Goal: Task Accomplishment & Management: Complete application form

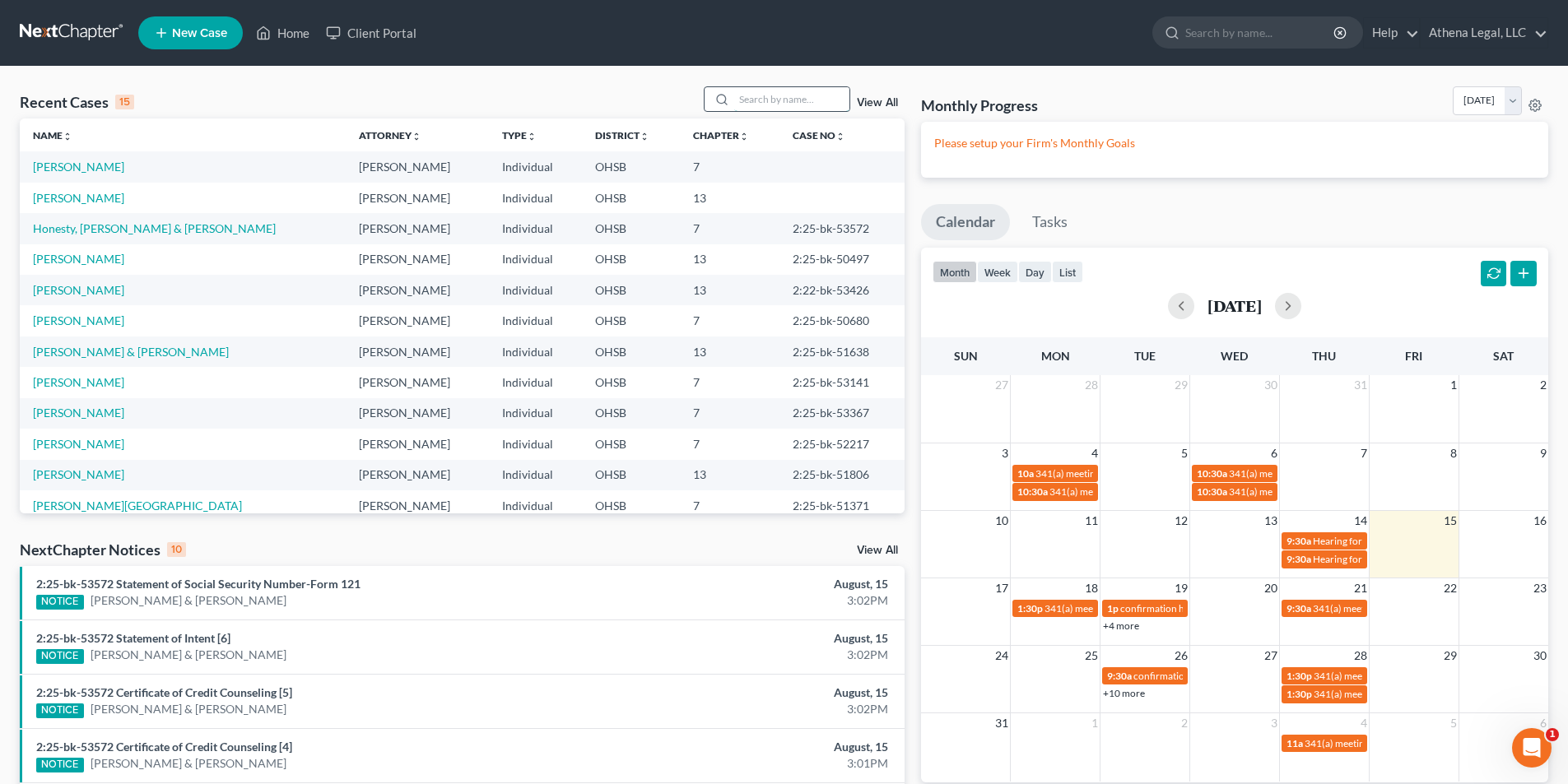
click at [744, 100] on input "search" at bounding box center [791, 99] width 116 height 24
type input "lithgow"
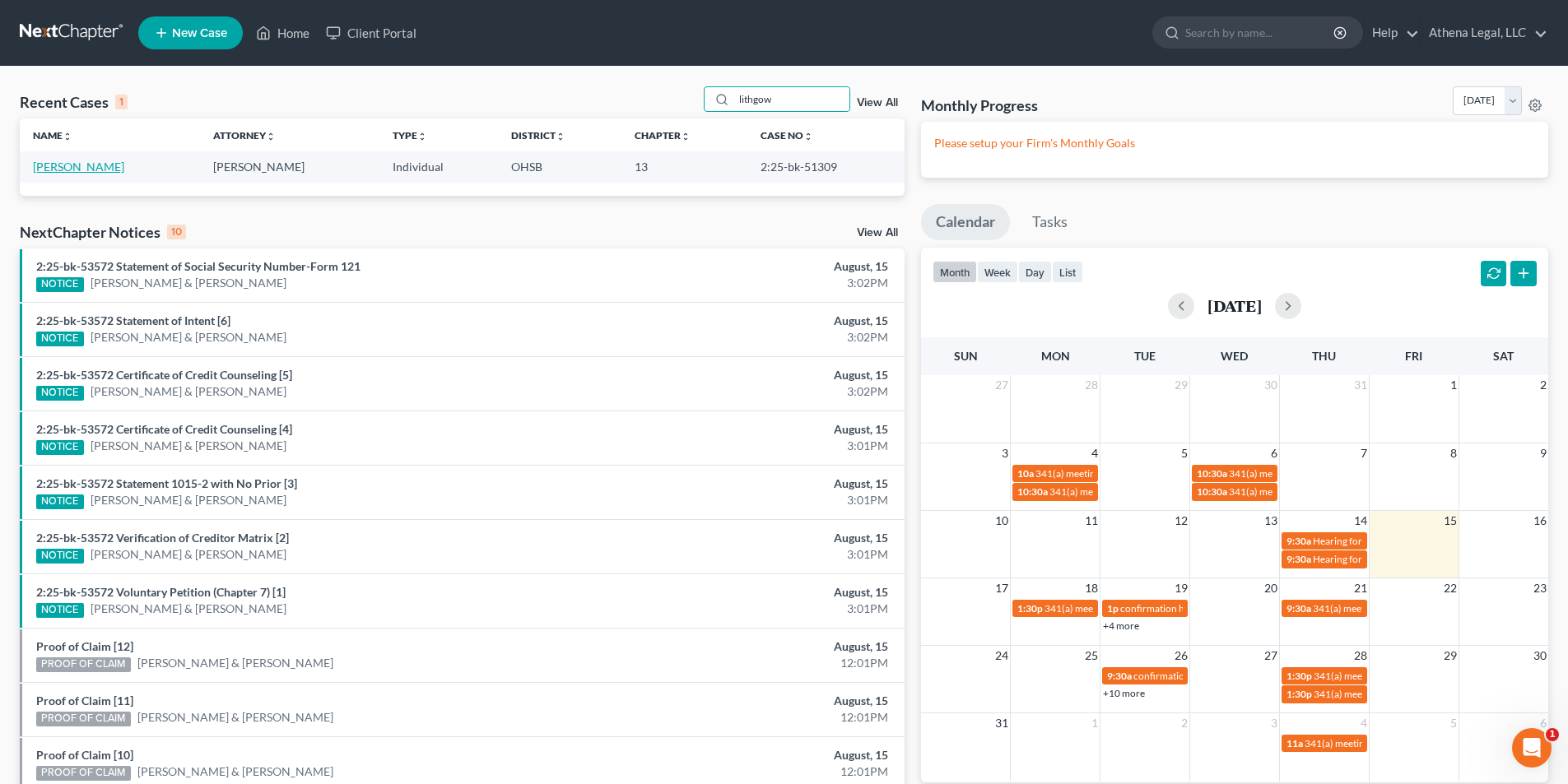
click at [72, 162] on link "[PERSON_NAME]" at bounding box center [79, 166] width 91 height 14
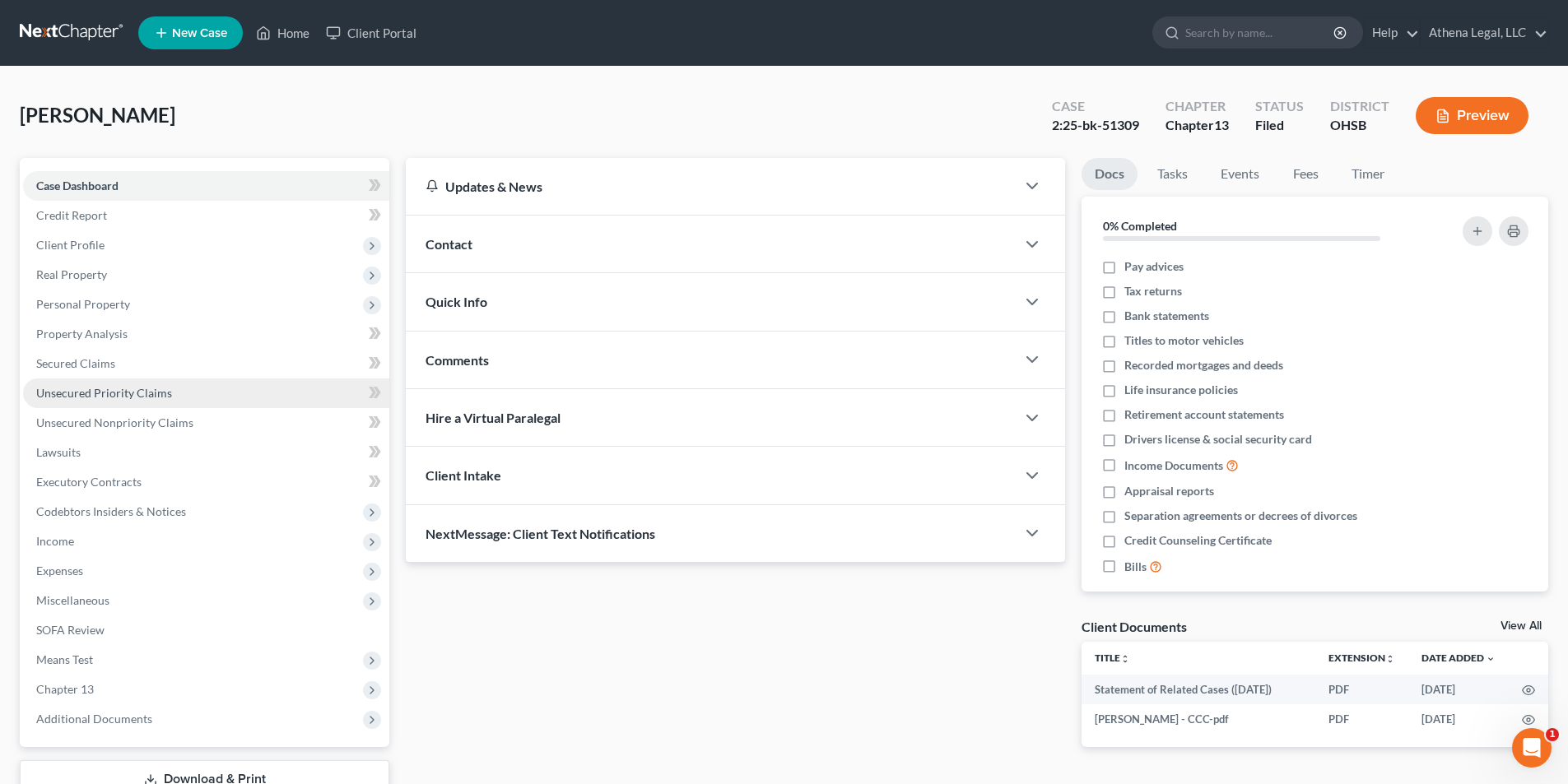
click at [151, 399] on span "Unsecured Priority Claims" at bounding box center [104, 392] width 135 height 14
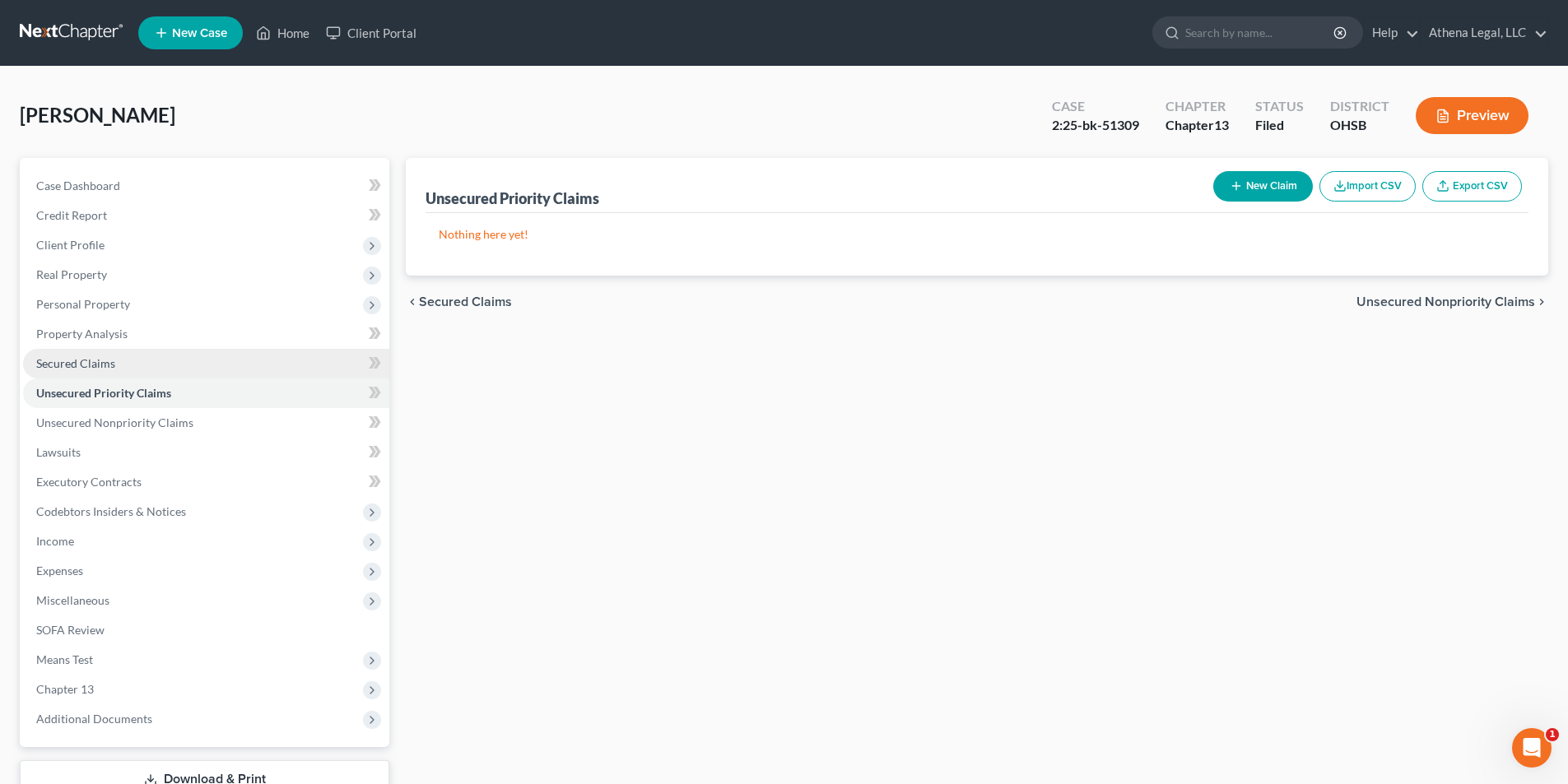
click at [107, 366] on span "Secured Claims" at bounding box center [76, 363] width 79 height 14
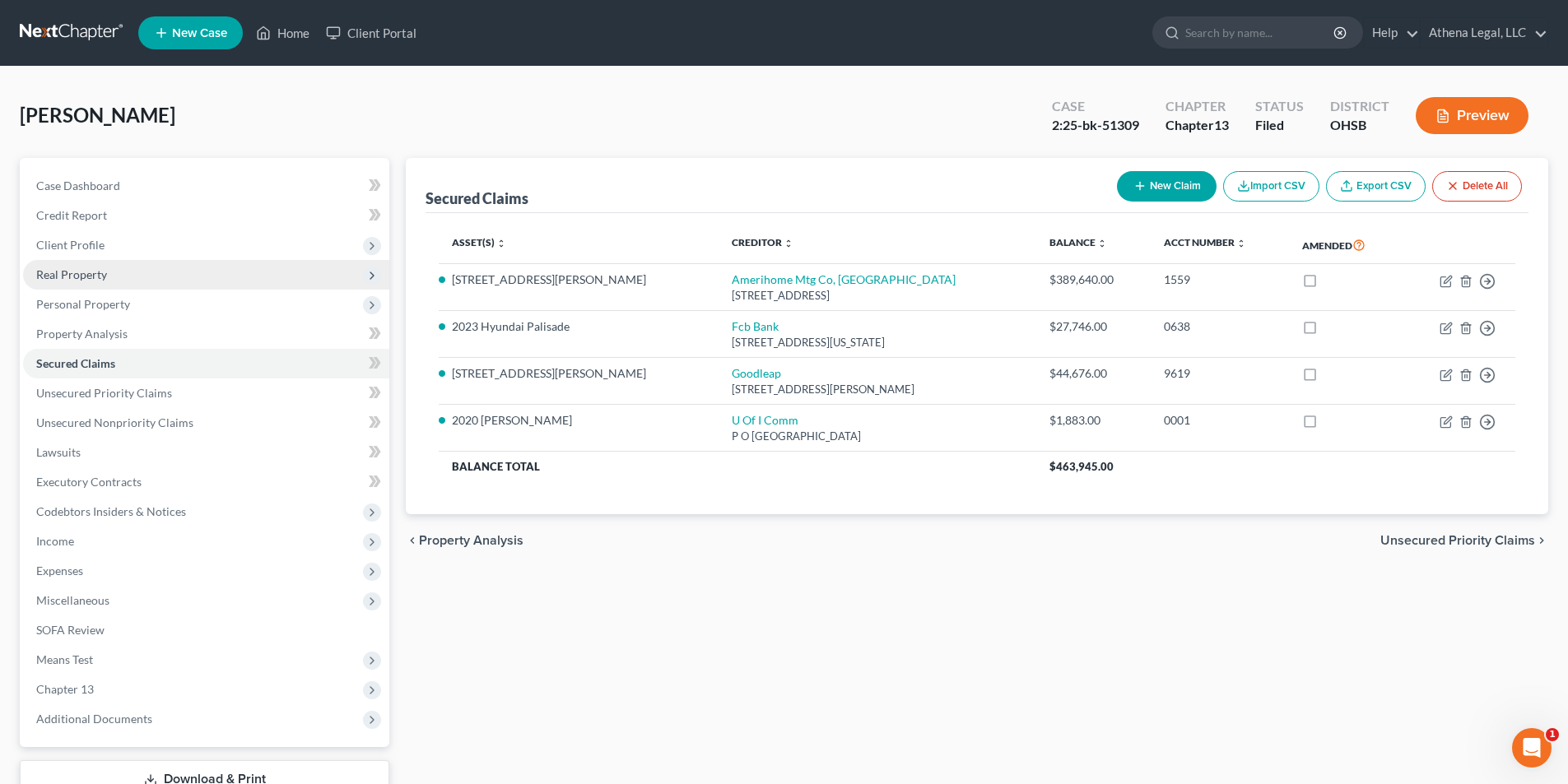
click at [101, 281] on span "Real Property" at bounding box center [71, 274] width 71 height 14
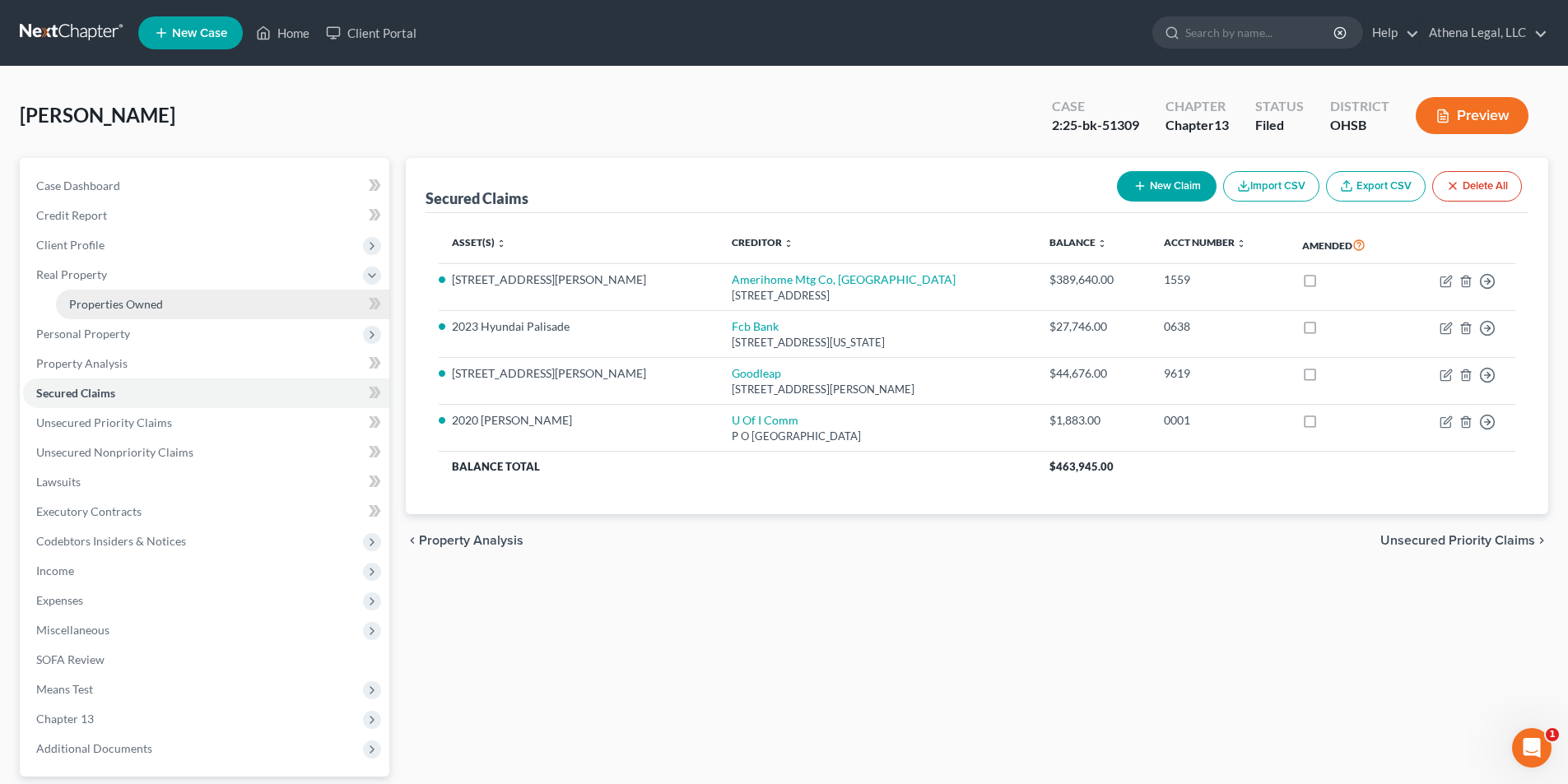
click at [102, 307] on span "Properties Owned" at bounding box center [116, 304] width 94 height 14
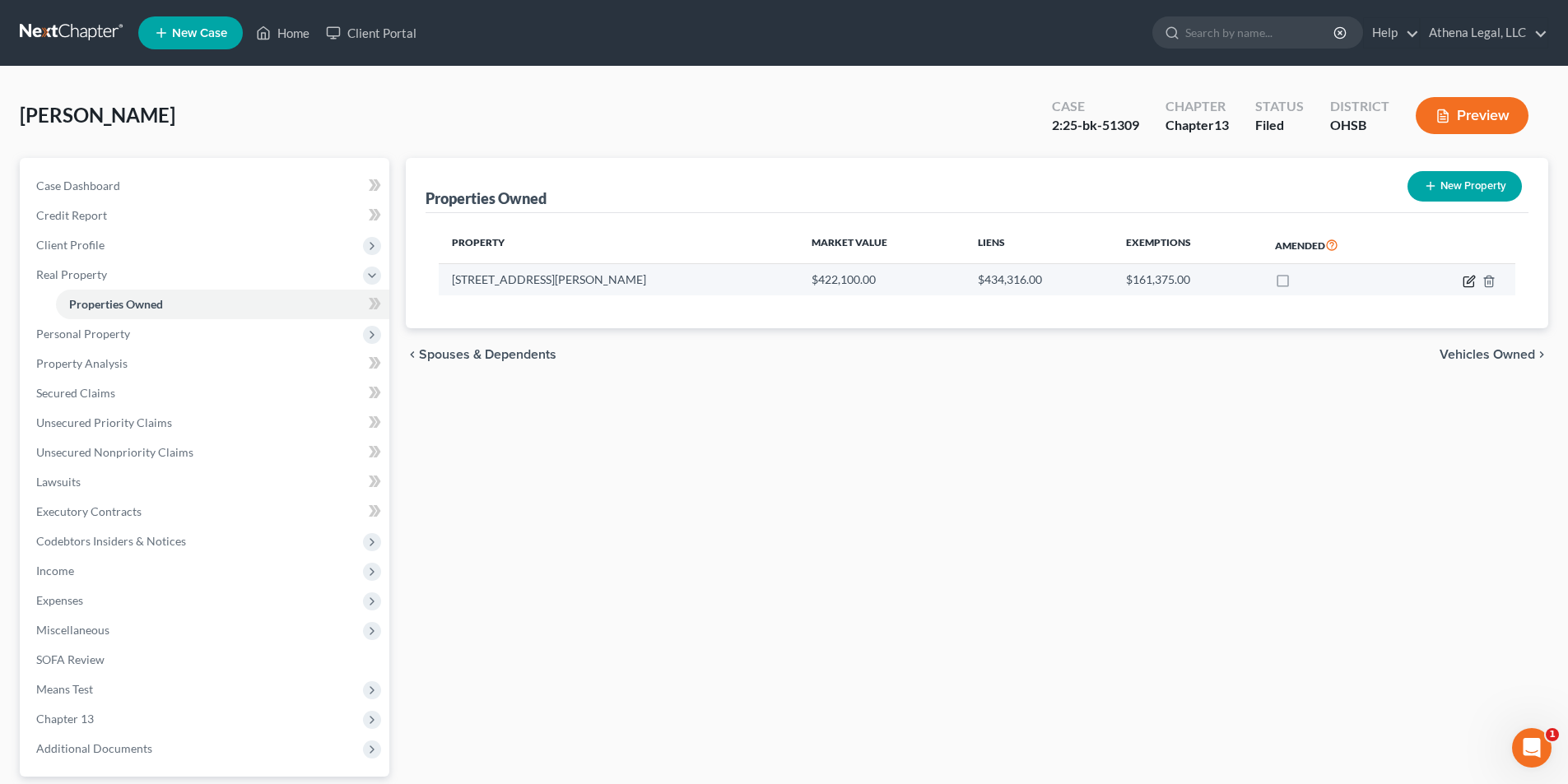
click at [1471, 282] on icon "button" at bounding box center [1470, 279] width 7 height 7
select select "36"
select select "3"
select select "0"
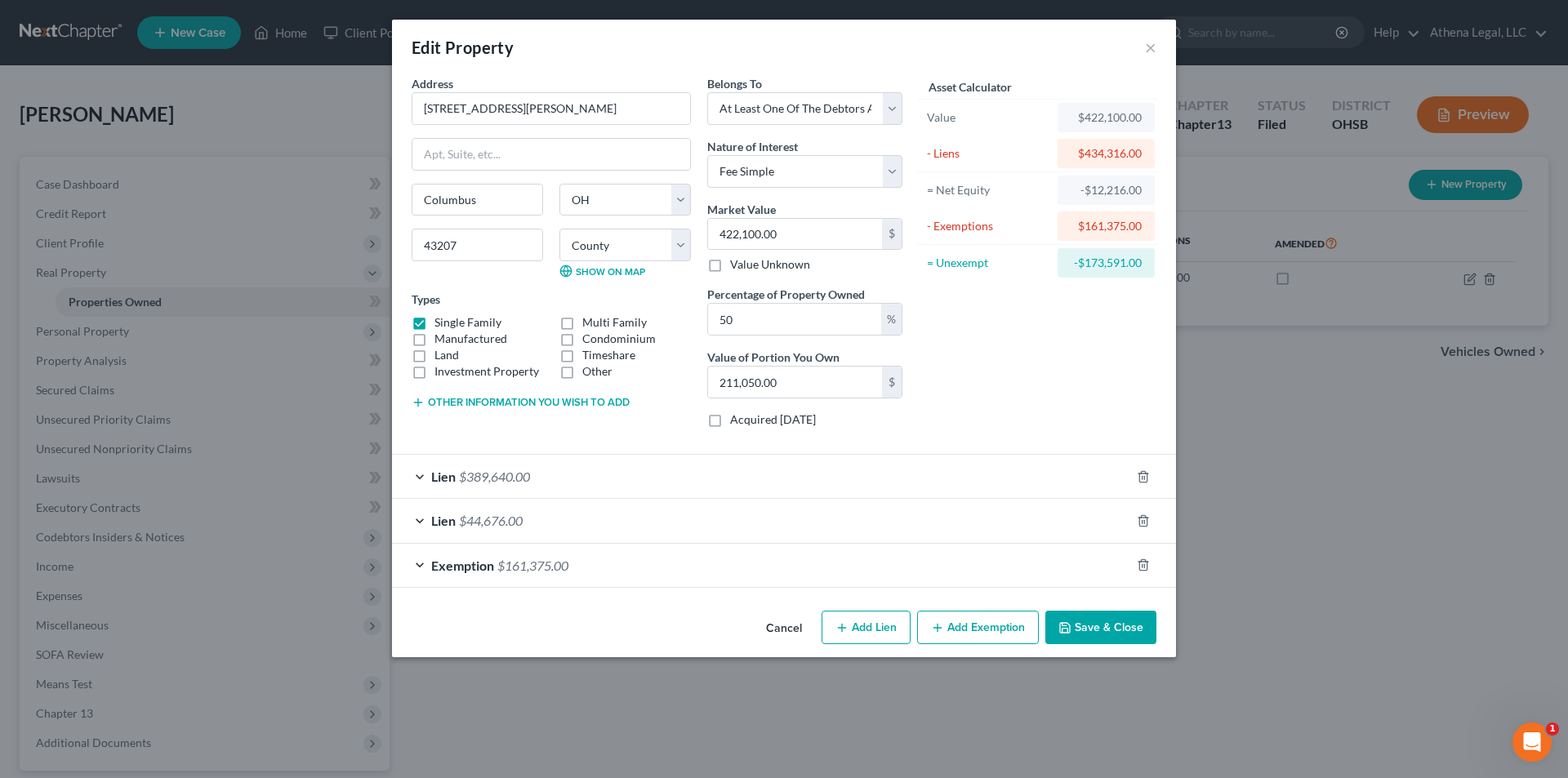
click at [542, 465] on div "Lien $389,640.00" at bounding box center [760, 476] width 738 height 43
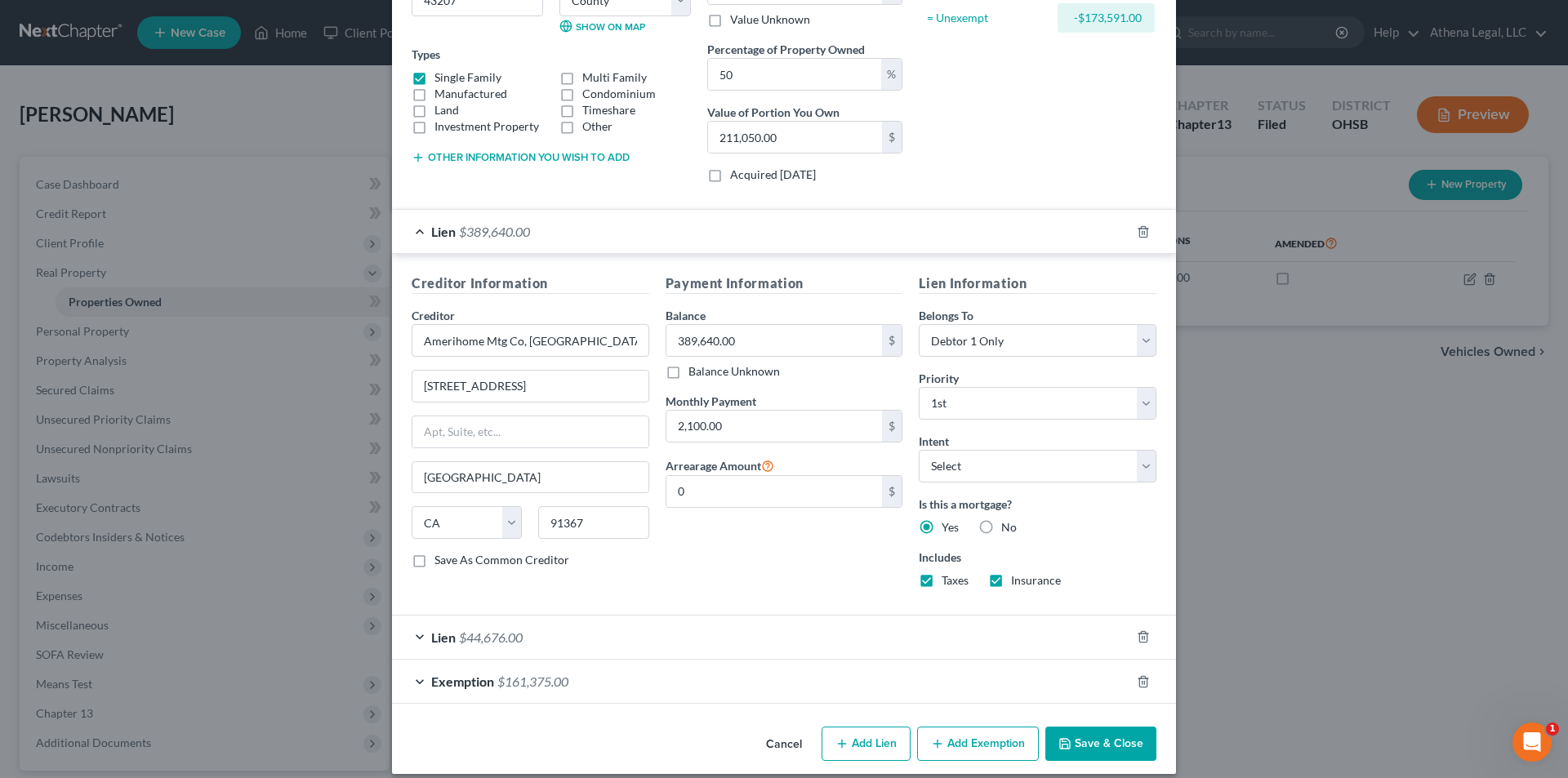
scroll to position [260, 0]
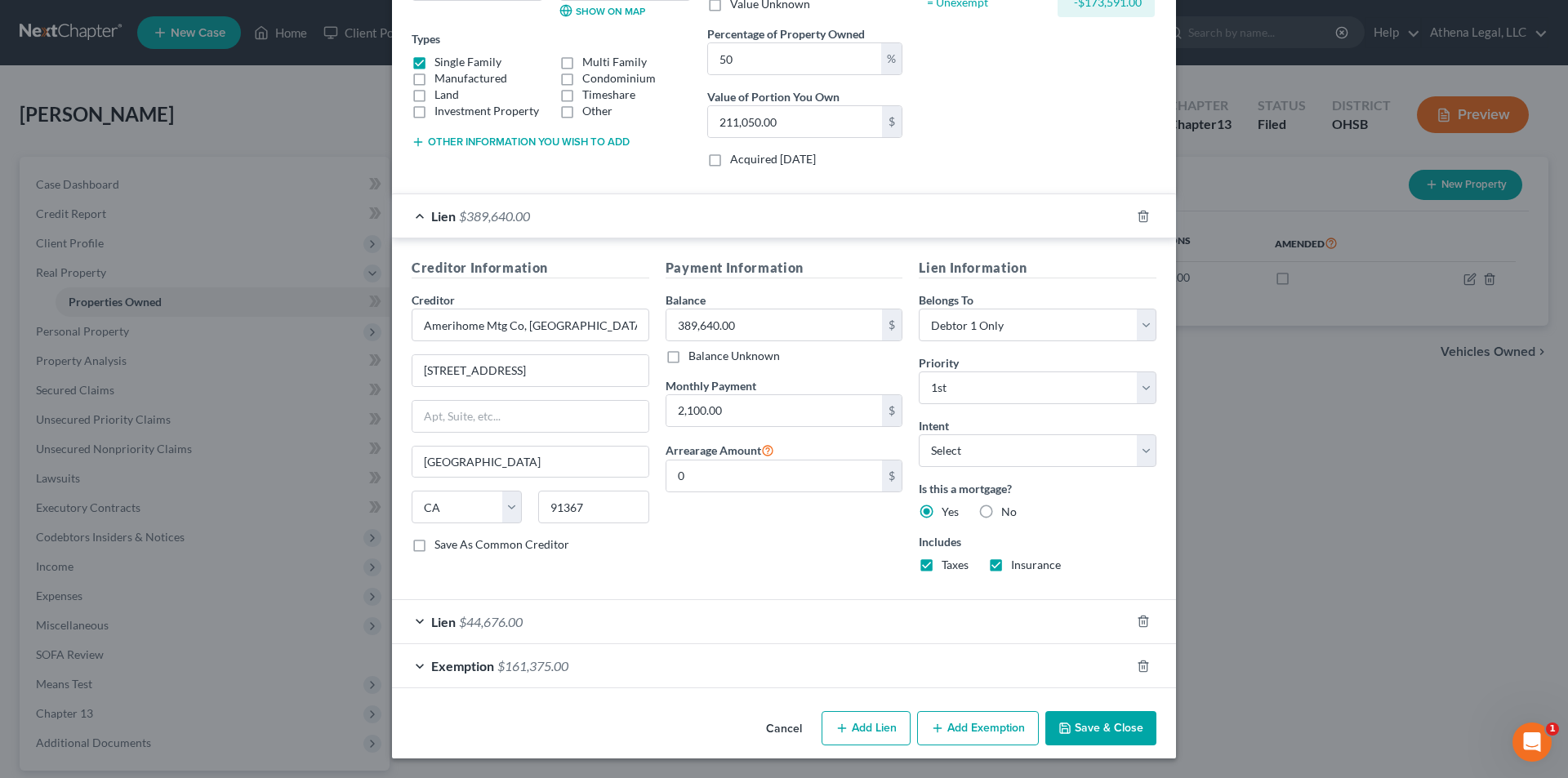
click at [549, 609] on div "Lien $44,676.00" at bounding box center [760, 621] width 738 height 43
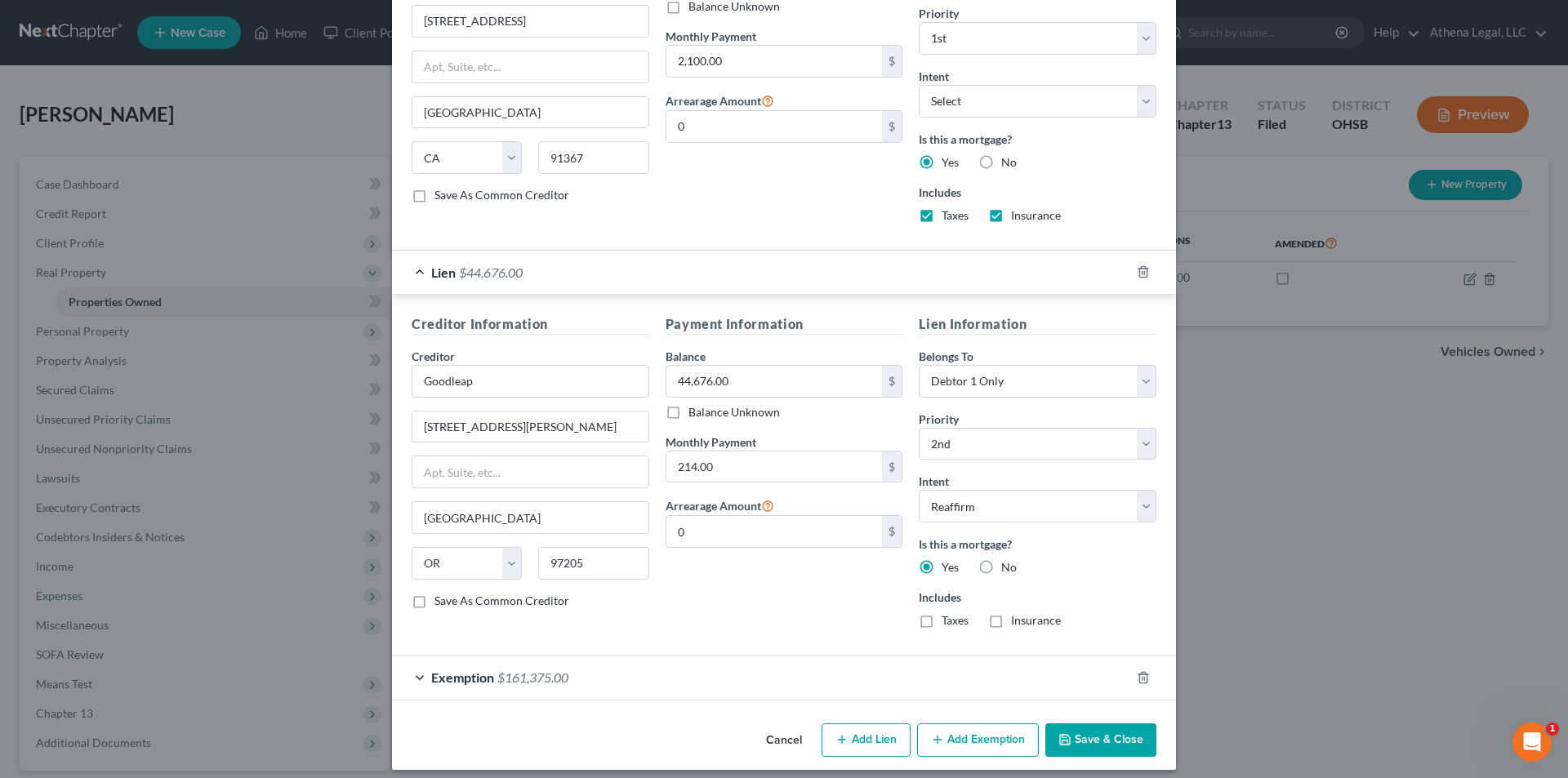
scroll to position [621, 0]
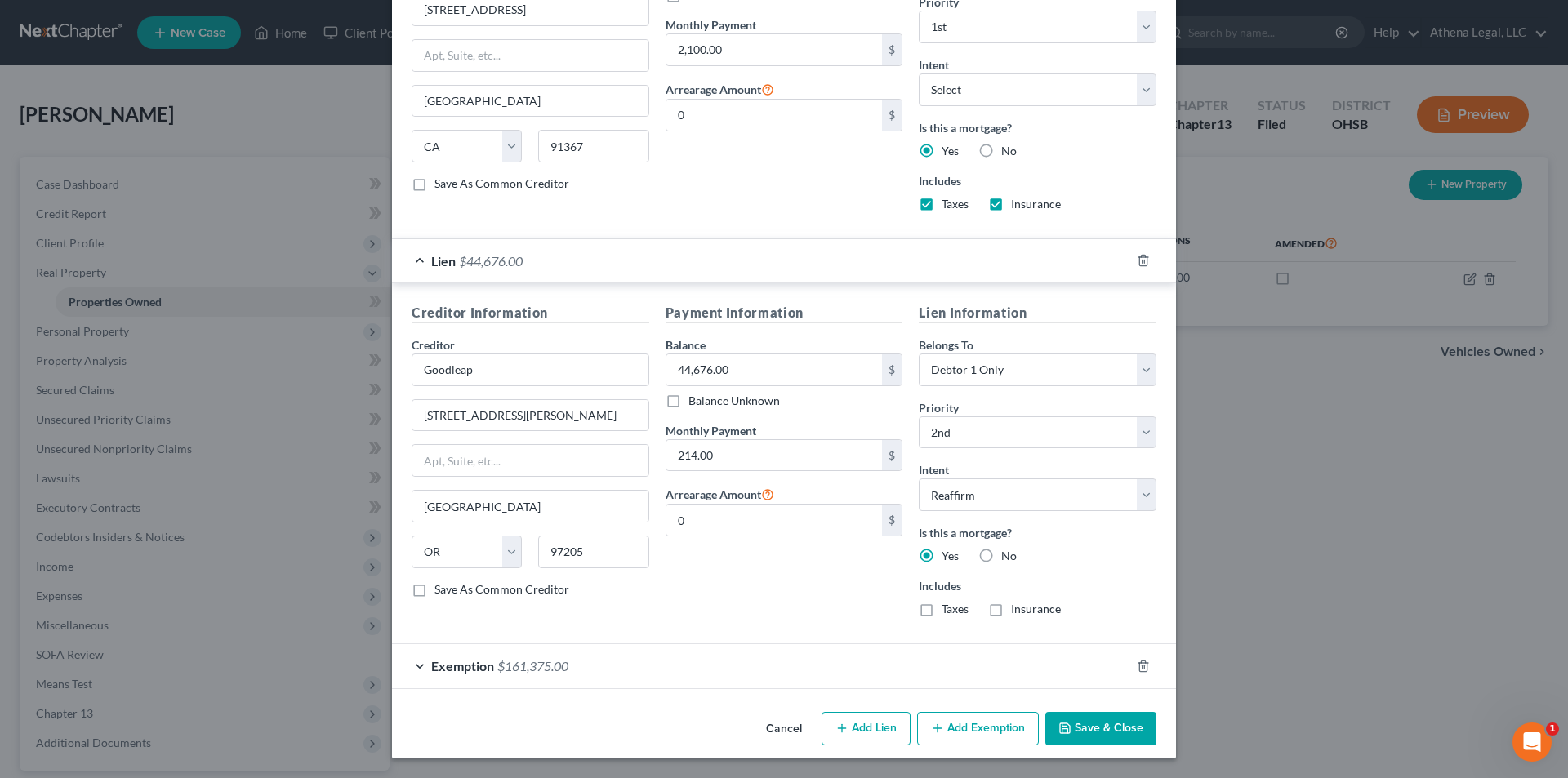
click at [884, 729] on button "Add Lien" at bounding box center [866, 729] width 89 height 35
select select "3"
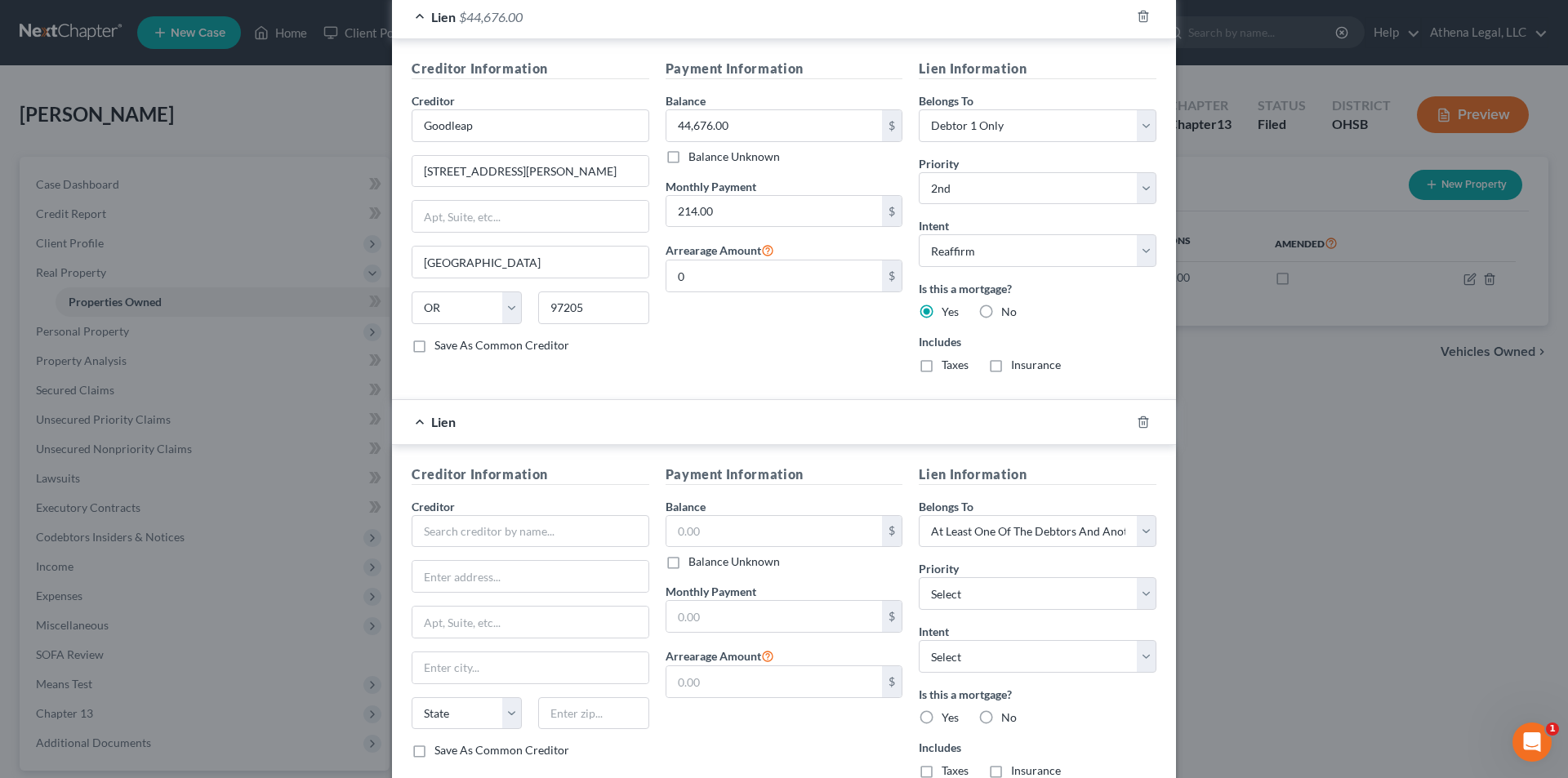
scroll to position [866, 0]
click at [561, 527] on input "text" at bounding box center [530, 531] width 237 height 33
type input "Franklin County Treasurer"
type input "[STREET_ADDRESS]"
type input "17th Floor"
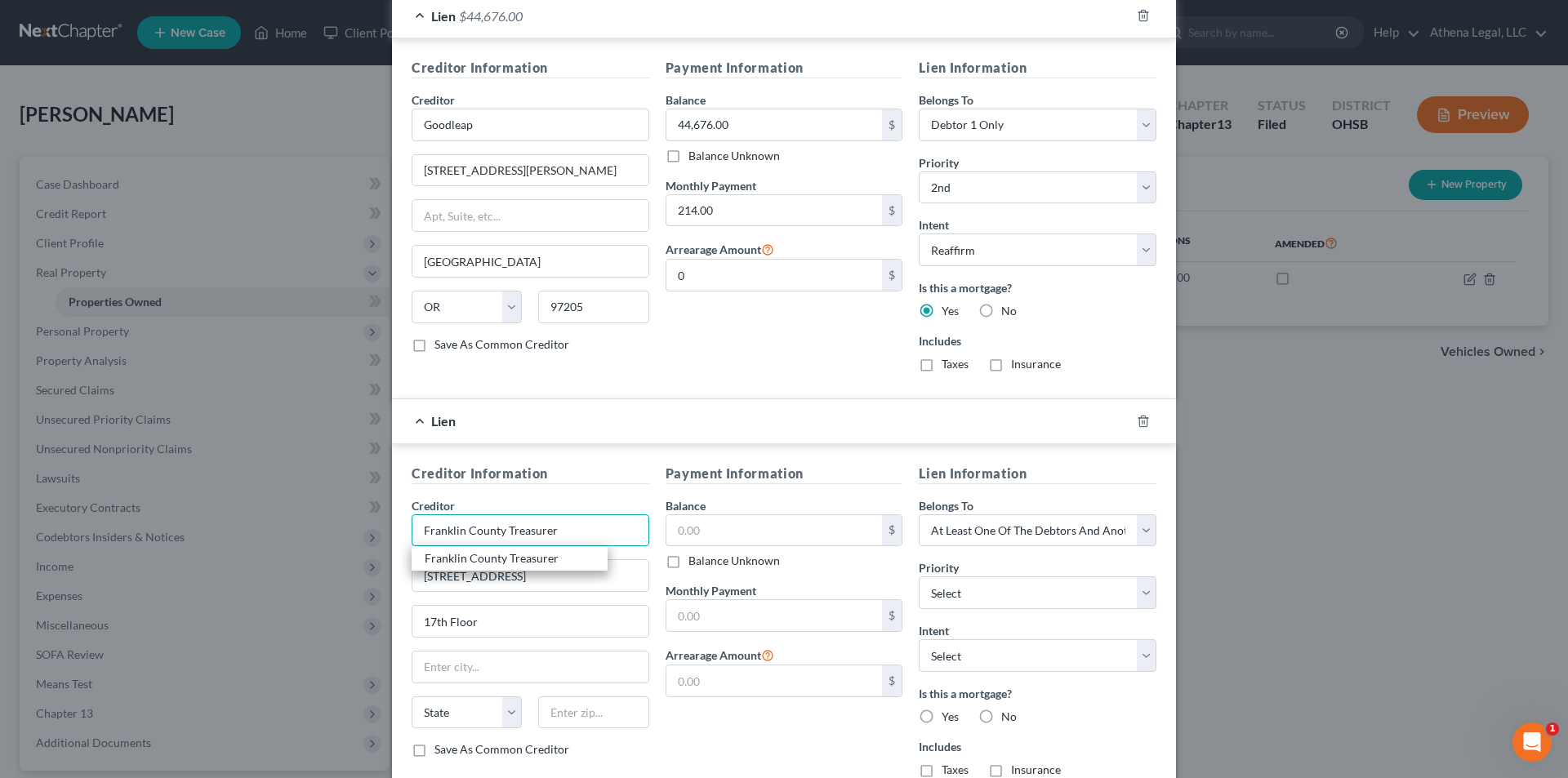
type input "Columbus"
select select "36"
type input "43215"
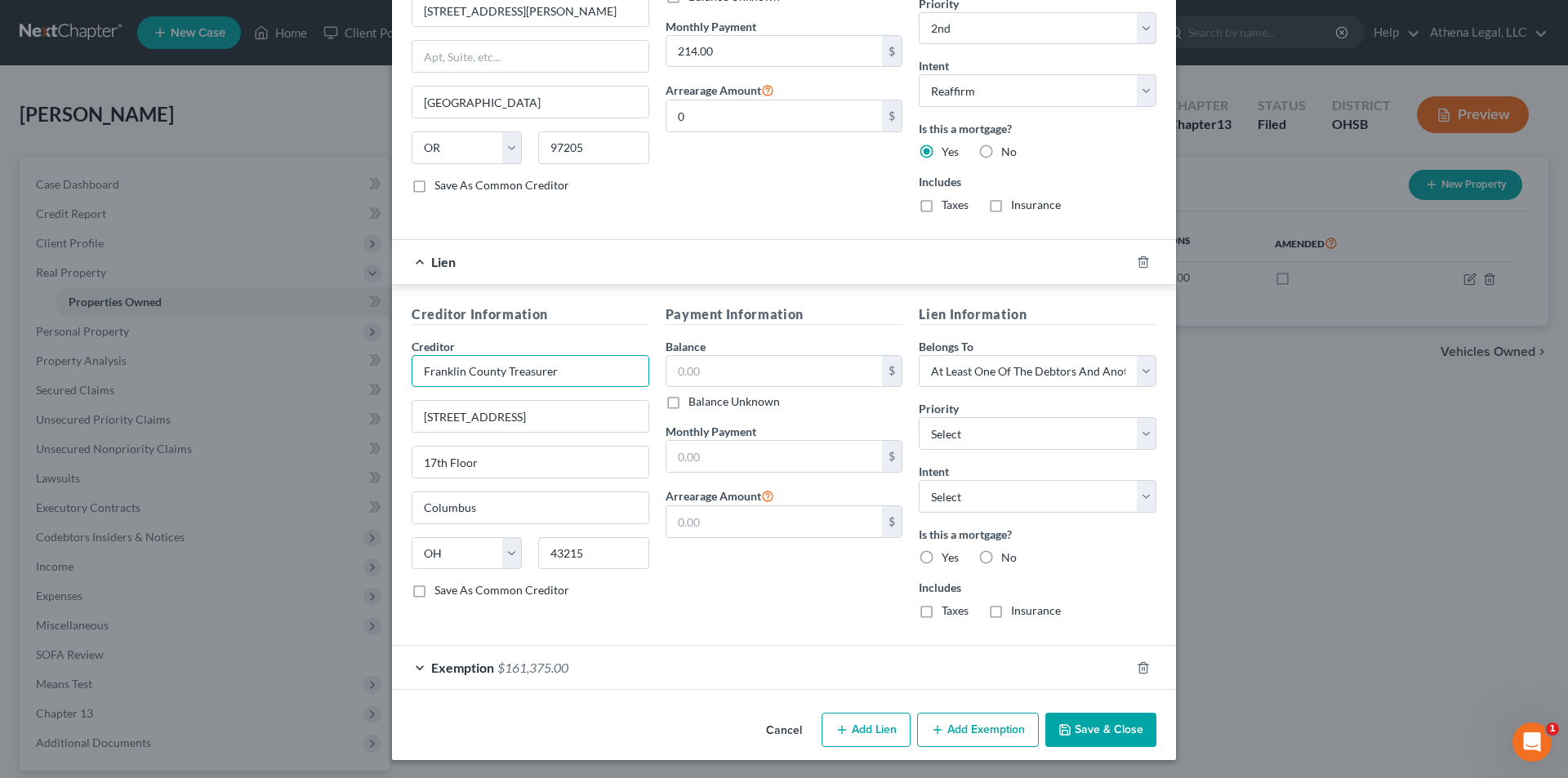
scroll to position [1027, 0]
type input "Franklin County Treasurer"
click at [1001, 557] on label "No" at bounding box center [1008, 556] width 16 height 16
click at [1007, 557] on input "No" at bounding box center [1012, 553] width 11 height 11
radio input "true"
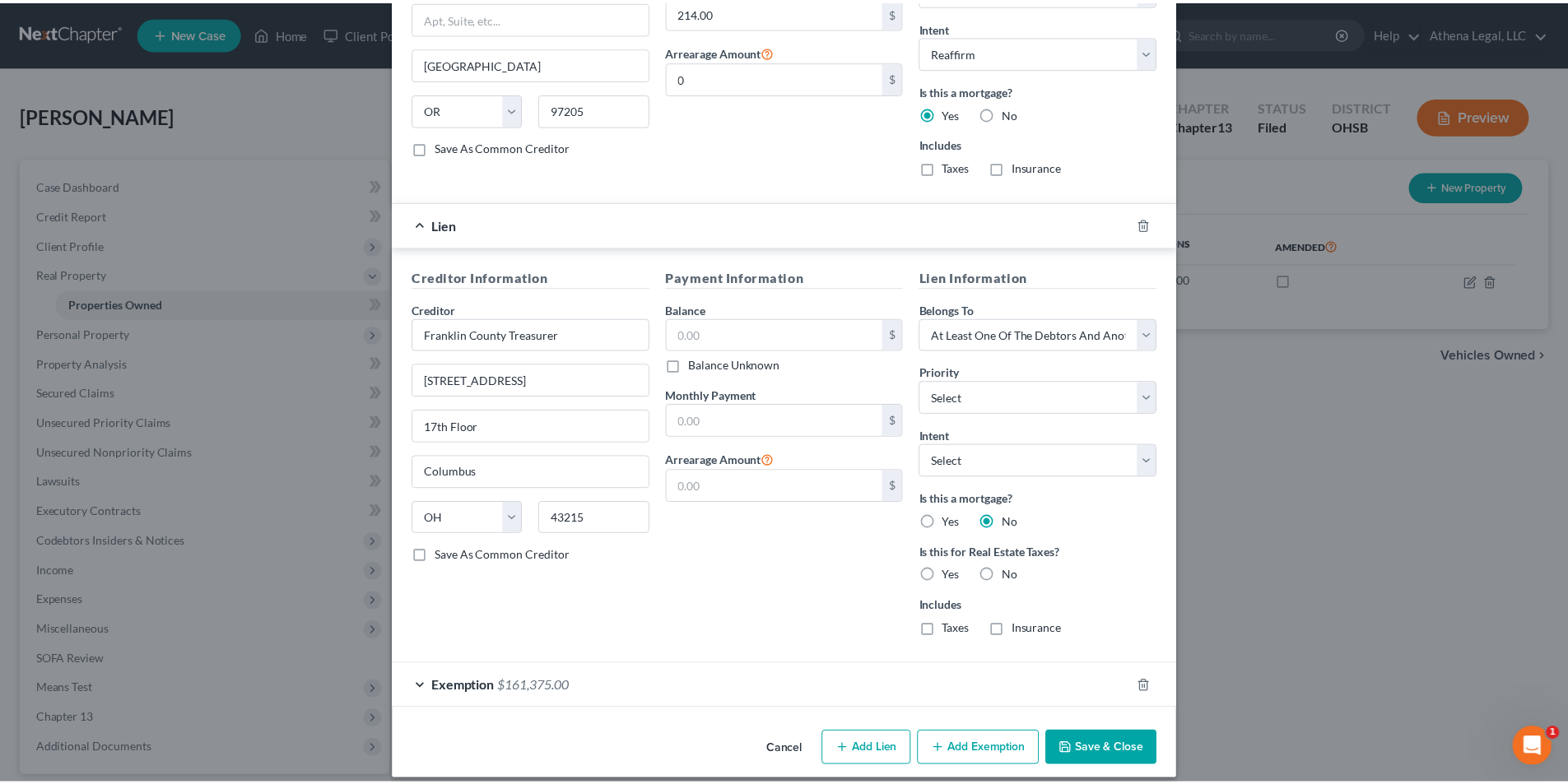
scroll to position [1088, 0]
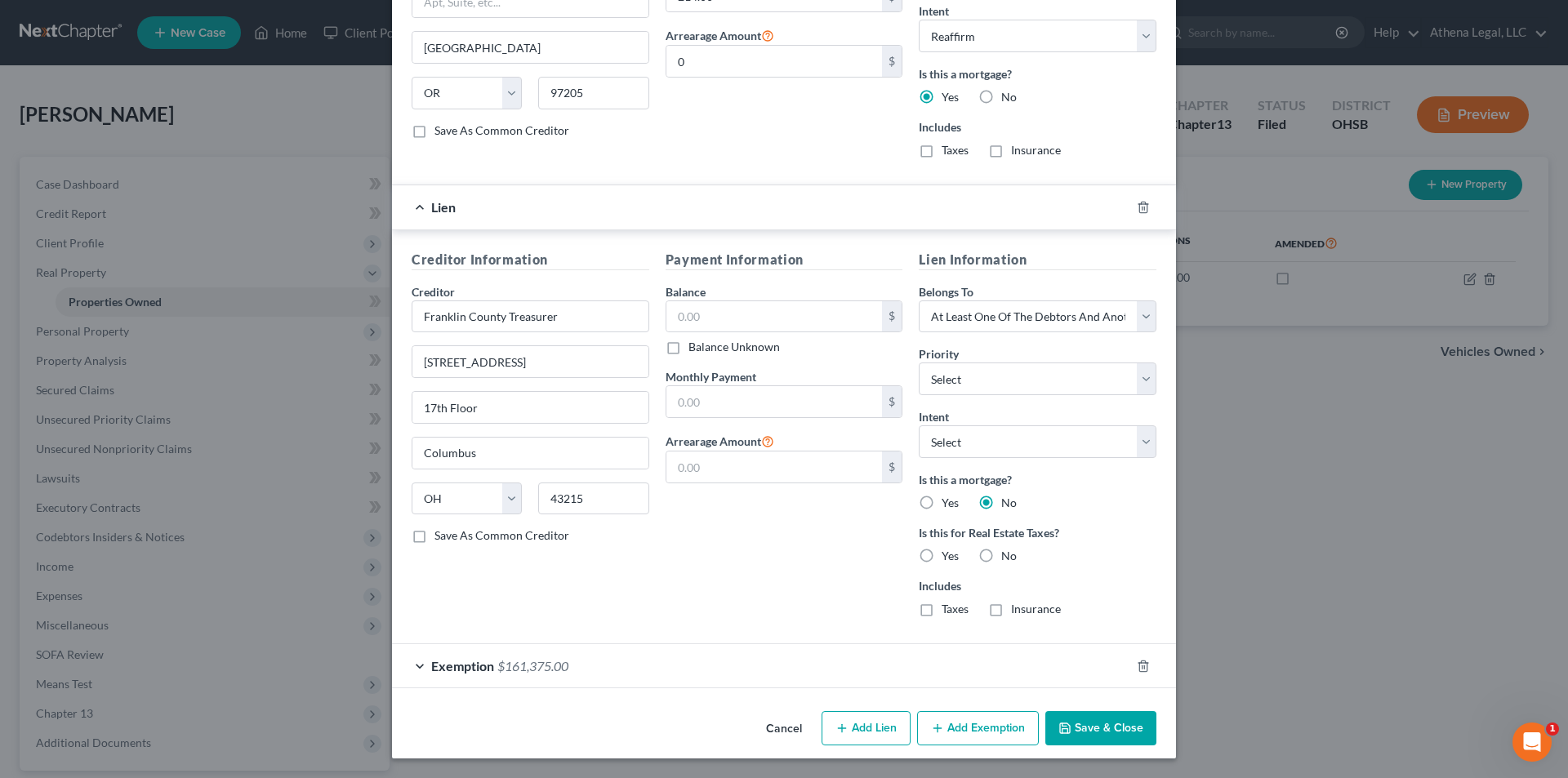
click at [1102, 725] on button "Save & Close" at bounding box center [1101, 729] width 111 height 35
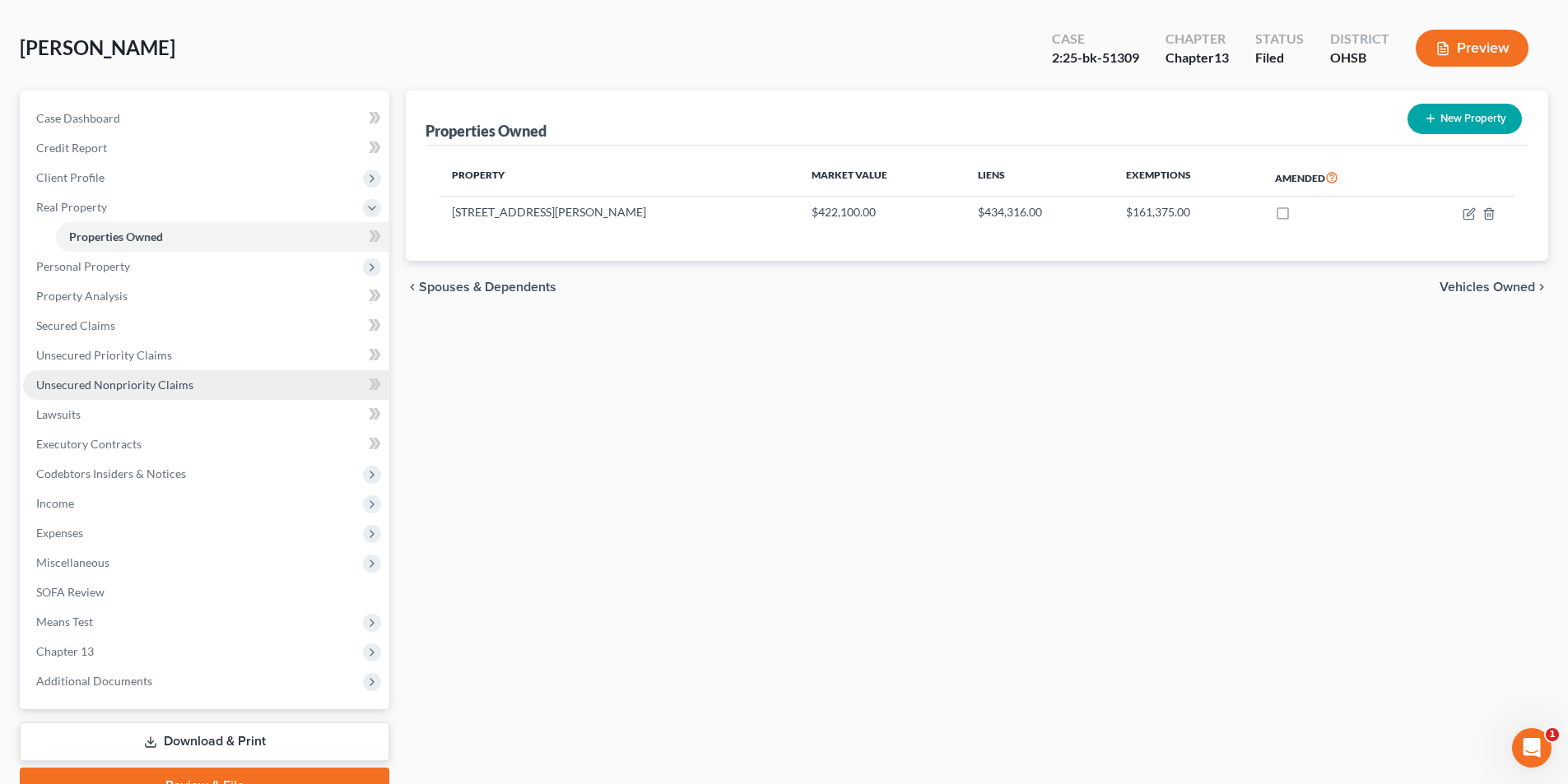
scroll to position [149, 0]
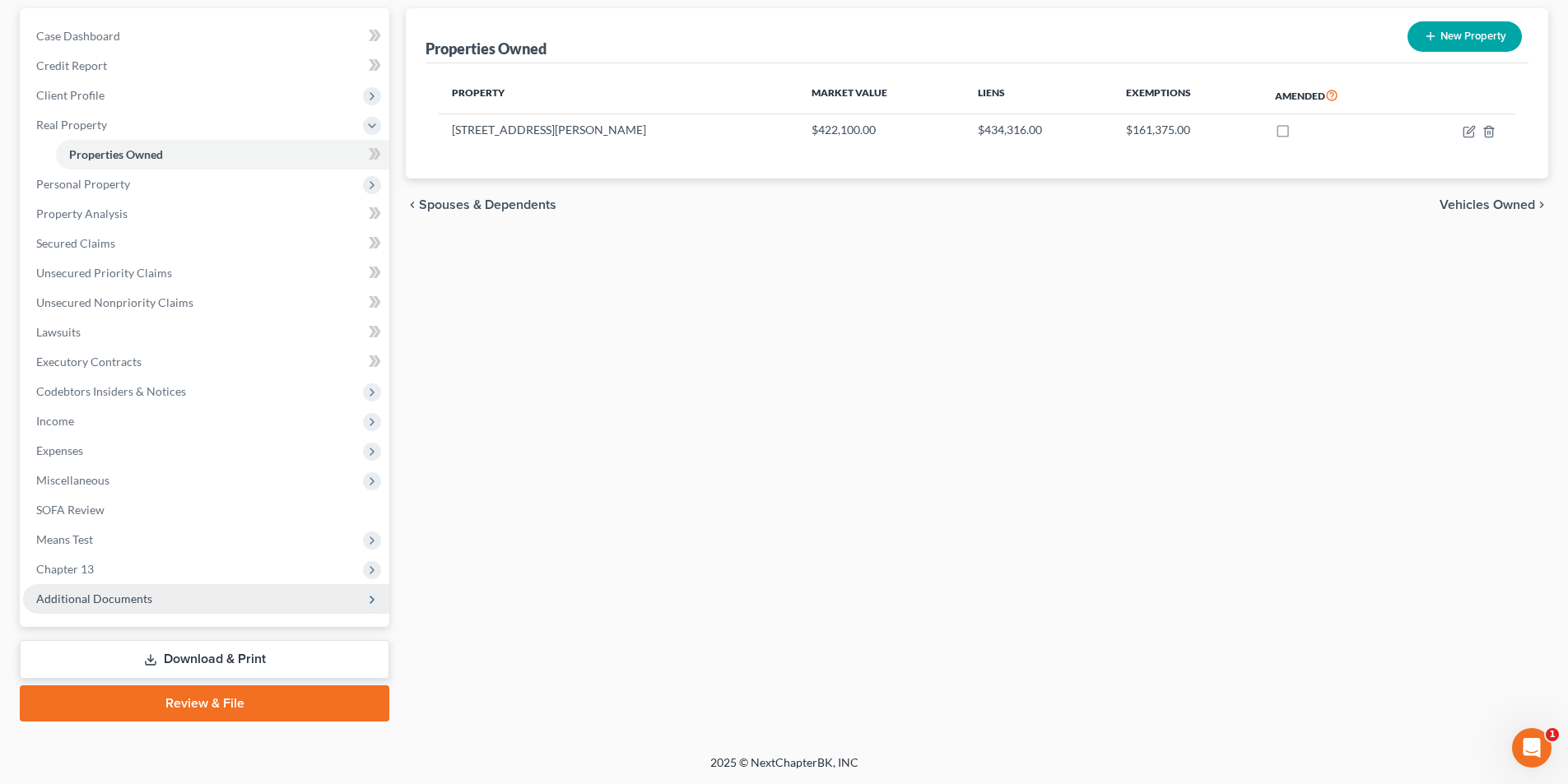
click at [143, 594] on span "Additional Documents" at bounding box center [95, 598] width 116 height 14
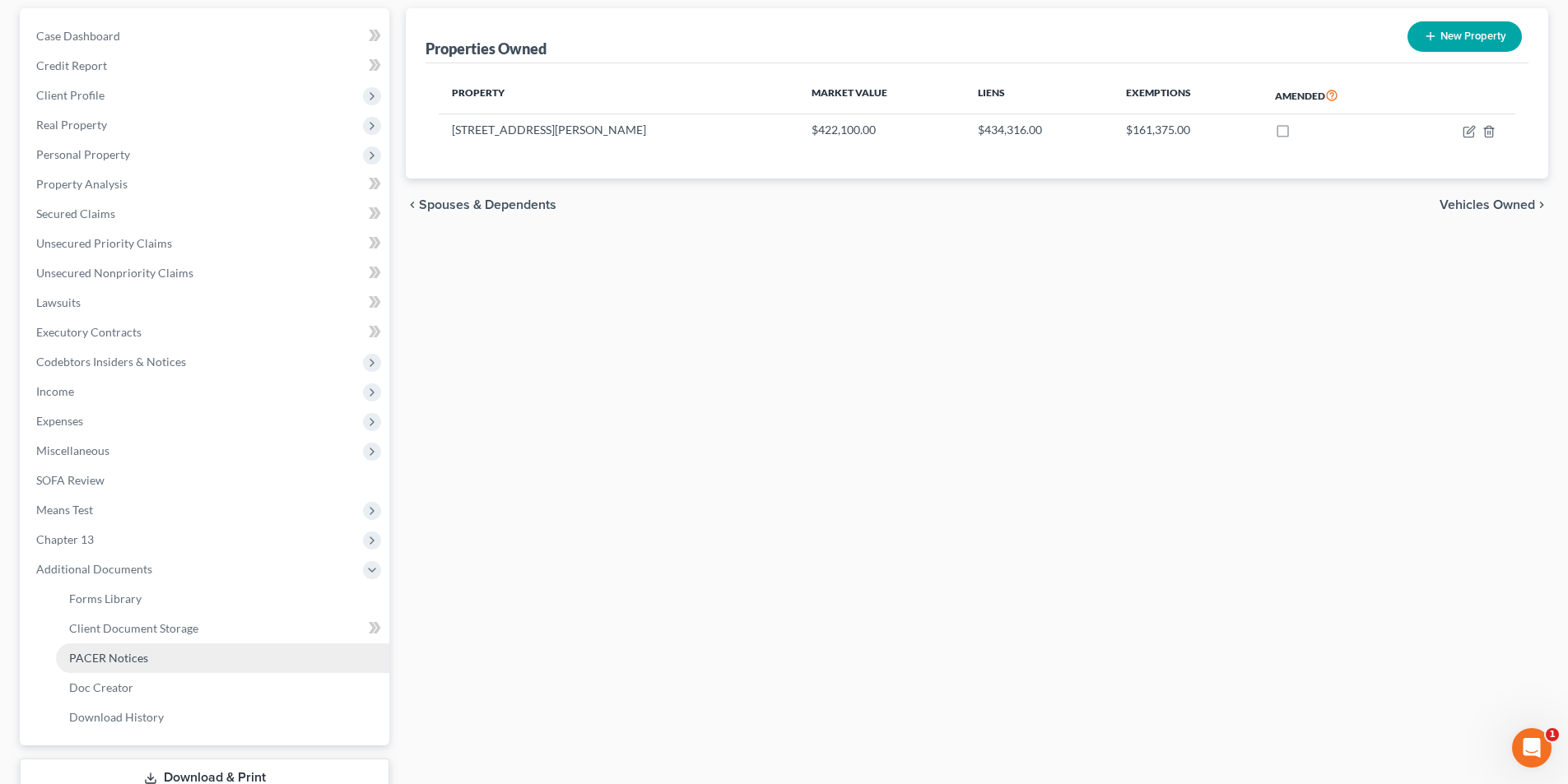
click at [135, 652] on span "PACER Notices" at bounding box center [108, 657] width 79 height 14
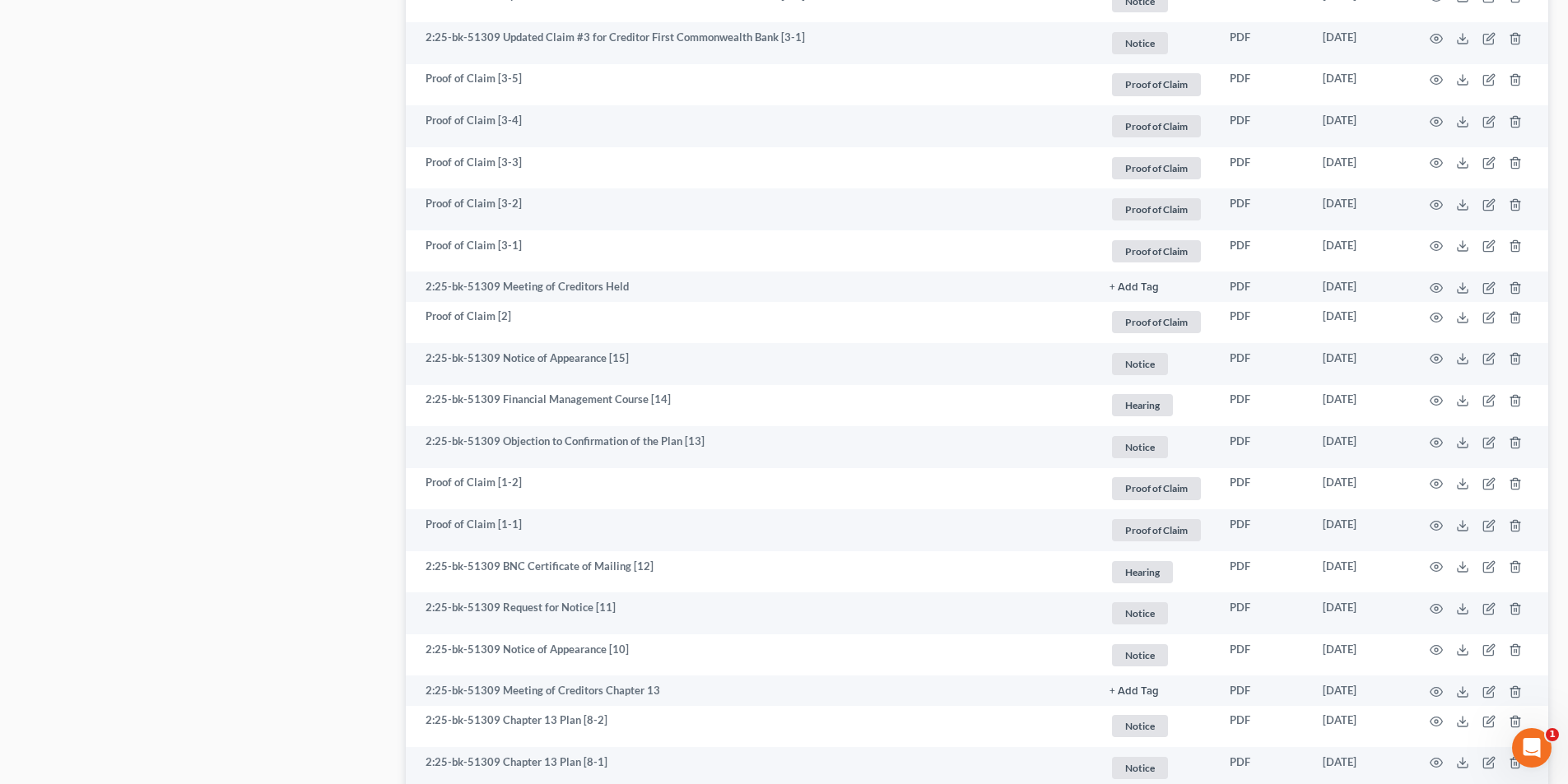
scroll to position [2385, 0]
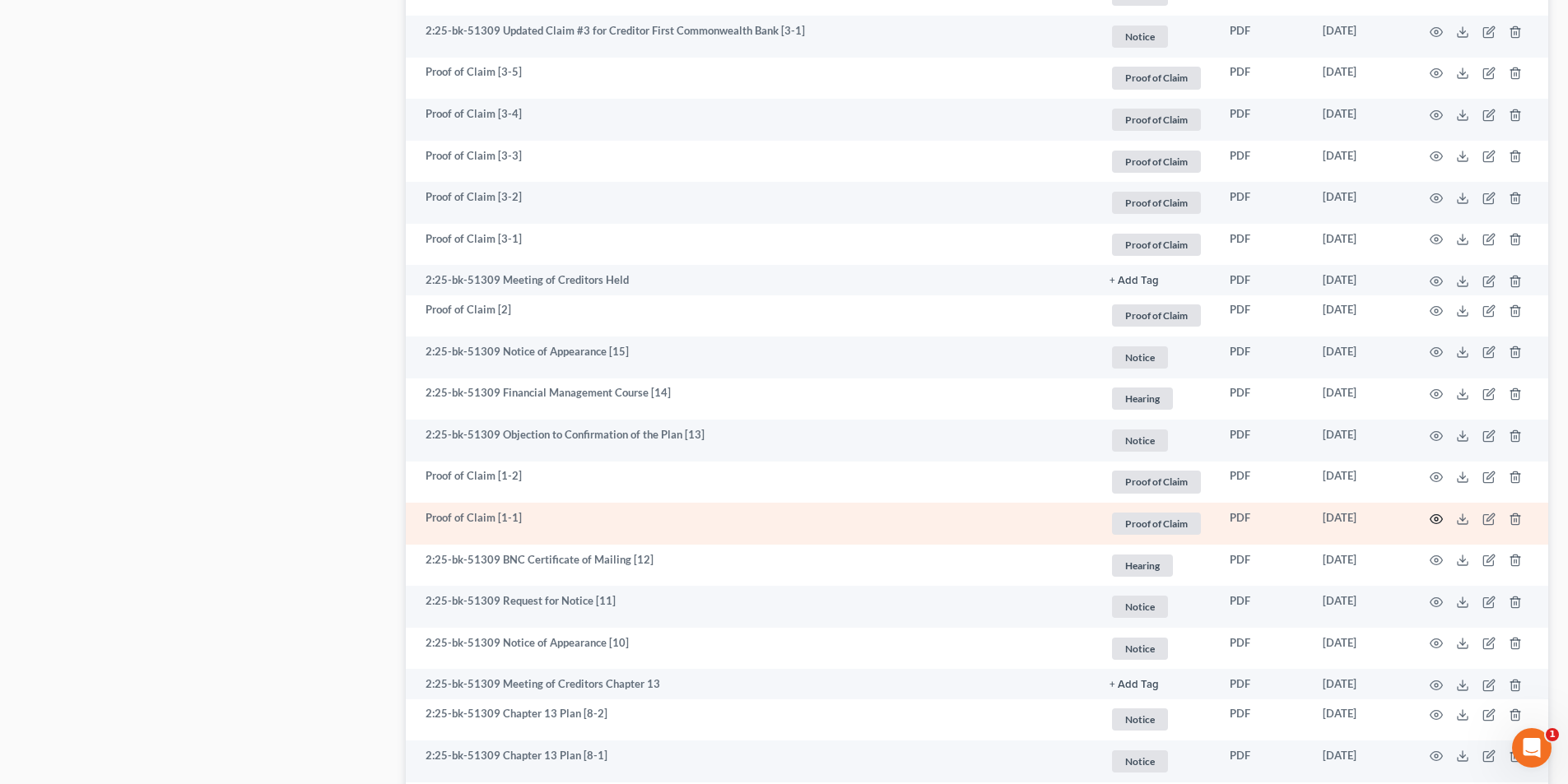
click at [1433, 522] on icon "button" at bounding box center [1436, 519] width 13 height 13
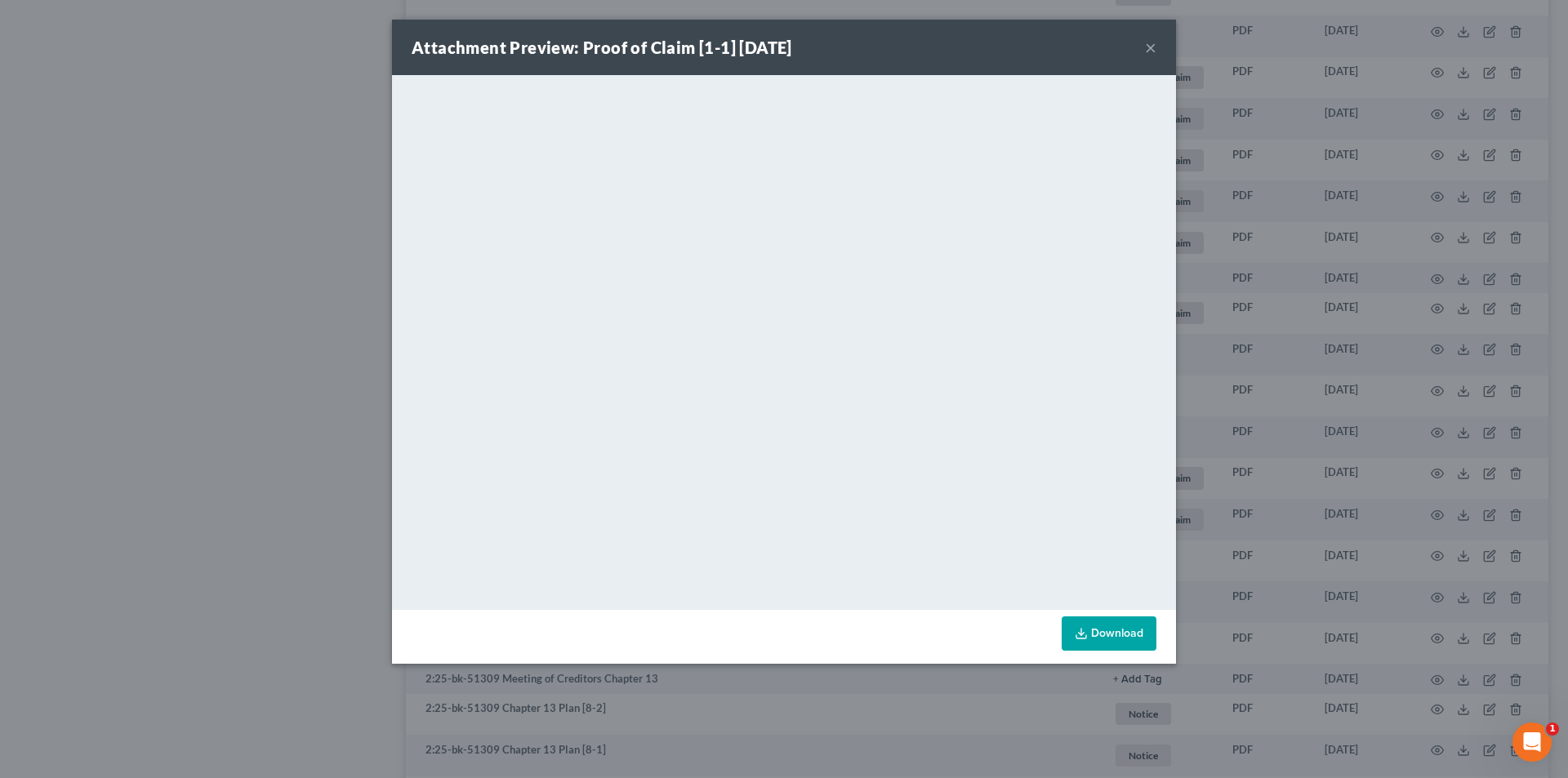
click at [1106, 640] on link "Download" at bounding box center [1109, 634] width 95 height 35
click at [1144, 47] on div "Attachment Preview: Proof of Claim [1-1] [DATE] ×" at bounding box center [783, 47] width 784 height 55
click at [1151, 47] on button "×" at bounding box center [1151, 48] width 12 height 20
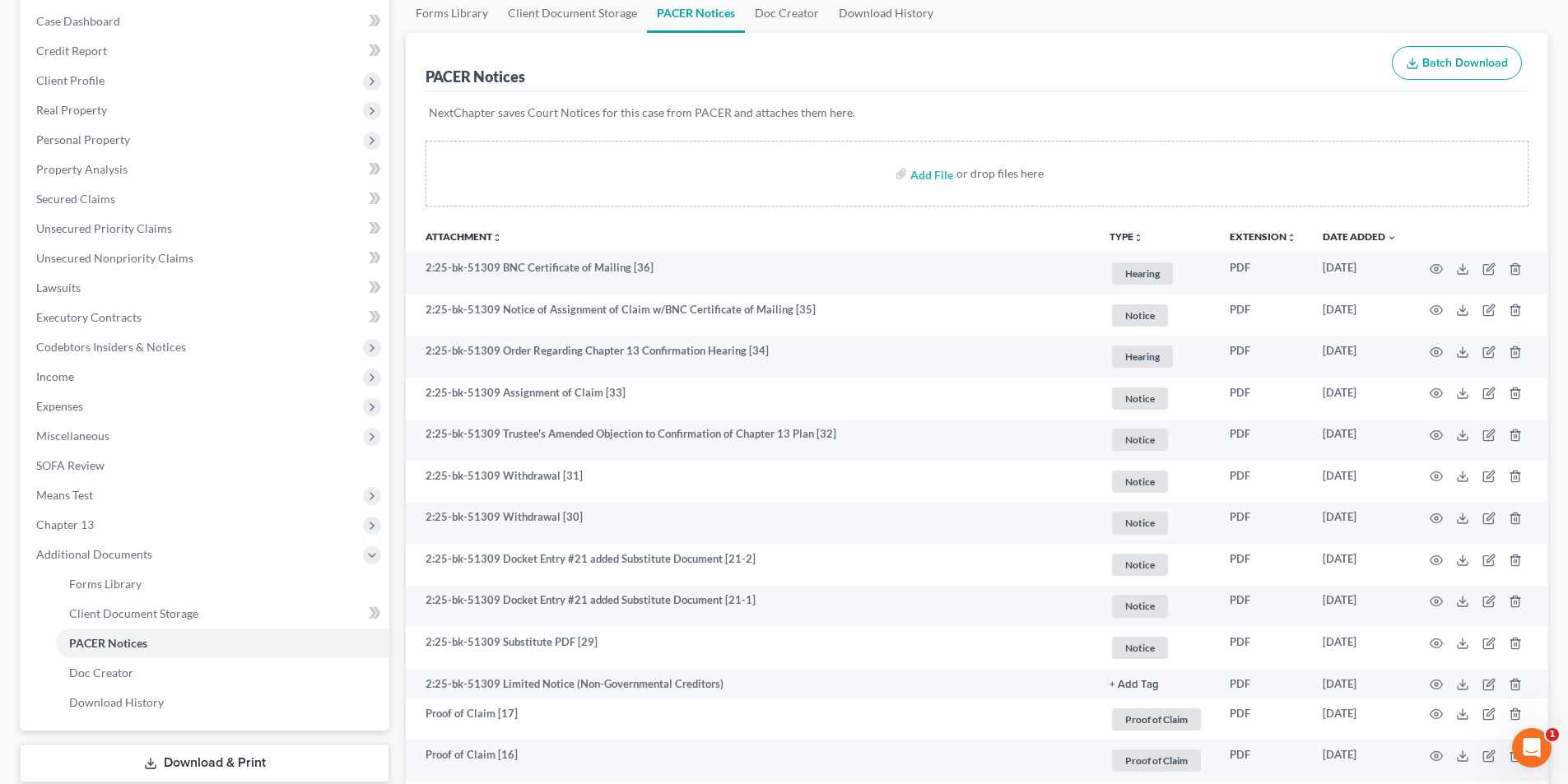
scroll to position [0, 0]
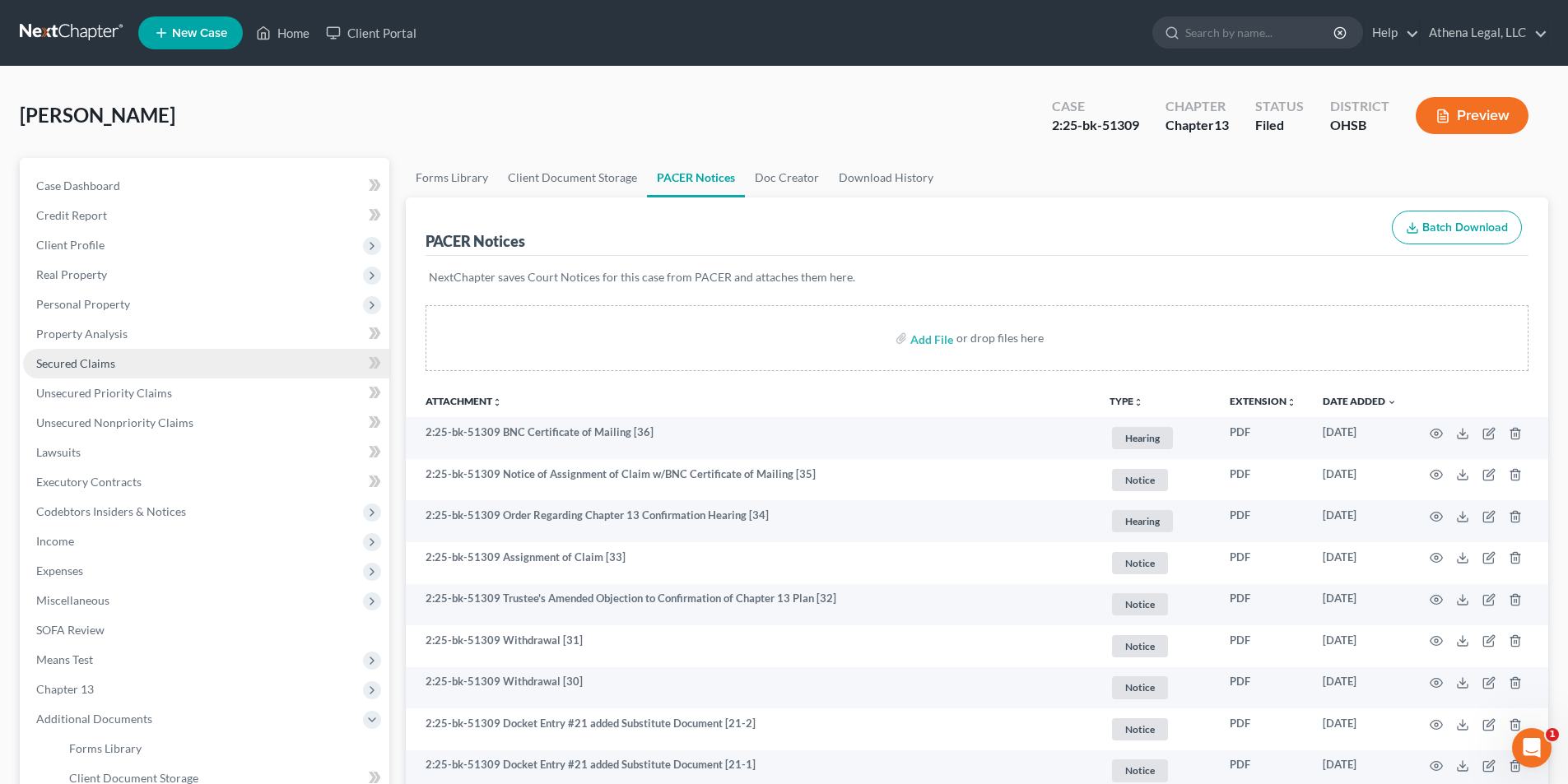
click at [102, 365] on span "Secured Claims" at bounding box center [76, 363] width 79 height 14
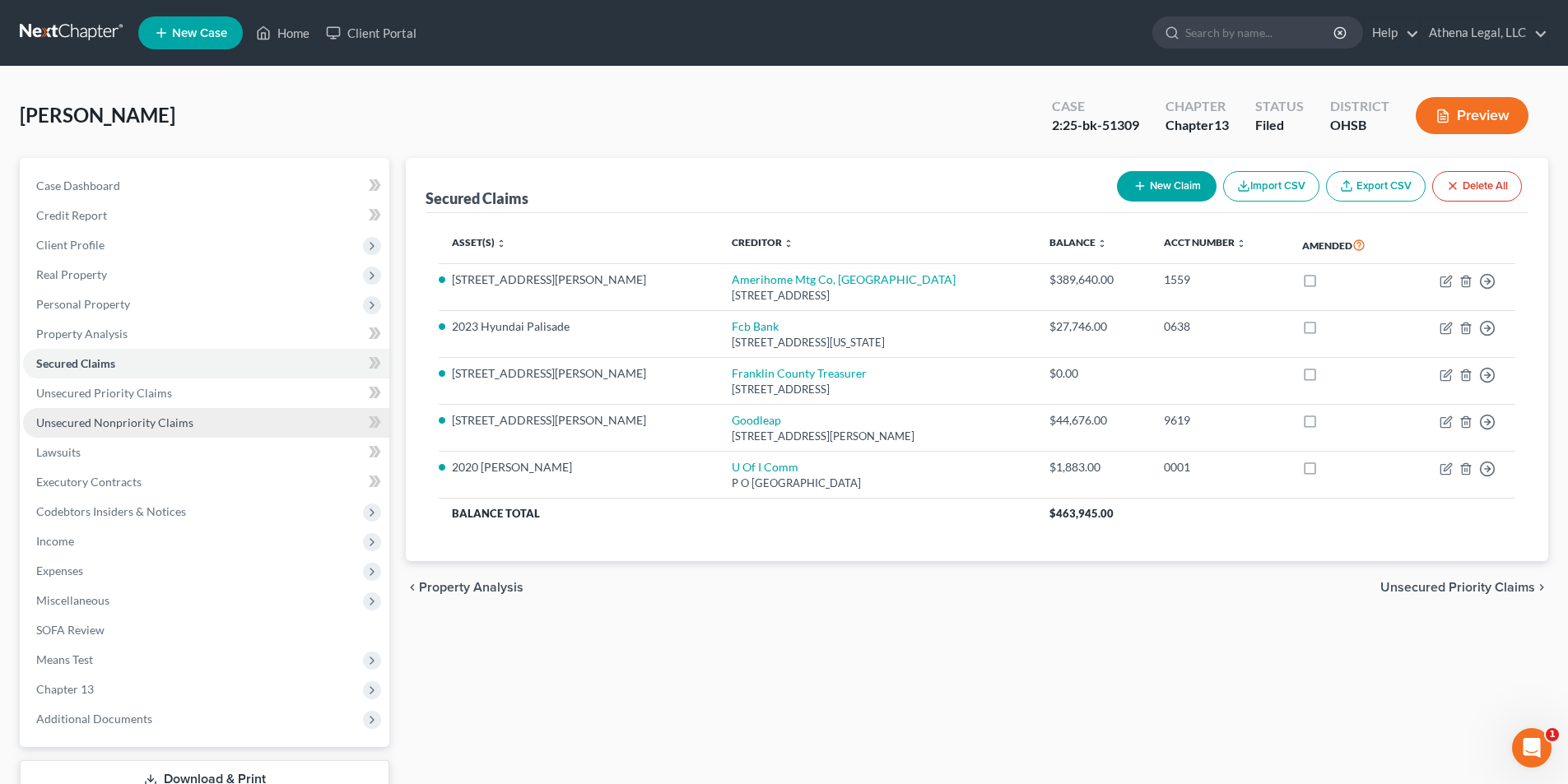
click at [131, 420] on span "Unsecured Nonpriority Claims" at bounding box center [115, 422] width 157 height 14
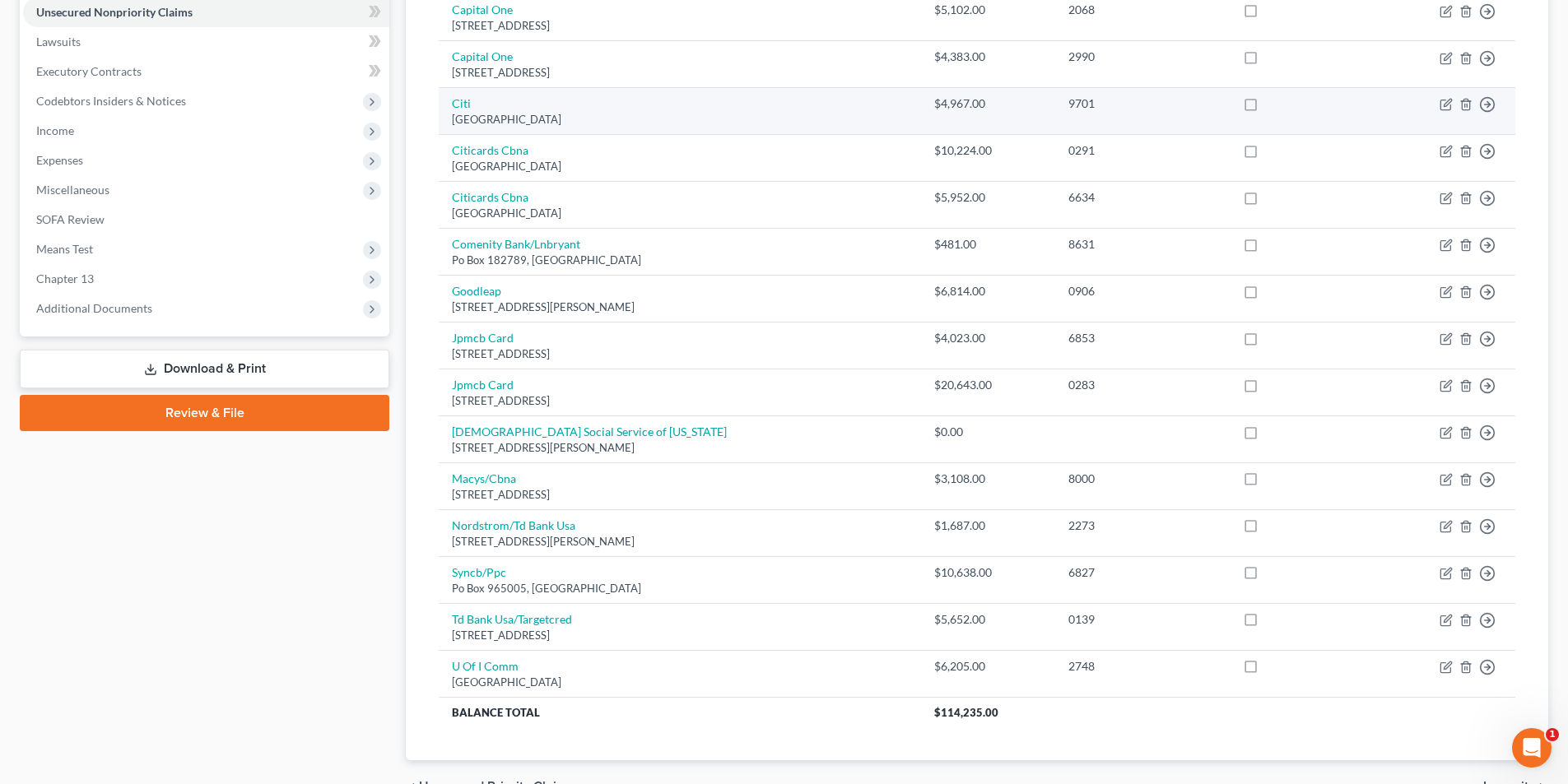
scroll to position [411, 0]
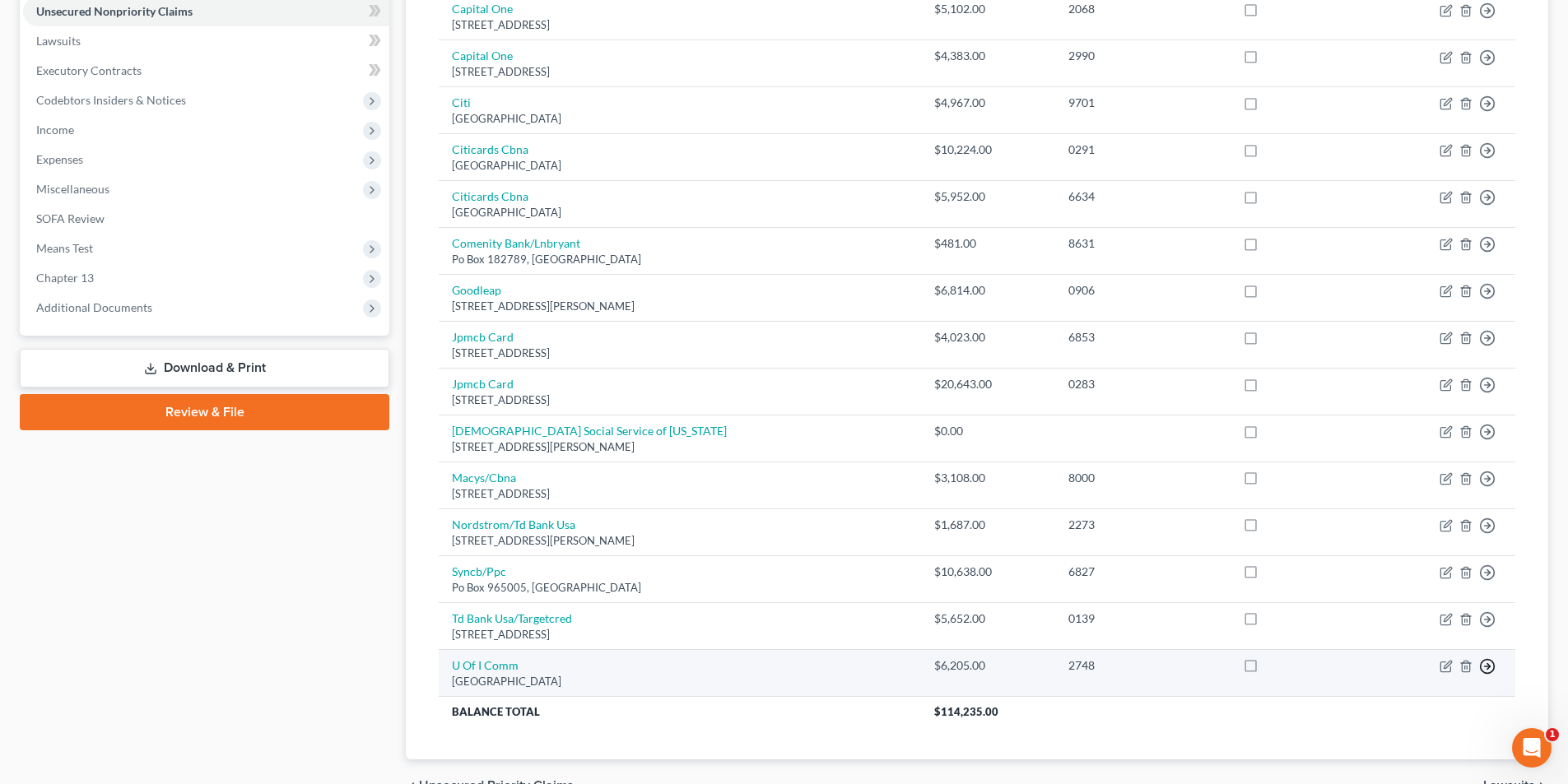
click at [1410, 673] on link "Move to D" at bounding box center [1411, 679] width 137 height 28
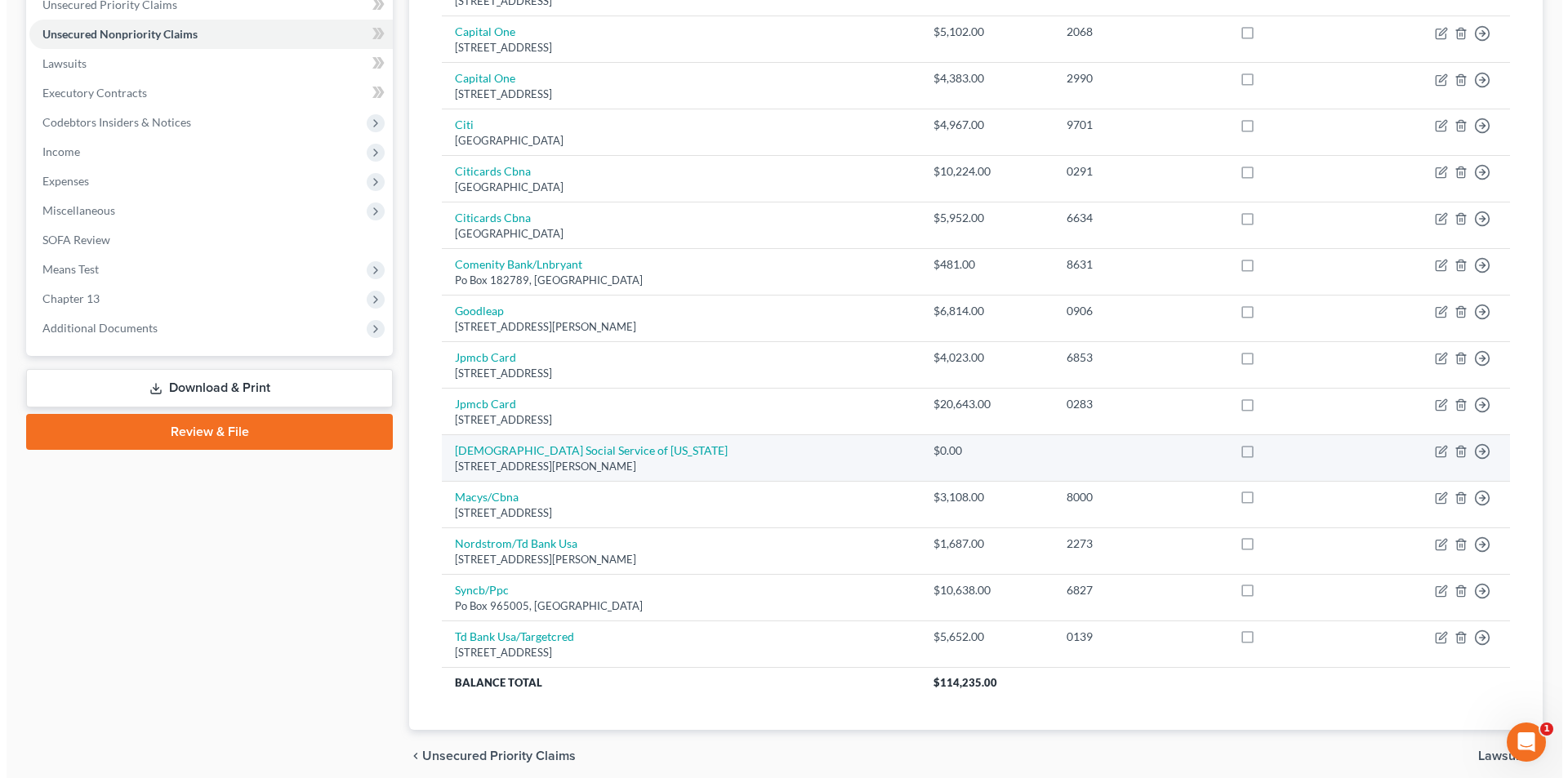
scroll to position [0, 0]
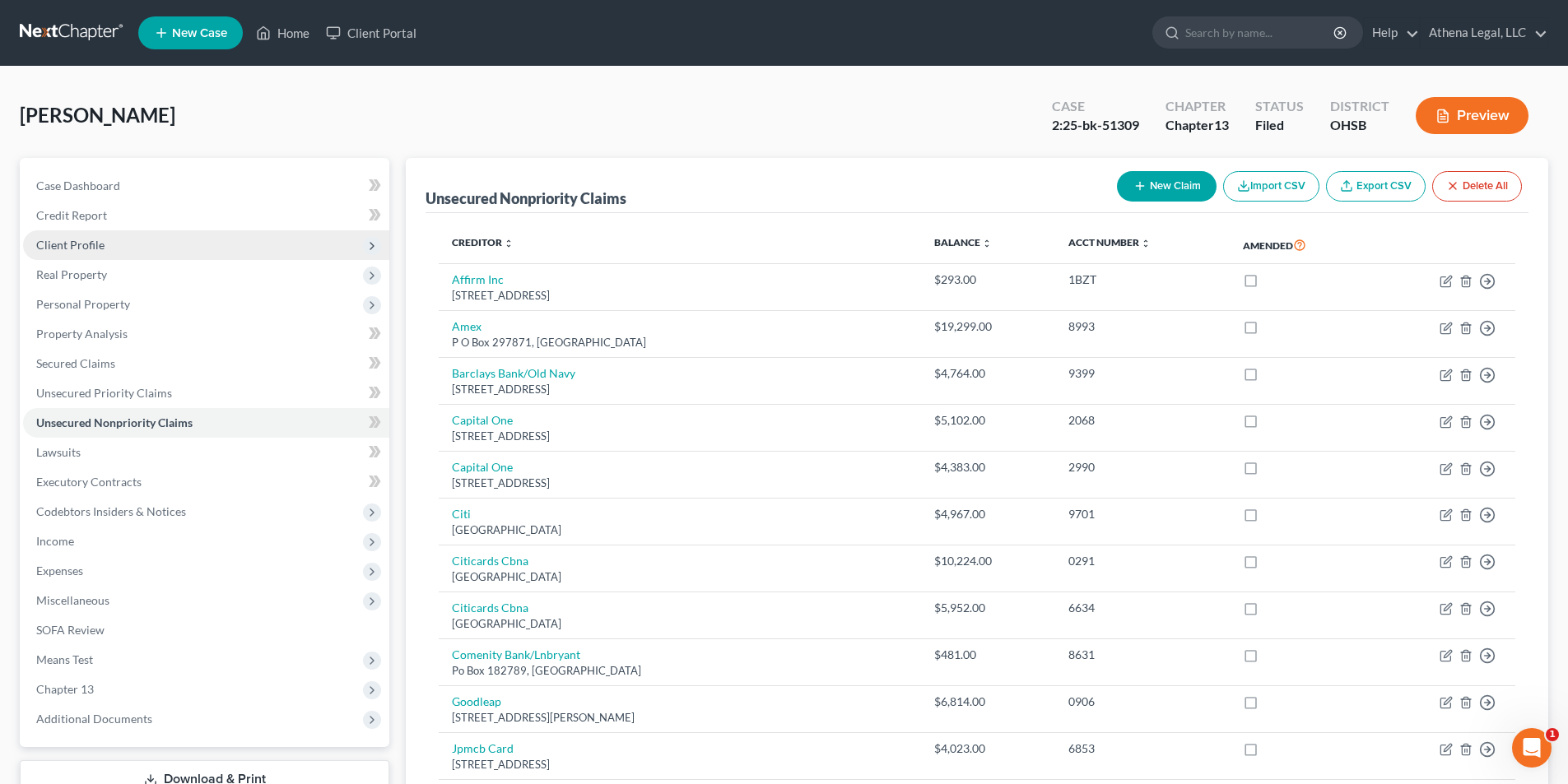
click at [76, 249] on span "Client Profile" at bounding box center [71, 244] width 68 height 14
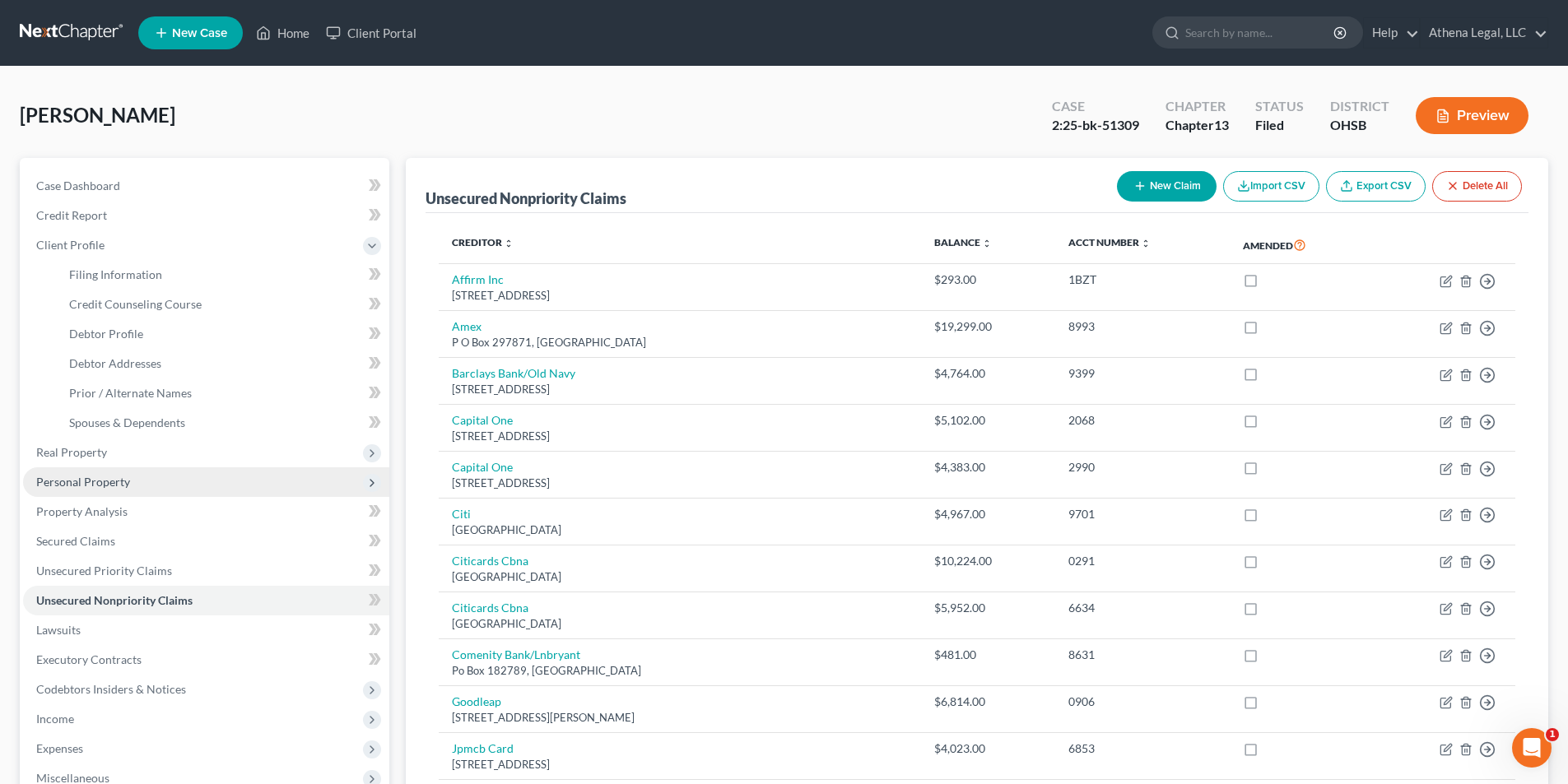
click at [113, 484] on span "Personal Property" at bounding box center [83, 481] width 94 height 14
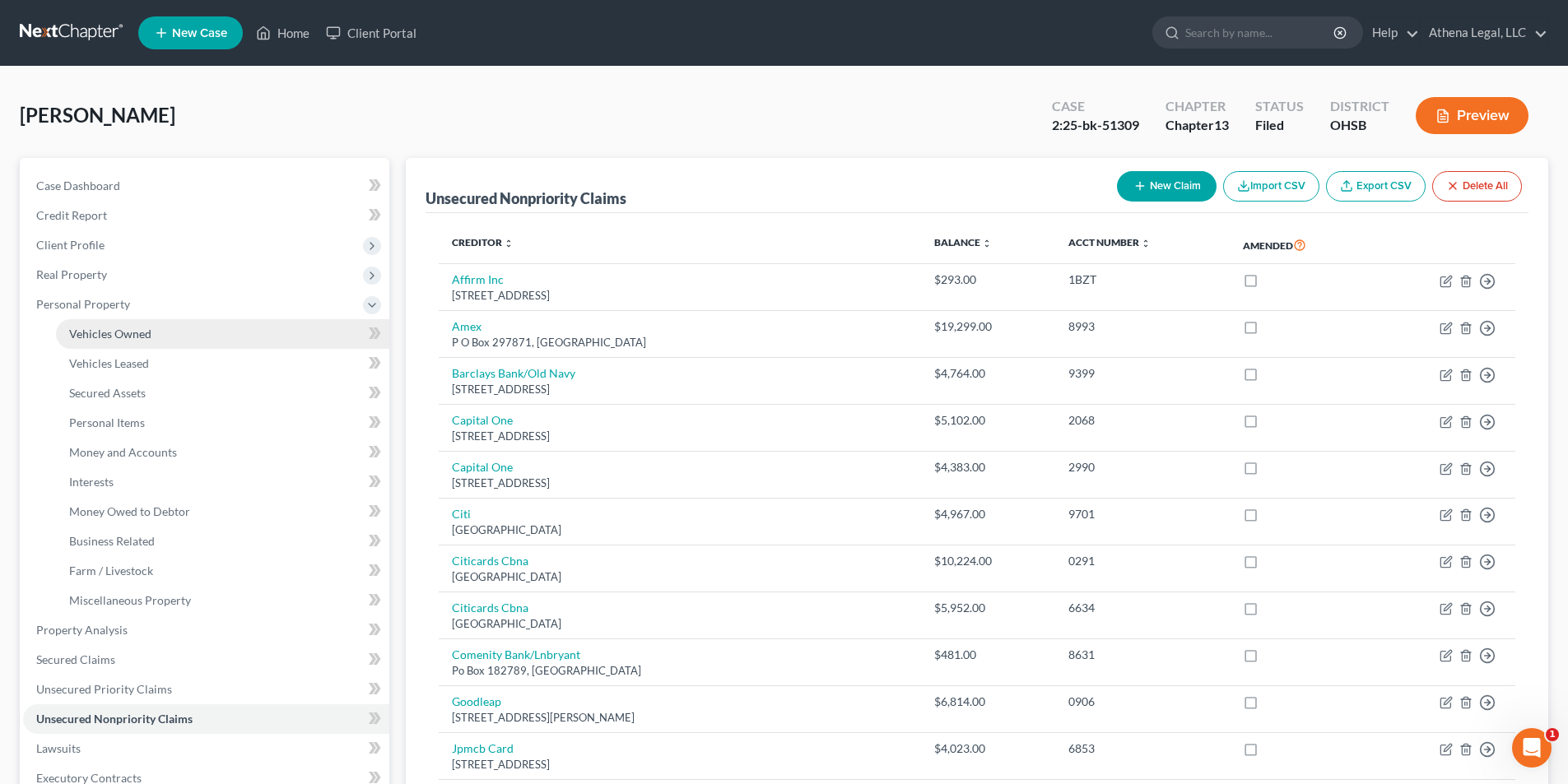
click at [125, 337] on span "Vehicles Owned" at bounding box center [110, 333] width 82 height 14
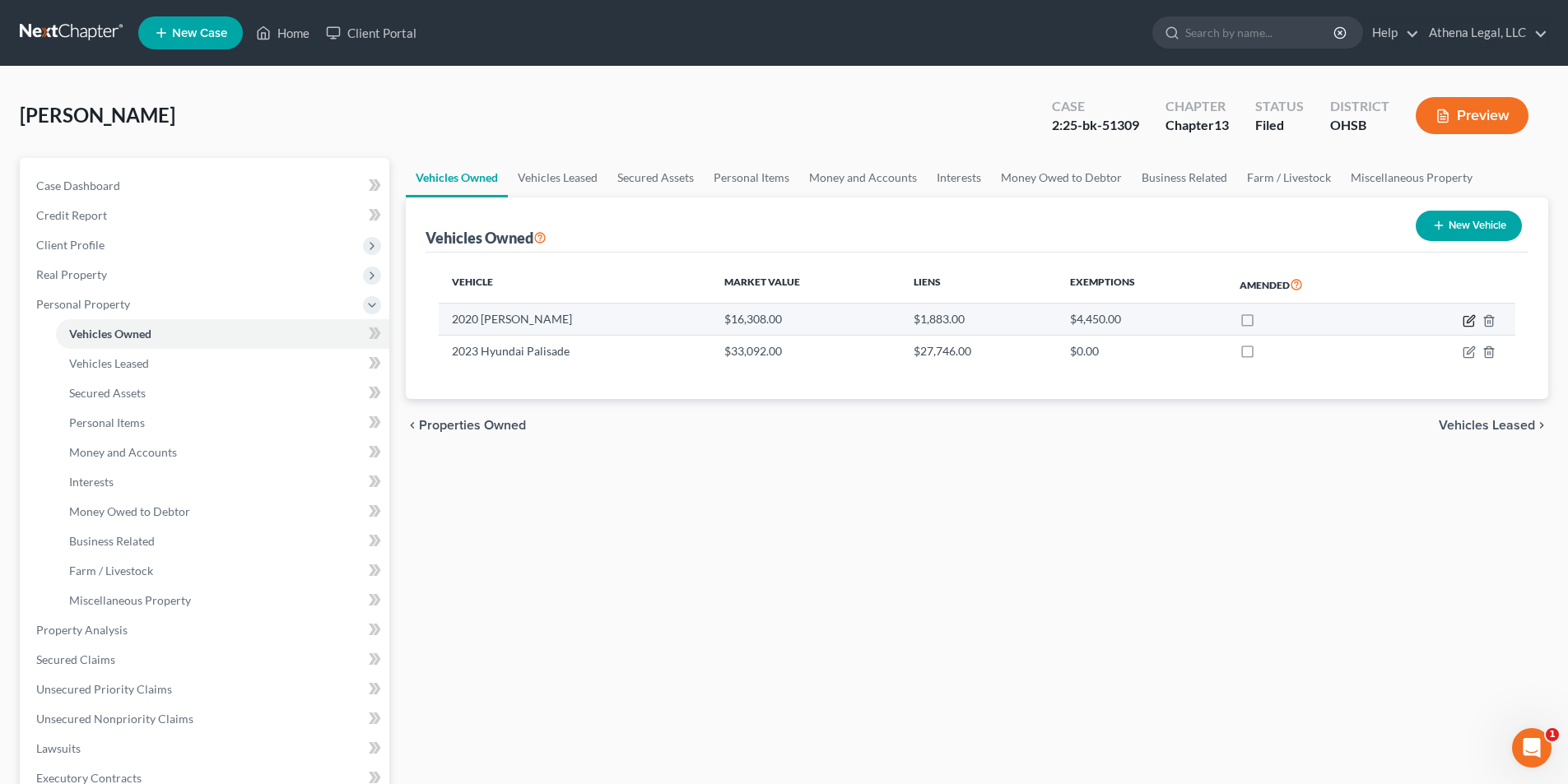
click at [1471, 321] on icon "button" at bounding box center [1470, 318] width 7 height 7
select select "0"
select select "6"
select select "1"
select select "3"
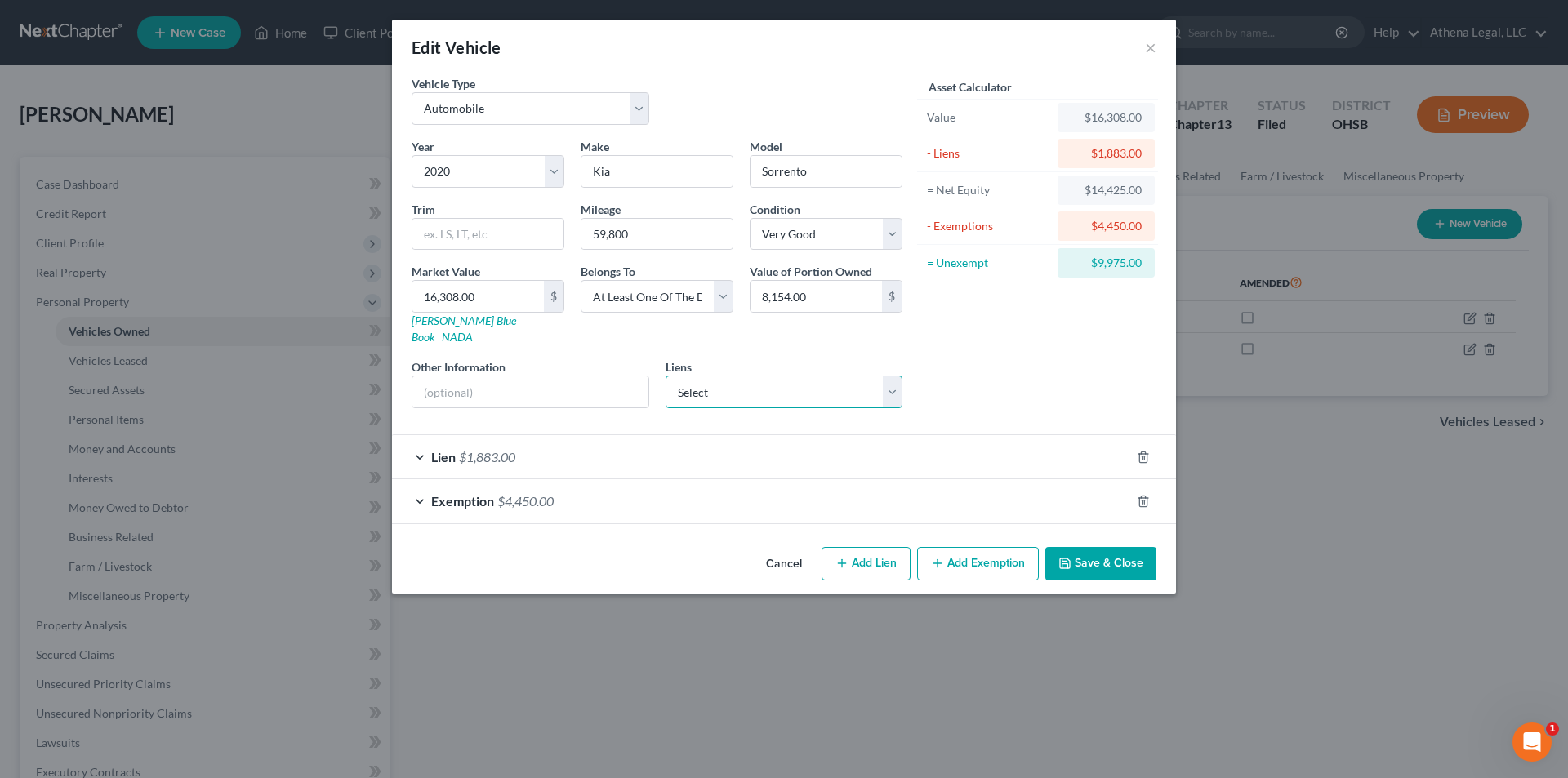
click at [884, 382] on select "Select U Of I Comm - $6,205.00" at bounding box center [784, 392] width 237 height 33
select select "14"
select select "0"
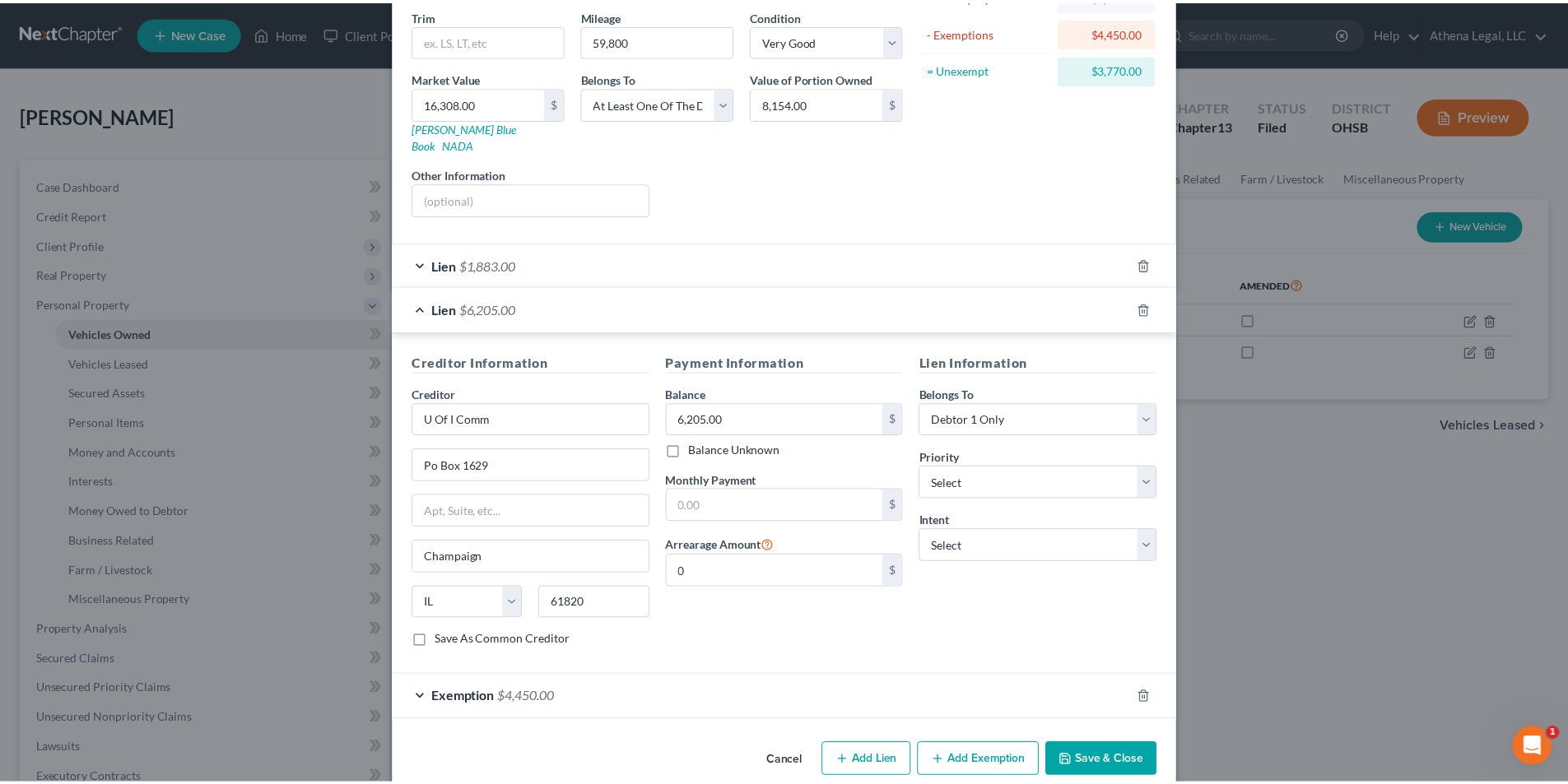
scroll to position [206, 0]
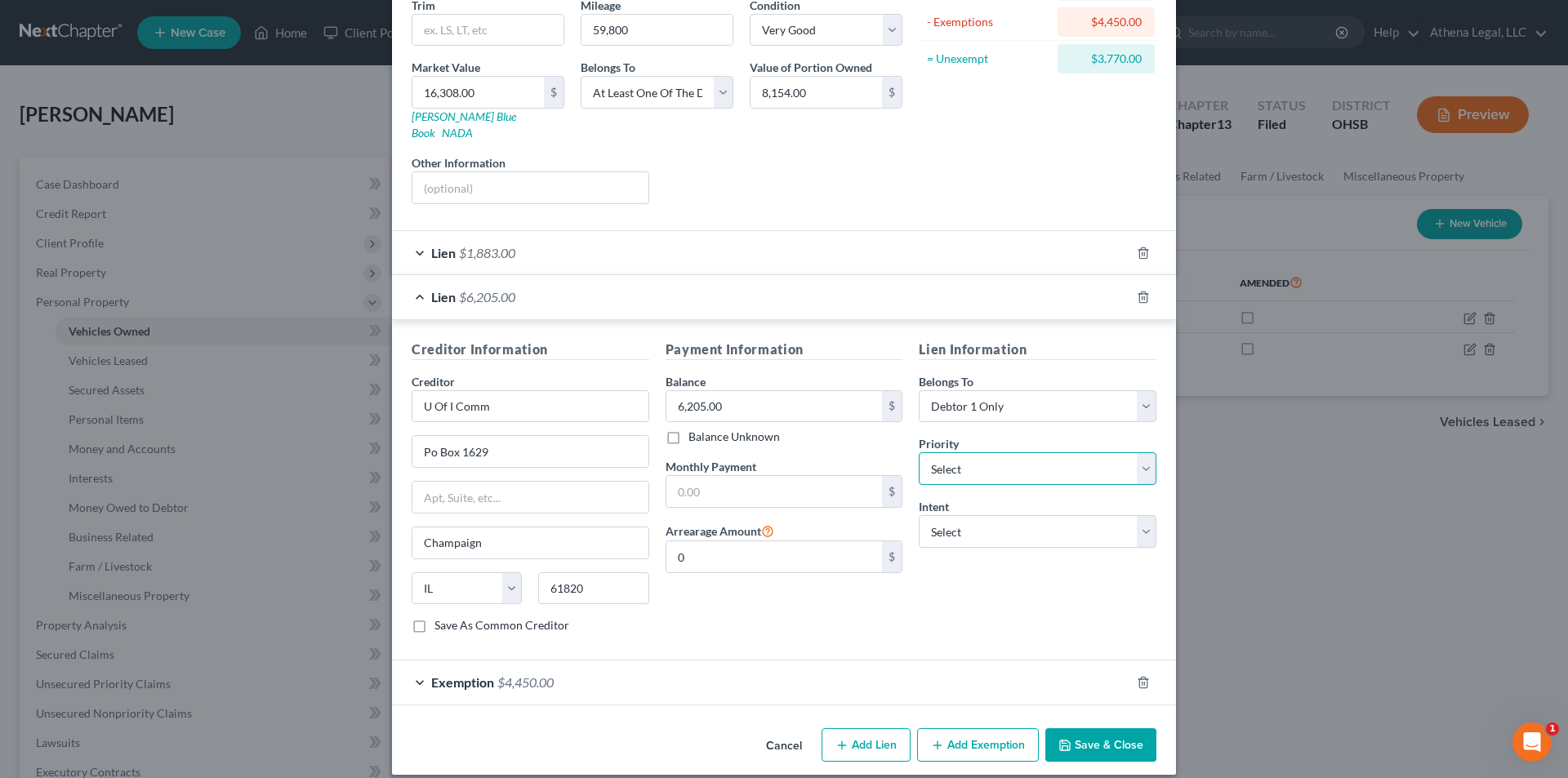
click at [1026, 452] on select "Select 1st 2nd 3rd 4th 5th 6th 7th 8th 9th 10th 11th 12th 13th 14th 15th 16th 1…" at bounding box center [1037, 469] width 237 height 33
select select "1"
click at [918, 452] on select "Select 1st 2nd 3rd 4th 5th 6th 7th 8th 9th 10th 11th 12th 13th 14th 15th 16th 1…" at bounding box center [1037, 469] width 237 height 33
click at [1099, 738] on button "Save & Close" at bounding box center [1101, 745] width 111 height 35
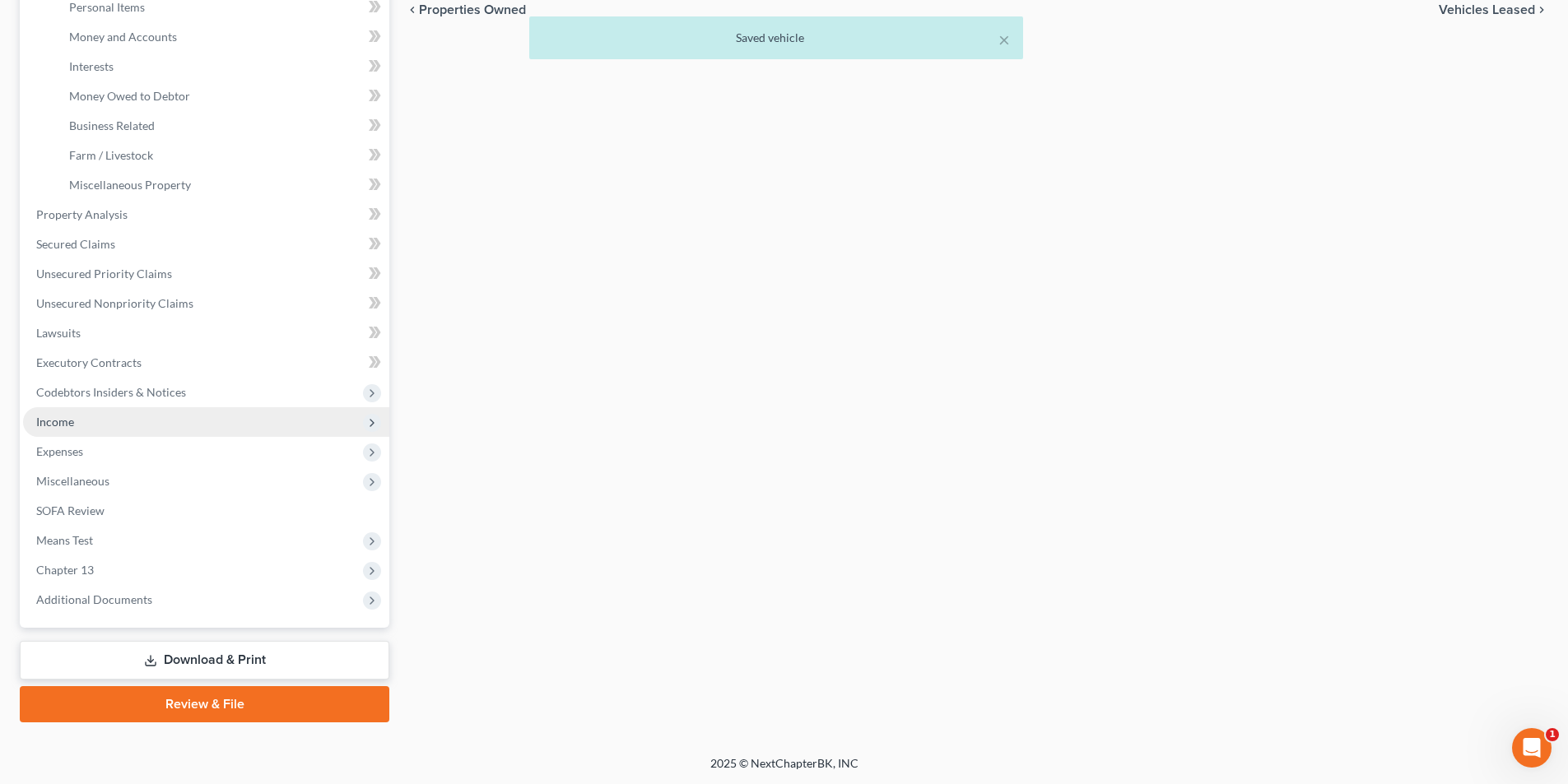
scroll to position [416, 0]
click at [246, 645] on link "Download & Print" at bounding box center [204, 659] width 370 height 39
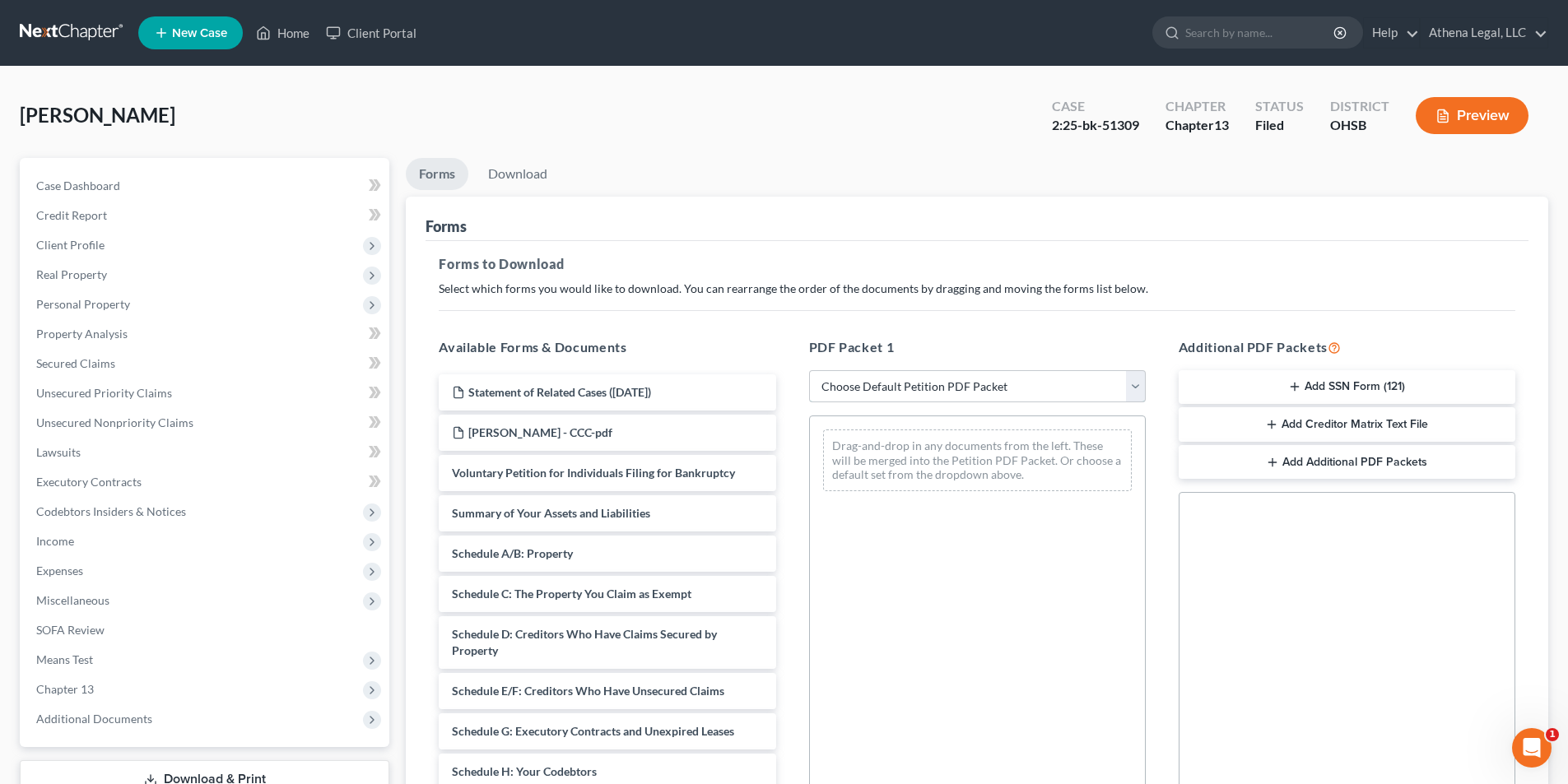
click at [861, 389] on select "Choose Default Petition PDF Packet Complete Bankruptcy Petition (all forms and …" at bounding box center [977, 387] width 337 height 33
select select "2"
click at [809, 370] on select "Choose Default Petition PDF Packet Complete Bankruptcy Petition (all forms and …" at bounding box center [977, 387] width 337 height 33
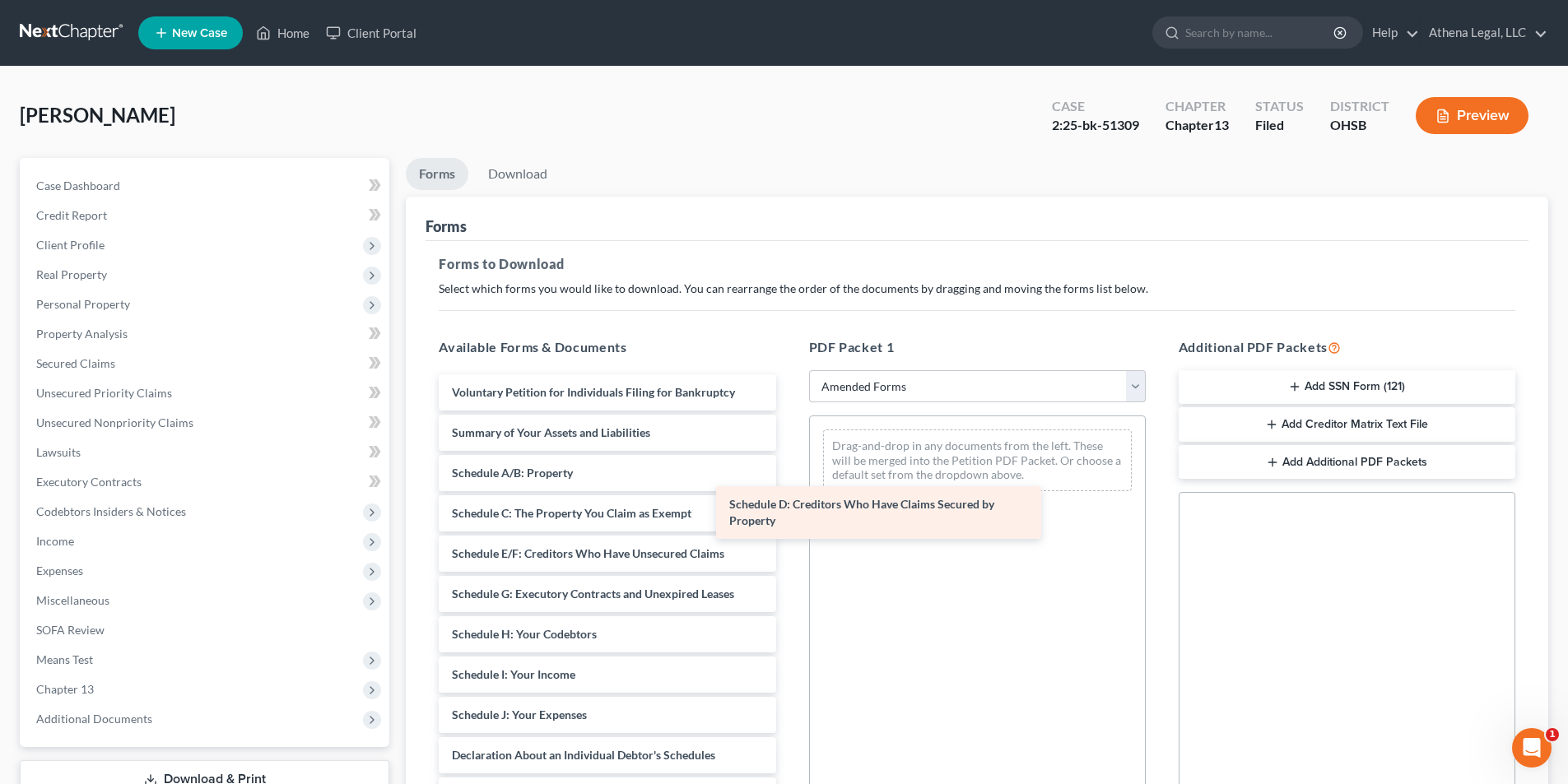
drag, startPoint x: 585, startPoint y: 559, endPoint x: 961, endPoint y: 457, distance: 389.6
click at [789, 457] on div "Schedule D: Creditors Who Have Claims Secured by Property Voluntary Petition fo…" at bounding box center [607, 732] width 363 height 714
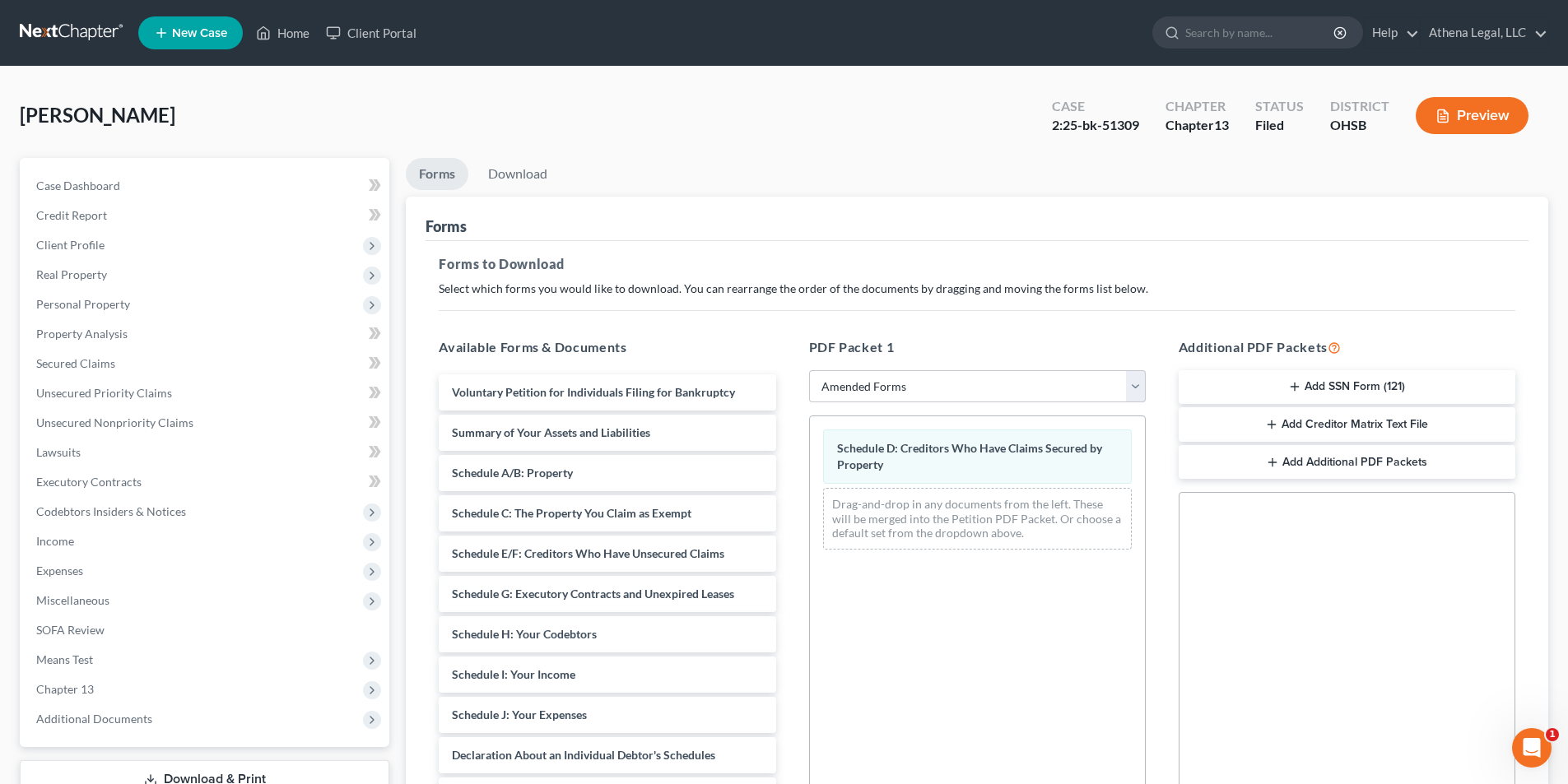
click at [1448, 126] on button "Preview" at bounding box center [1472, 115] width 113 height 37
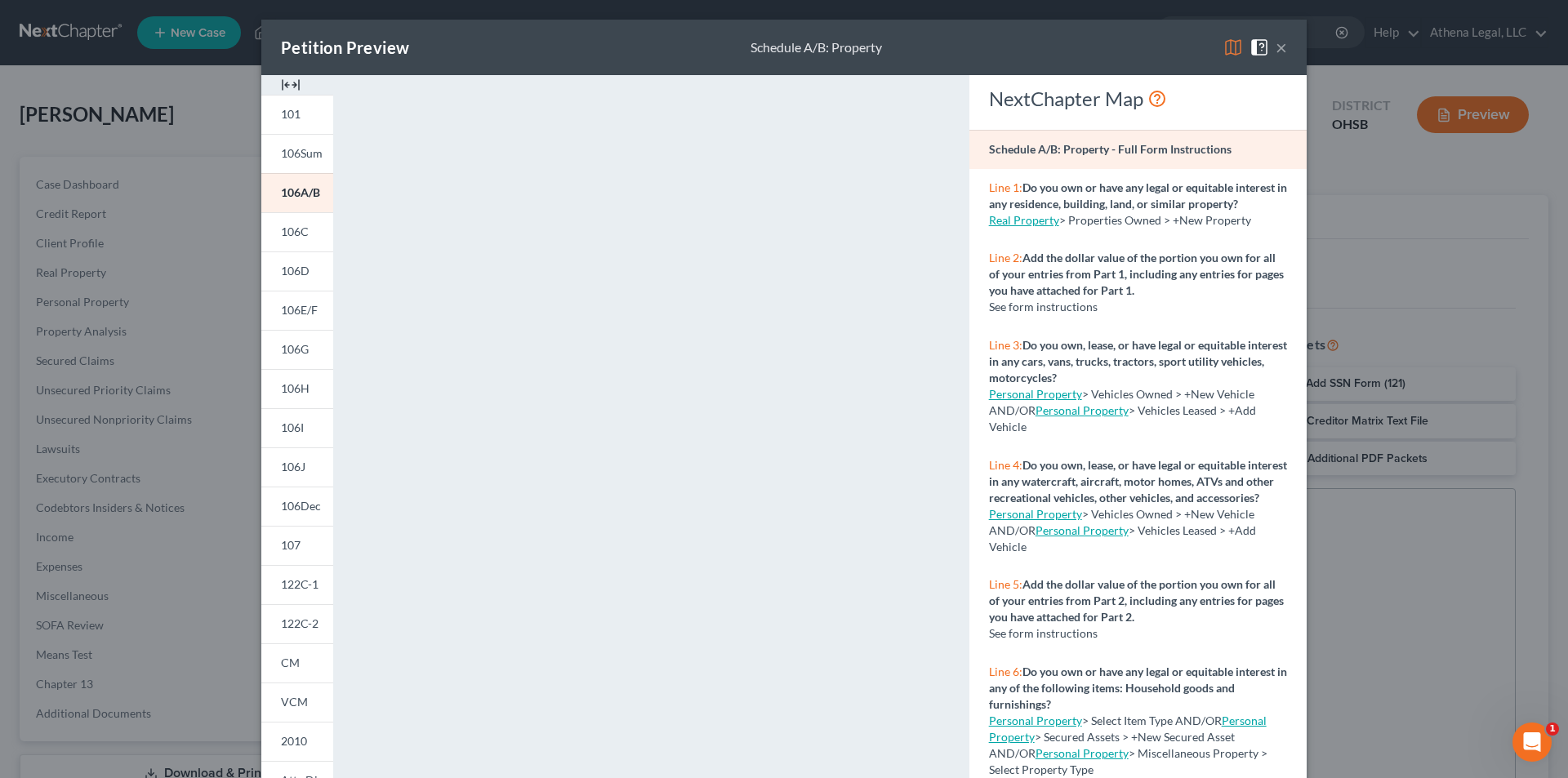
click at [1272, 59] on div "Petition Preview Schedule A/B: Property ×" at bounding box center [784, 47] width 1045 height 55
click at [1275, 52] on button "×" at bounding box center [1281, 48] width 12 height 20
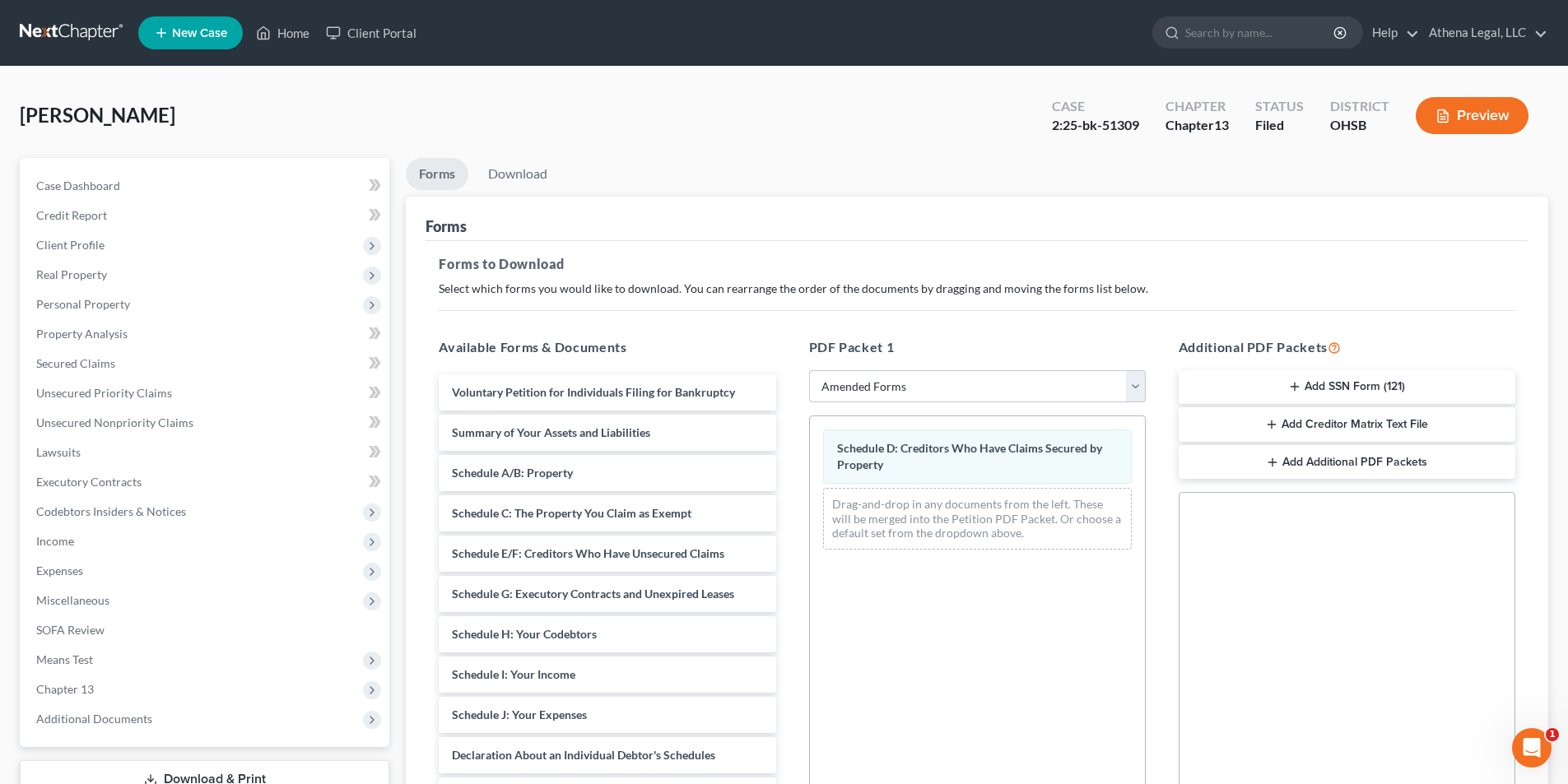
click at [1367, 268] on h5 "Forms to Download" at bounding box center [976, 264] width 1076 height 20
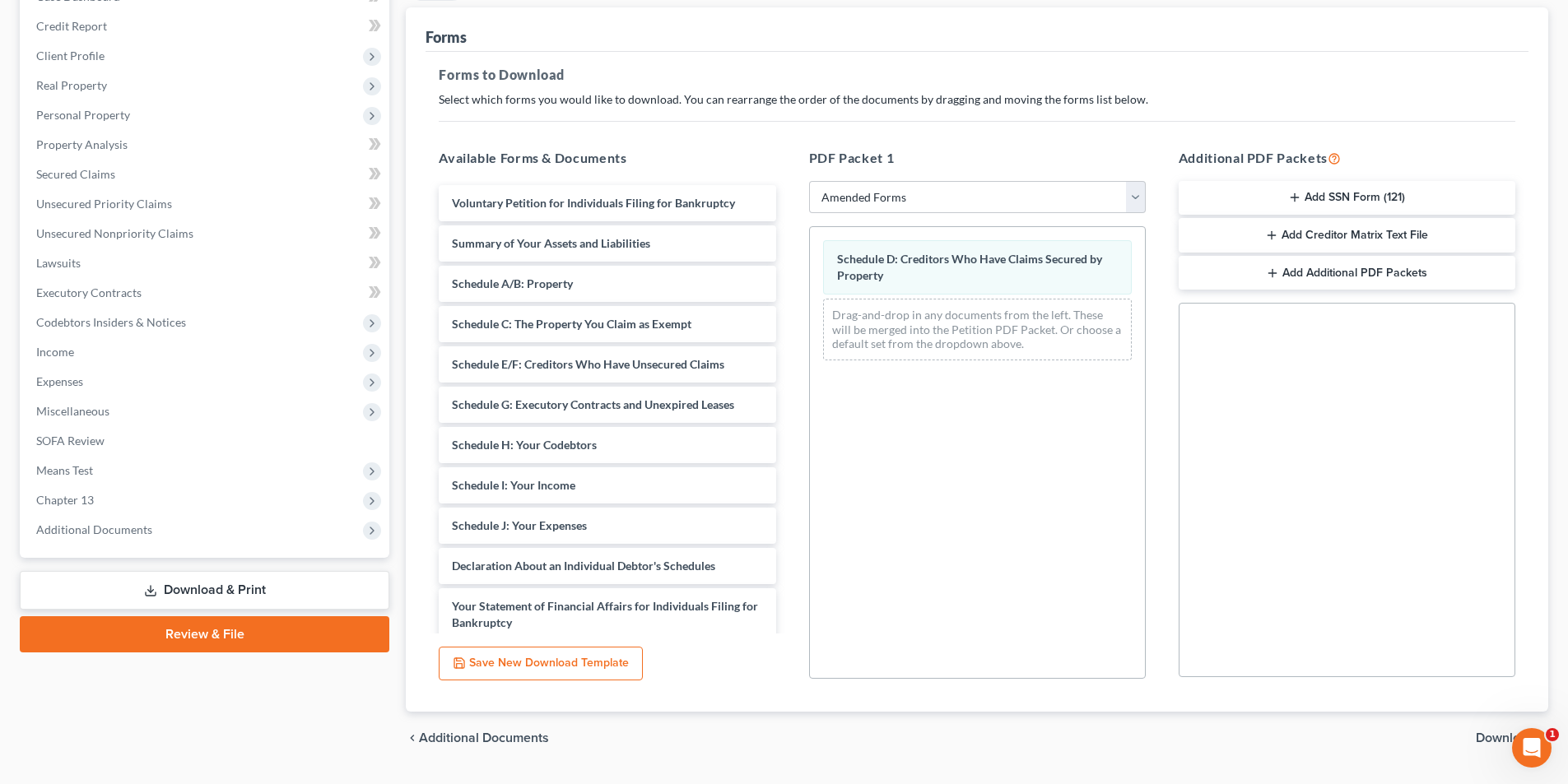
scroll to position [232, 0]
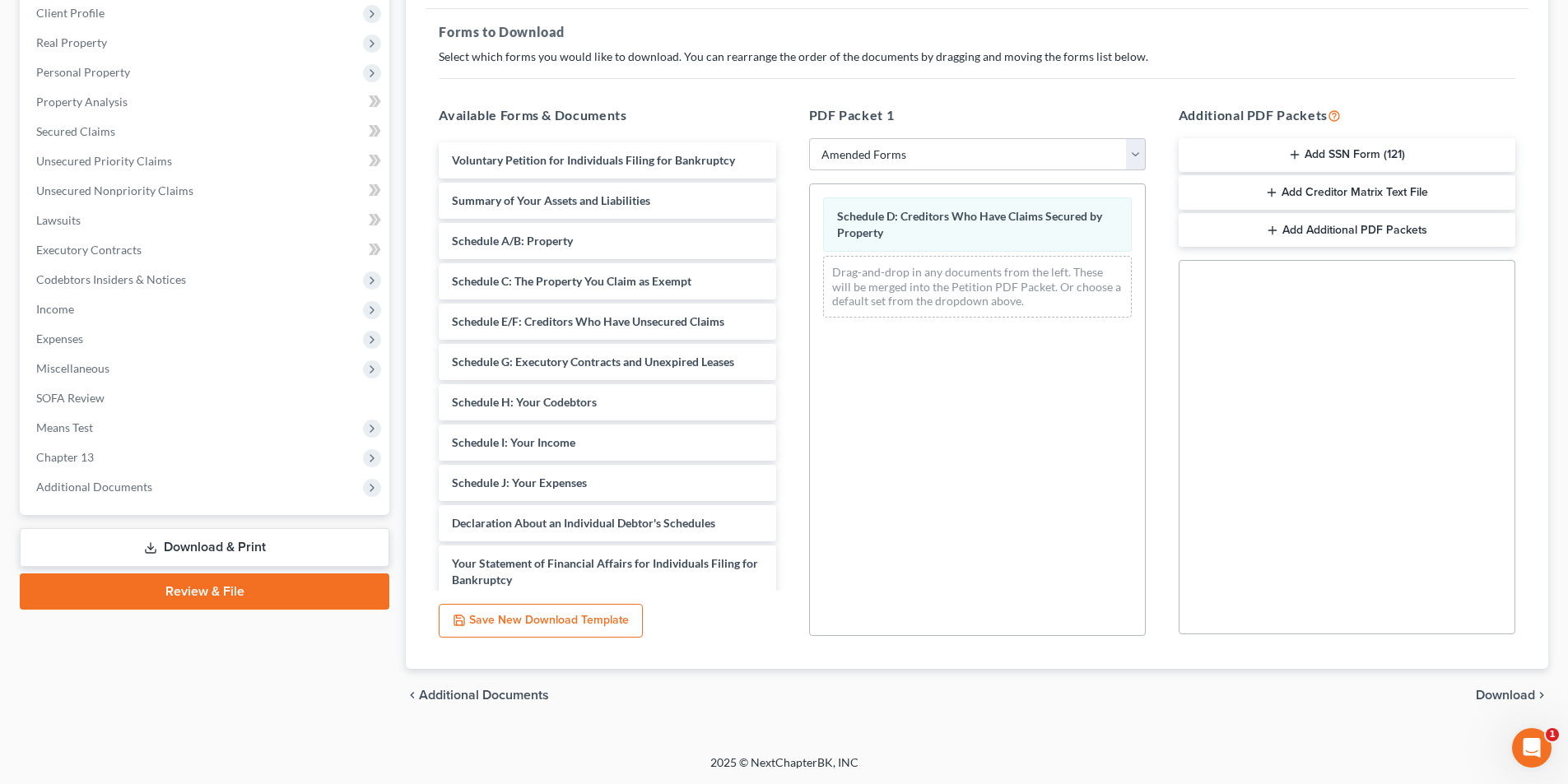
click at [1497, 701] on span "Download" at bounding box center [1505, 695] width 59 height 13
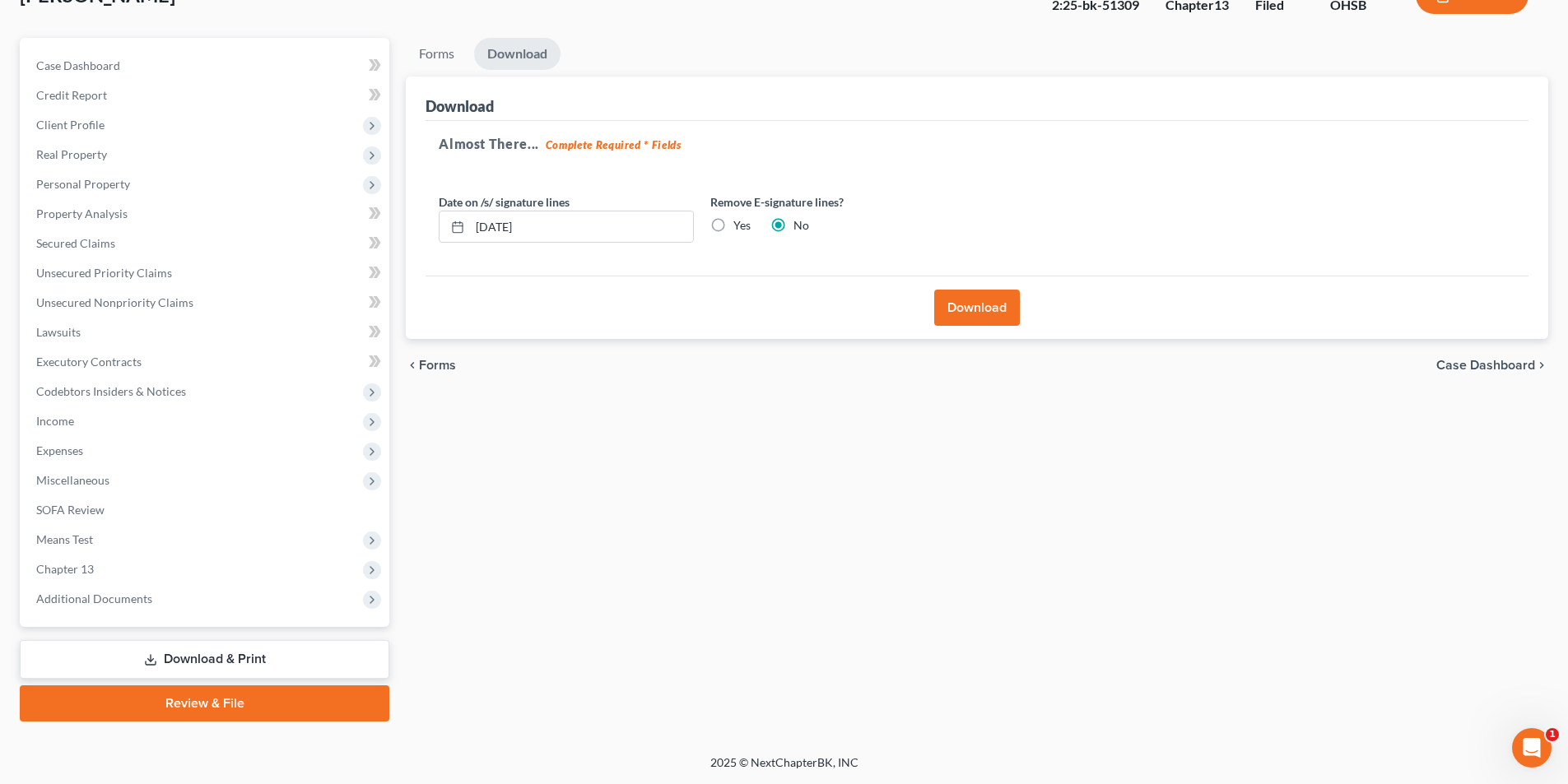
scroll to position [120, 0]
click at [965, 311] on button "Download" at bounding box center [976, 308] width 86 height 37
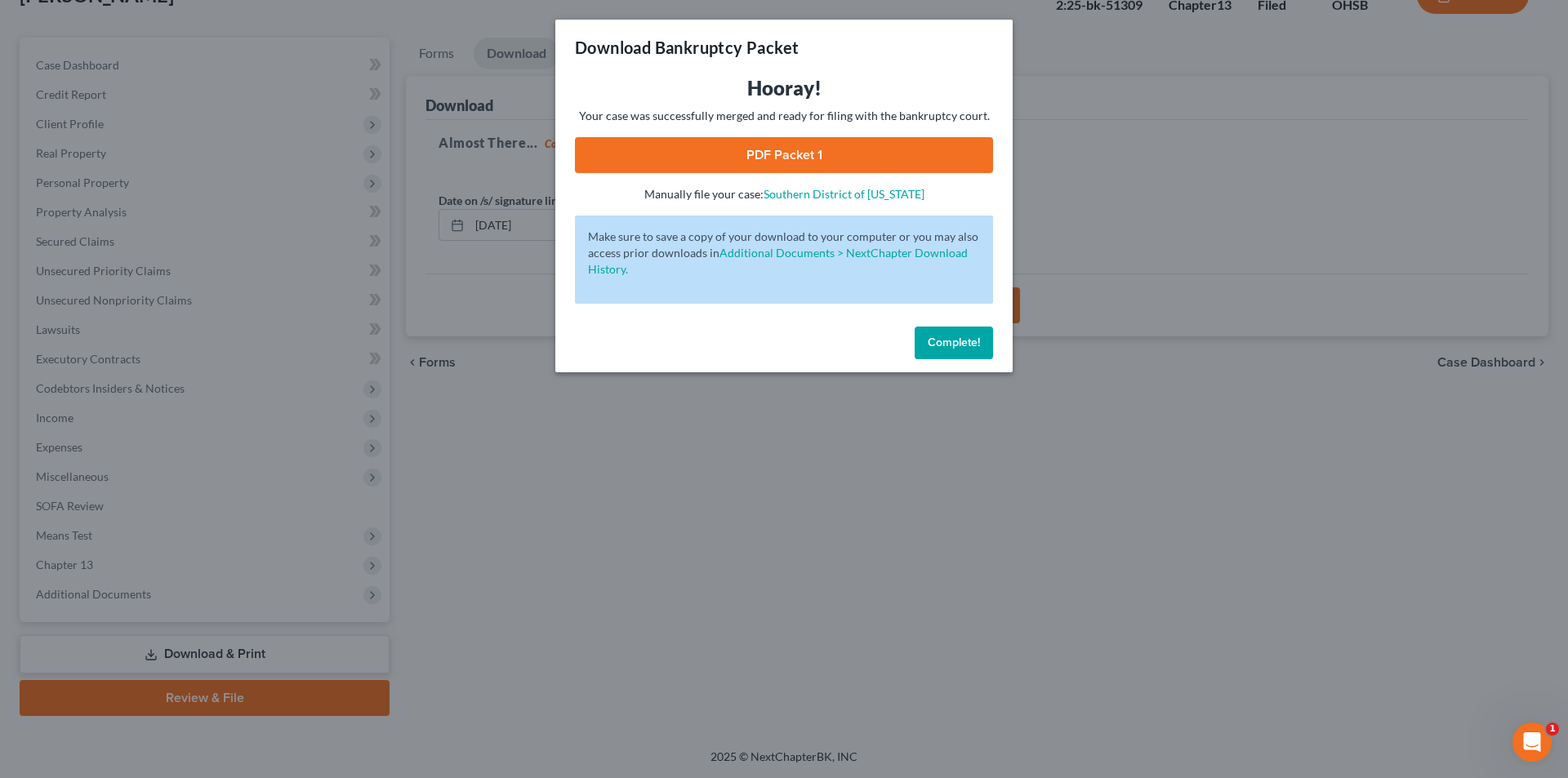
click at [768, 152] on link "PDF Packet 1" at bounding box center [783, 155] width 418 height 36
click at [943, 356] on button "Complete!" at bounding box center [953, 343] width 78 height 33
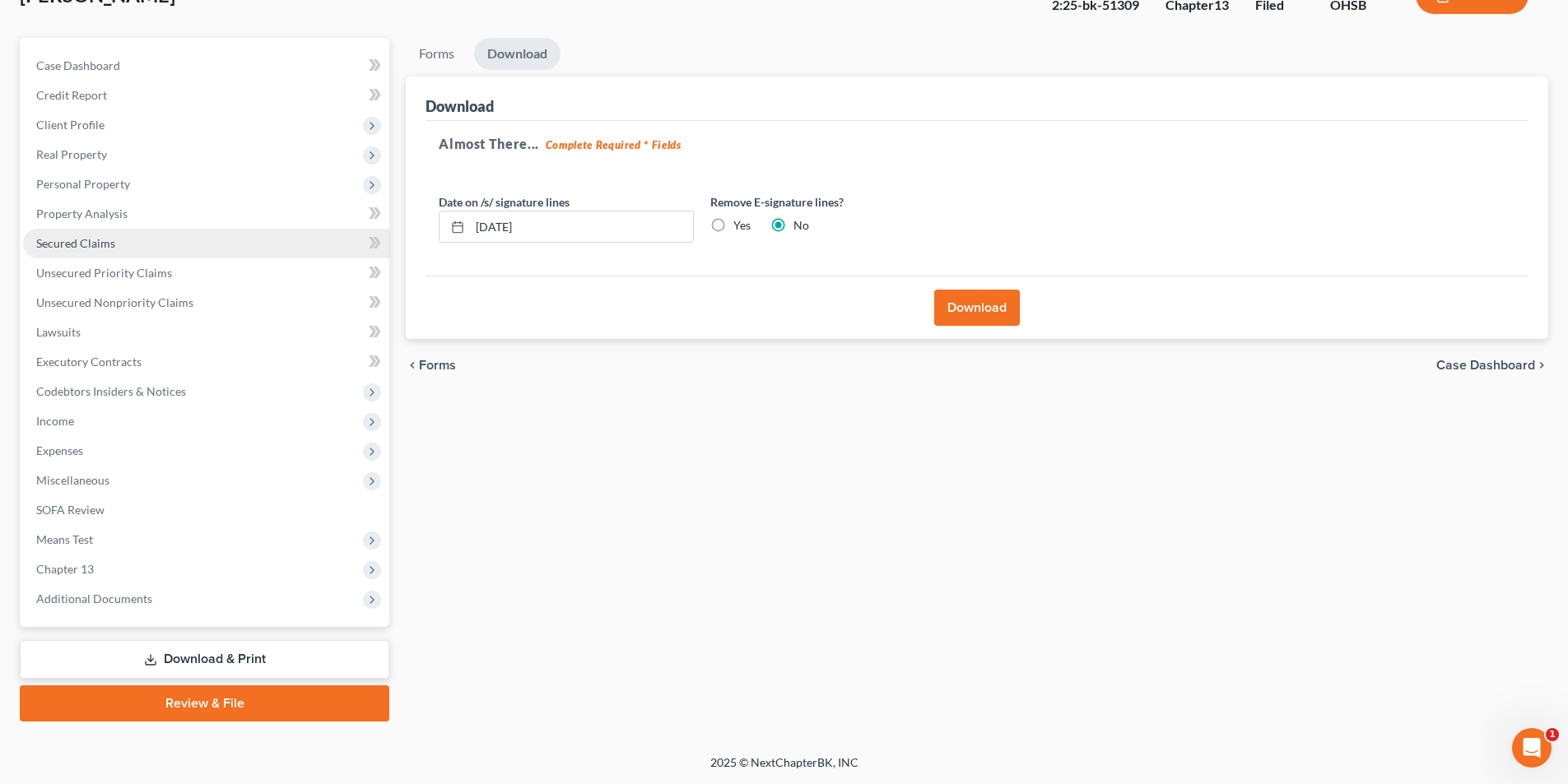
click at [102, 250] on link "Secured Claims" at bounding box center [206, 243] width 366 height 30
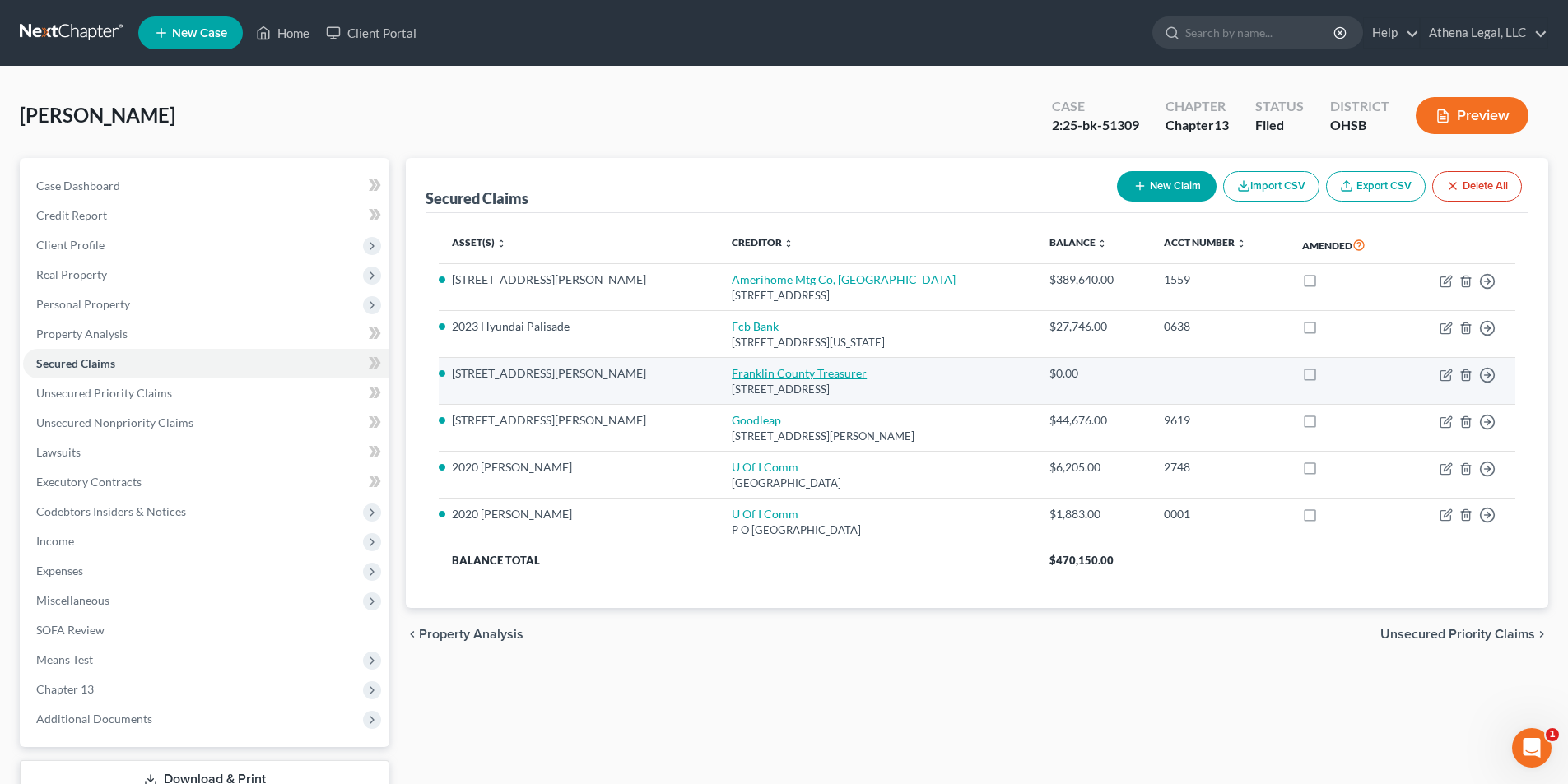
click at [731, 375] on link "Franklin County Treasurer" at bounding box center [799, 373] width 135 height 14
select select "36"
select select "3"
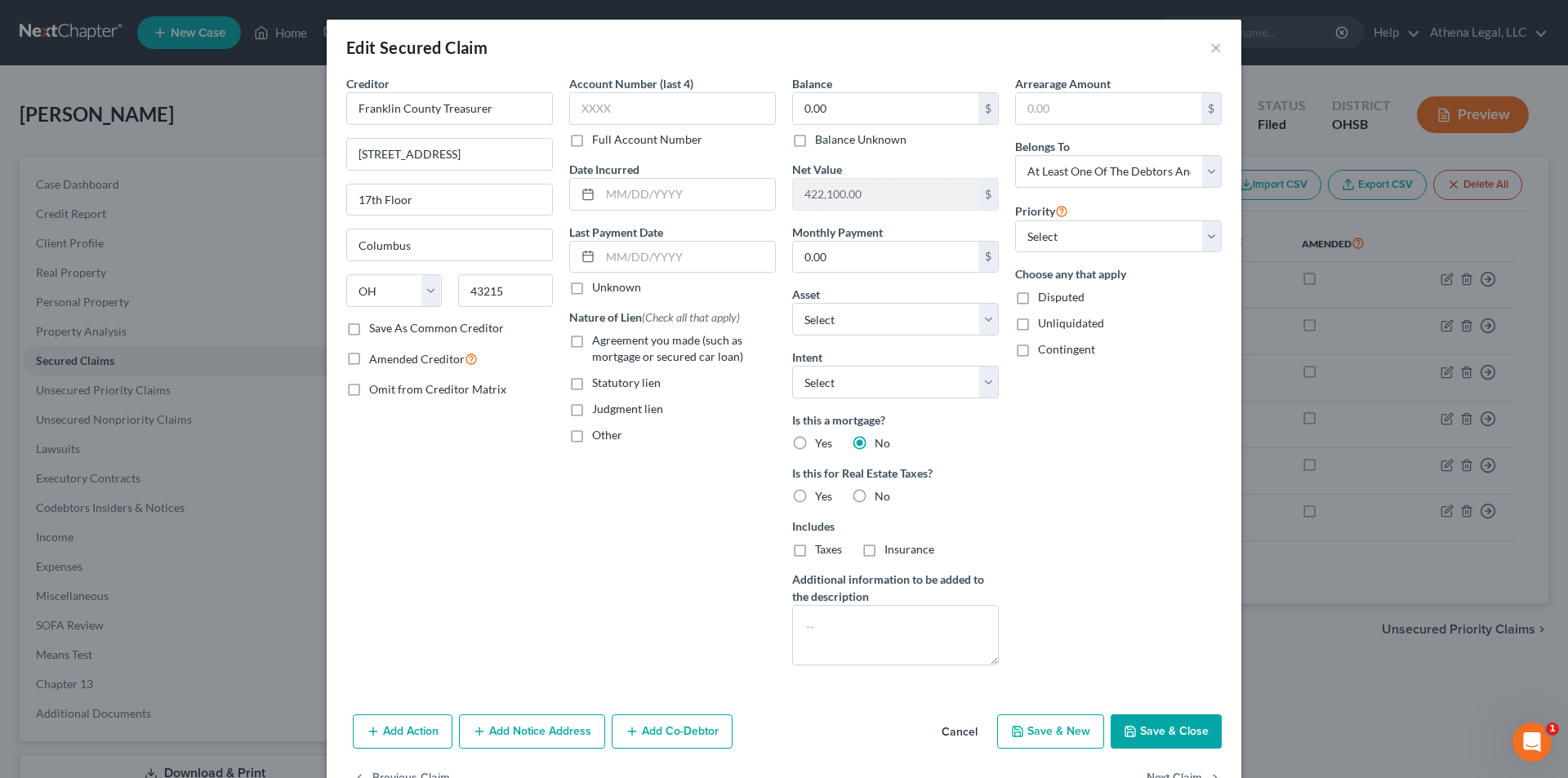
click at [592, 382] on label "Statutory lien" at bounding box center [626, 383] width 68 height 16
click at [599, 382] on input "Statutory lien" at bounding box center [603, 380] width 11 height 11
checkbox input "true"
click at [817, 100] on input "0.00" at bounding box center [885, 109] width 185 height 31
click at [592, 290] on label "Unknown" at bounding box center [616, 288] width 49 height 16
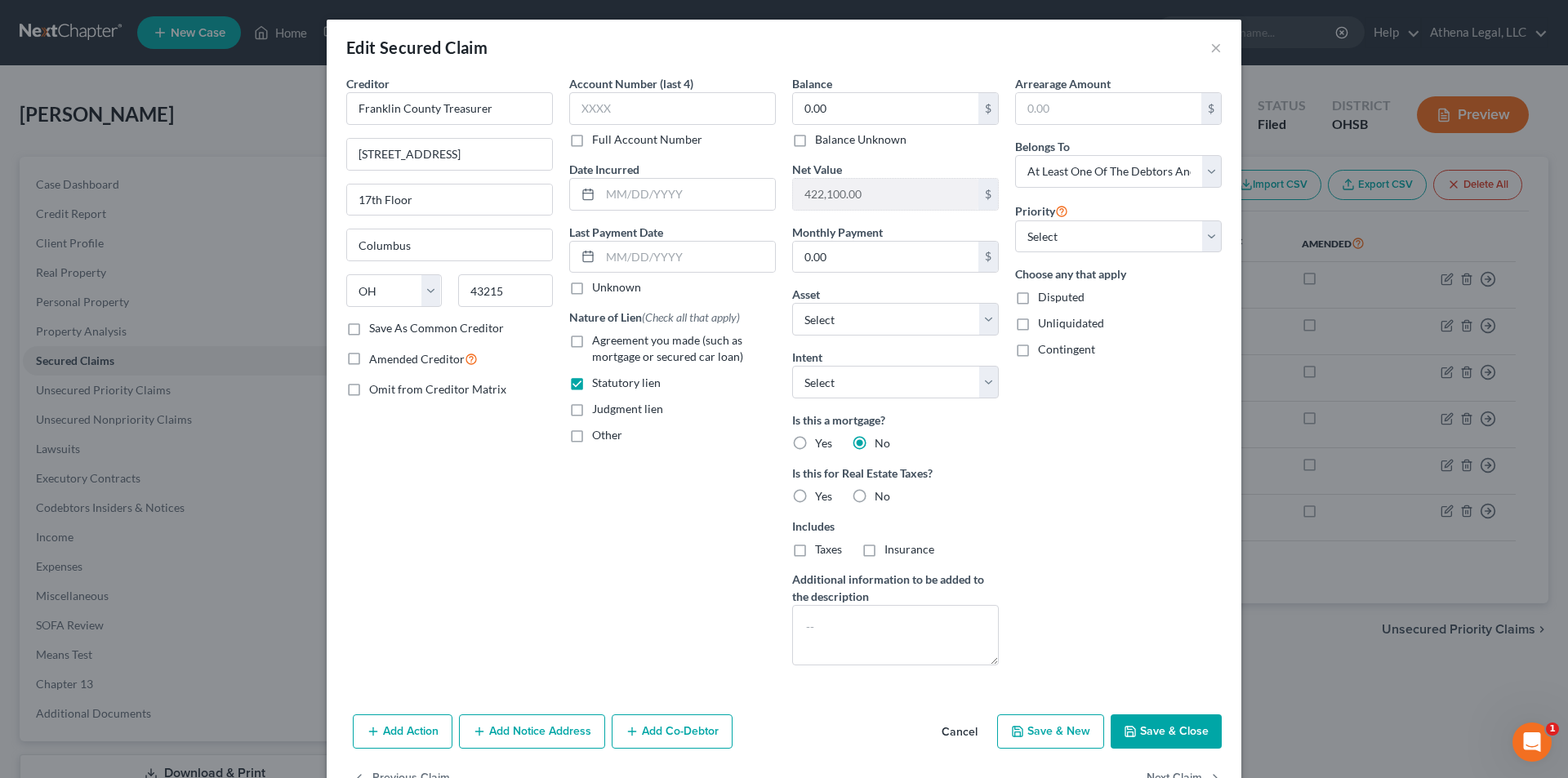
click at [599, 290] on input "Unknown" at bounding box center [603, 284] width 11 height 11
checkbox input "true"
click at [1038, 298] on label "Disputed" at bounding box center [1061, 298] width 46 height 16
click at [1045, 298] on input "Disputed" at bounding box center [1049, 294] width 11 height 11
checkbox input "true"
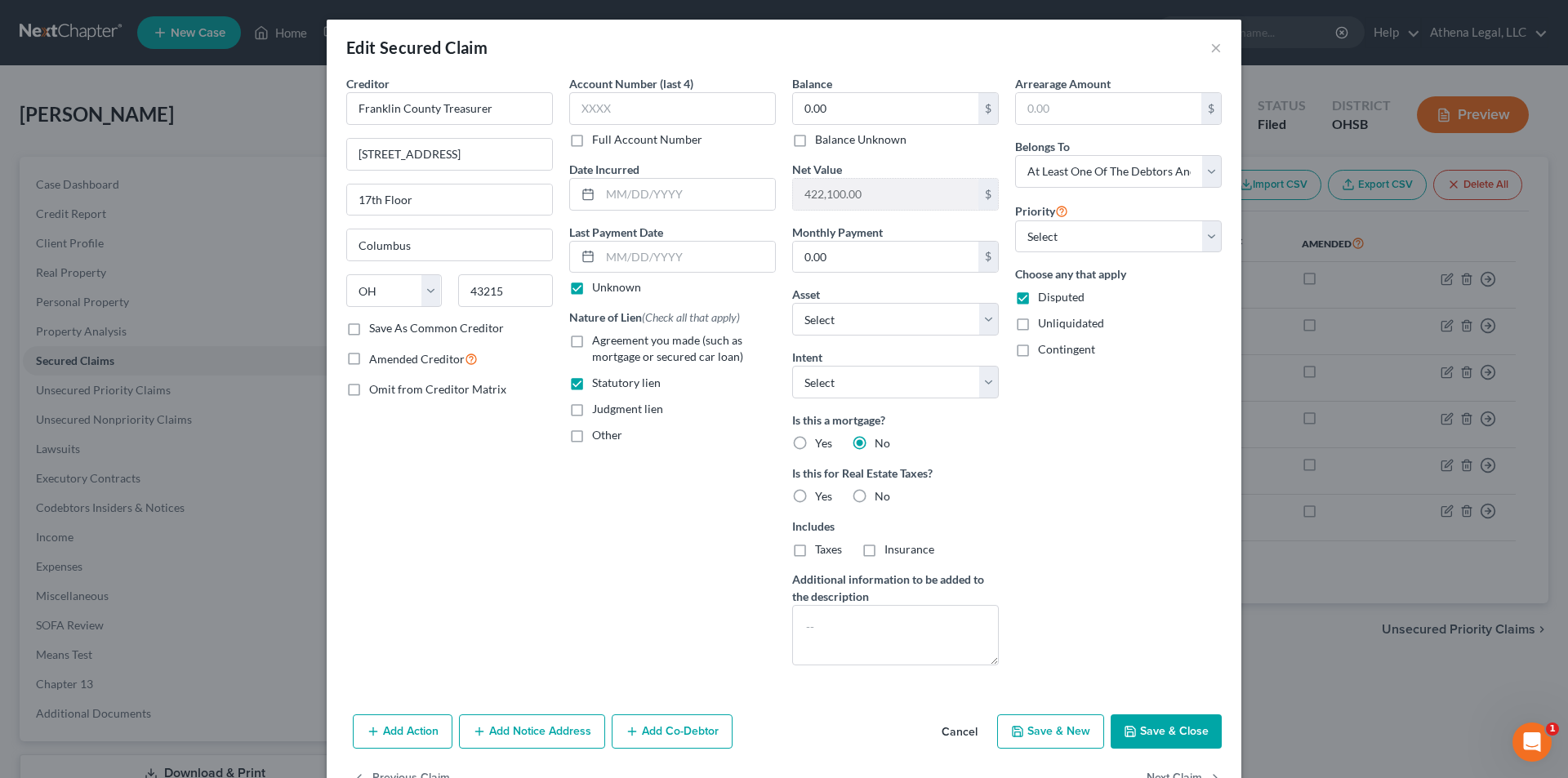
click at [815, 142] on label "Balance Unknown" at bounding box center [860, 139] width 92 height 16
click at [821, 142] on input "Balance Unknown" at bounding box center [826, 136] width 11 height 11
click at [815, 143] on label "Balance Unknown" at bounding box center [860, 139] width 92 height 16
click at [821, 142] on input "Balance Unknown" at bounding box center [826, 136] width 11 height 11
click at [815, 142] on label "Balance Unknown" at bounding box center [860, 139] width 92 height 16
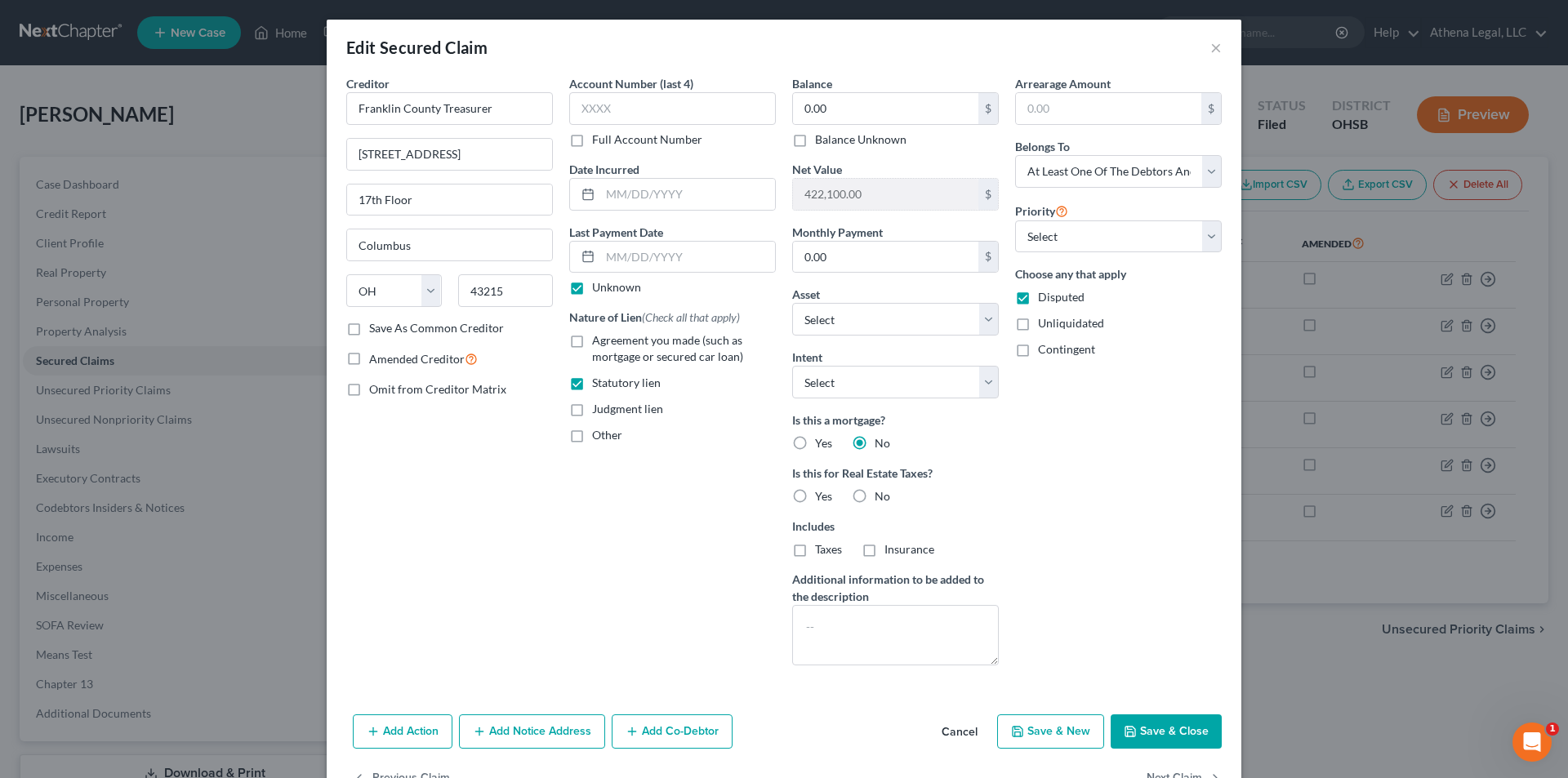
click at [821, 142] on input "Balance Unknown" at bounding box center [826, 136] width 11 height 11
checkbox input "true"
click at [1126, 733] on icon "button" at bounding box center [1130, 731] width 13 height 13
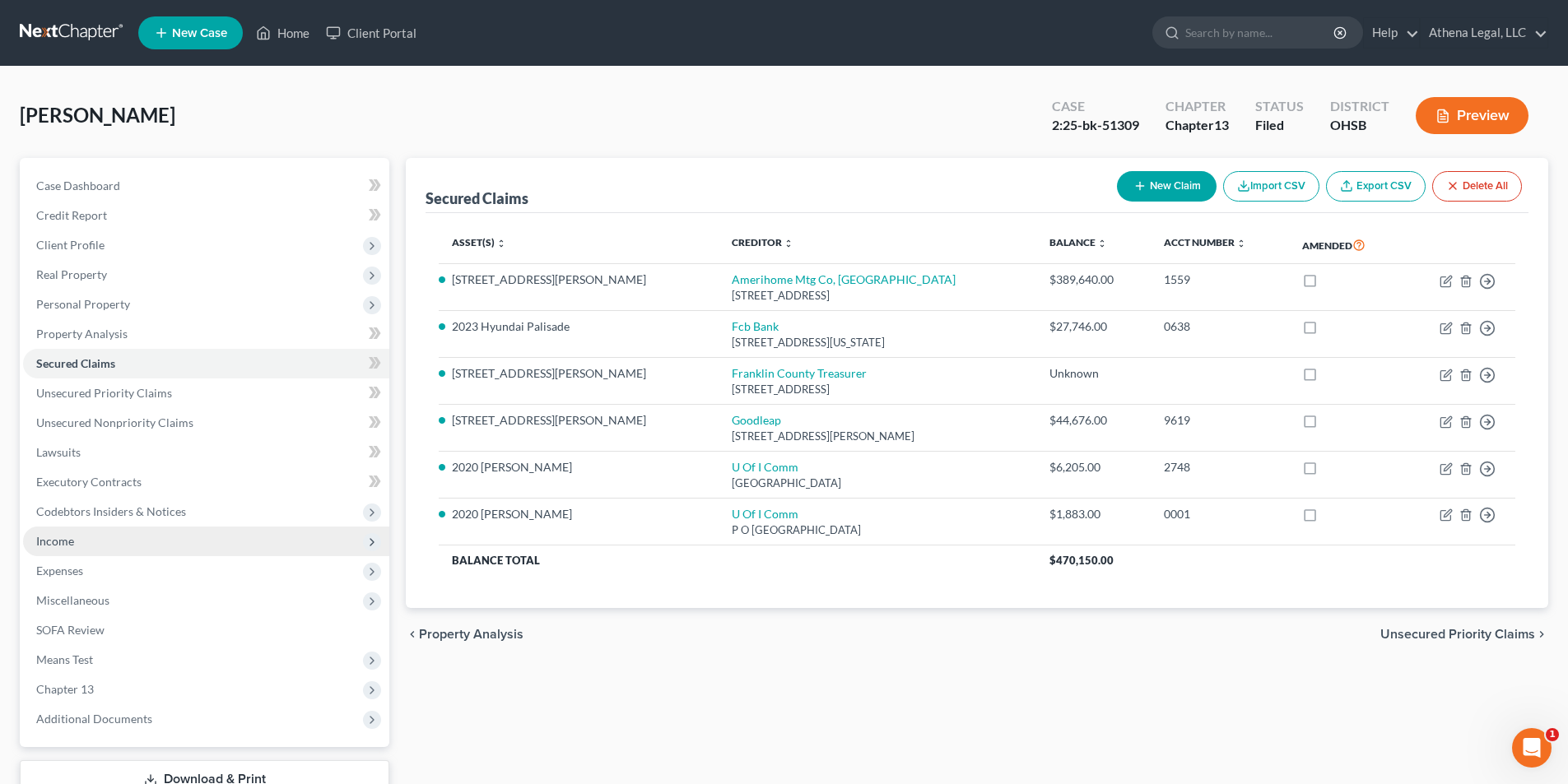
click at [109, 546] on span "Income" at bounding box center [206, 541] width 366 height 30
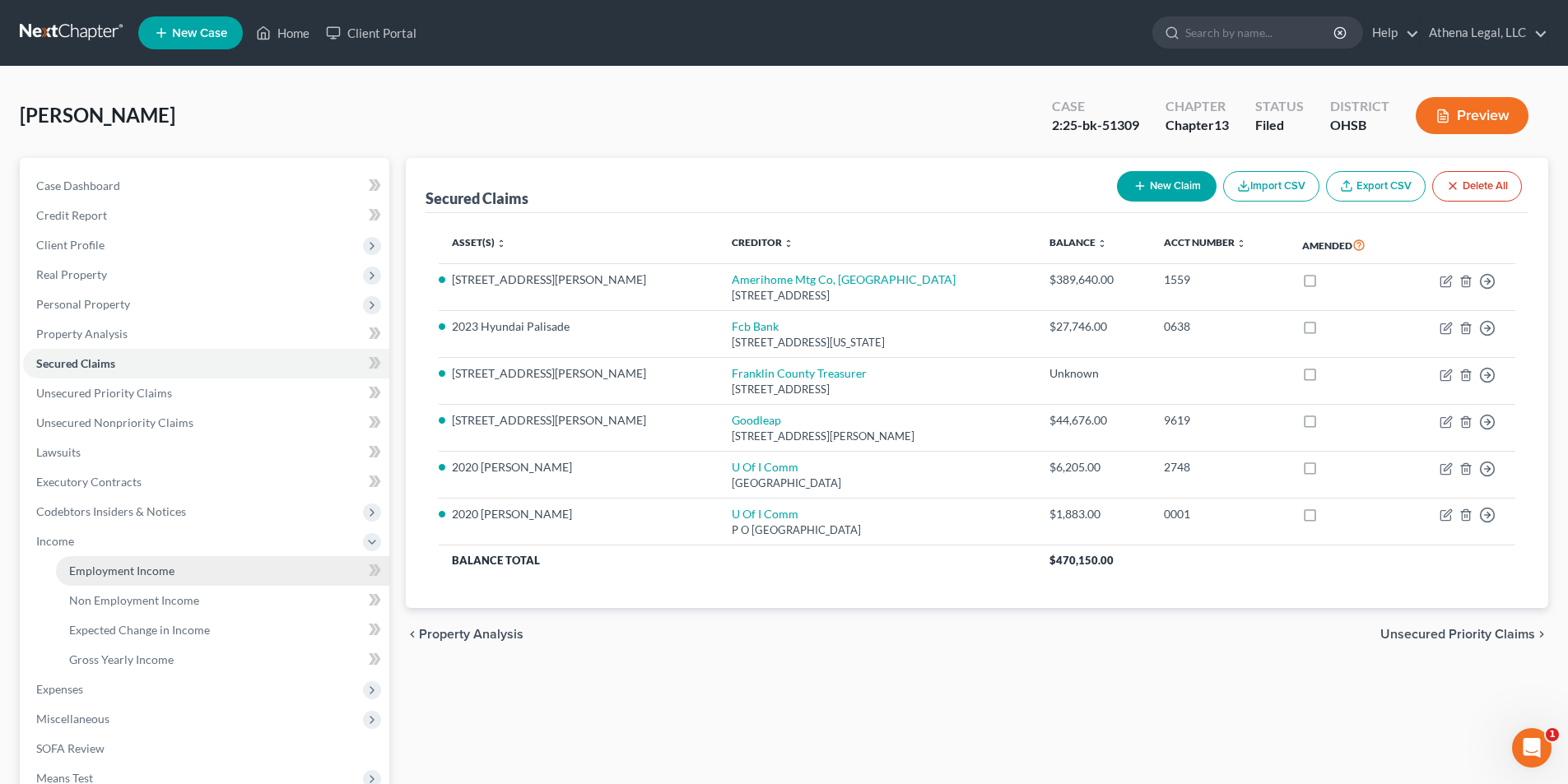
click at [112, 568] on span "Employment Income" at bounding box center [121, 570] width 106 height 14
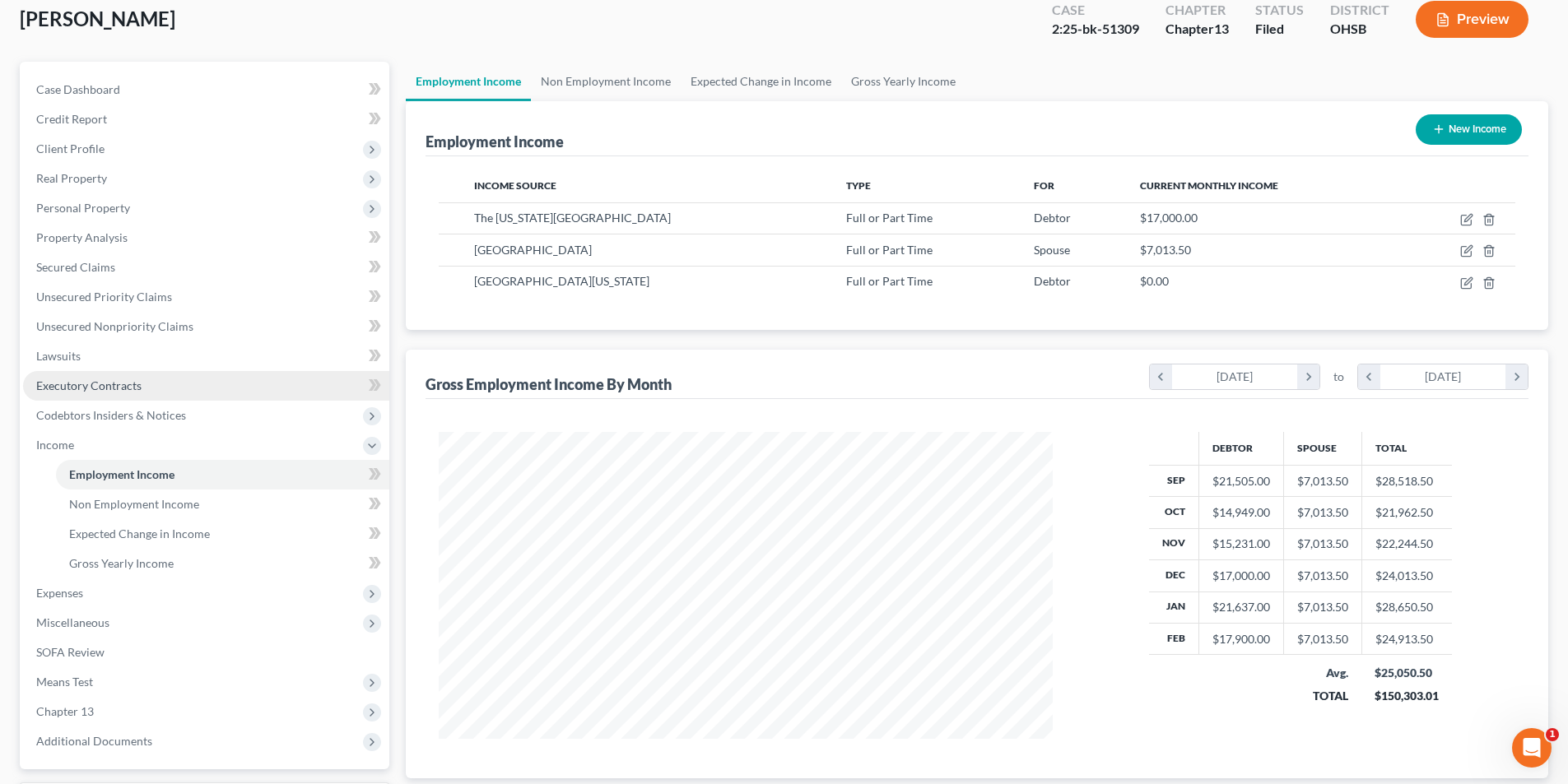
scroll to position [238, 0]
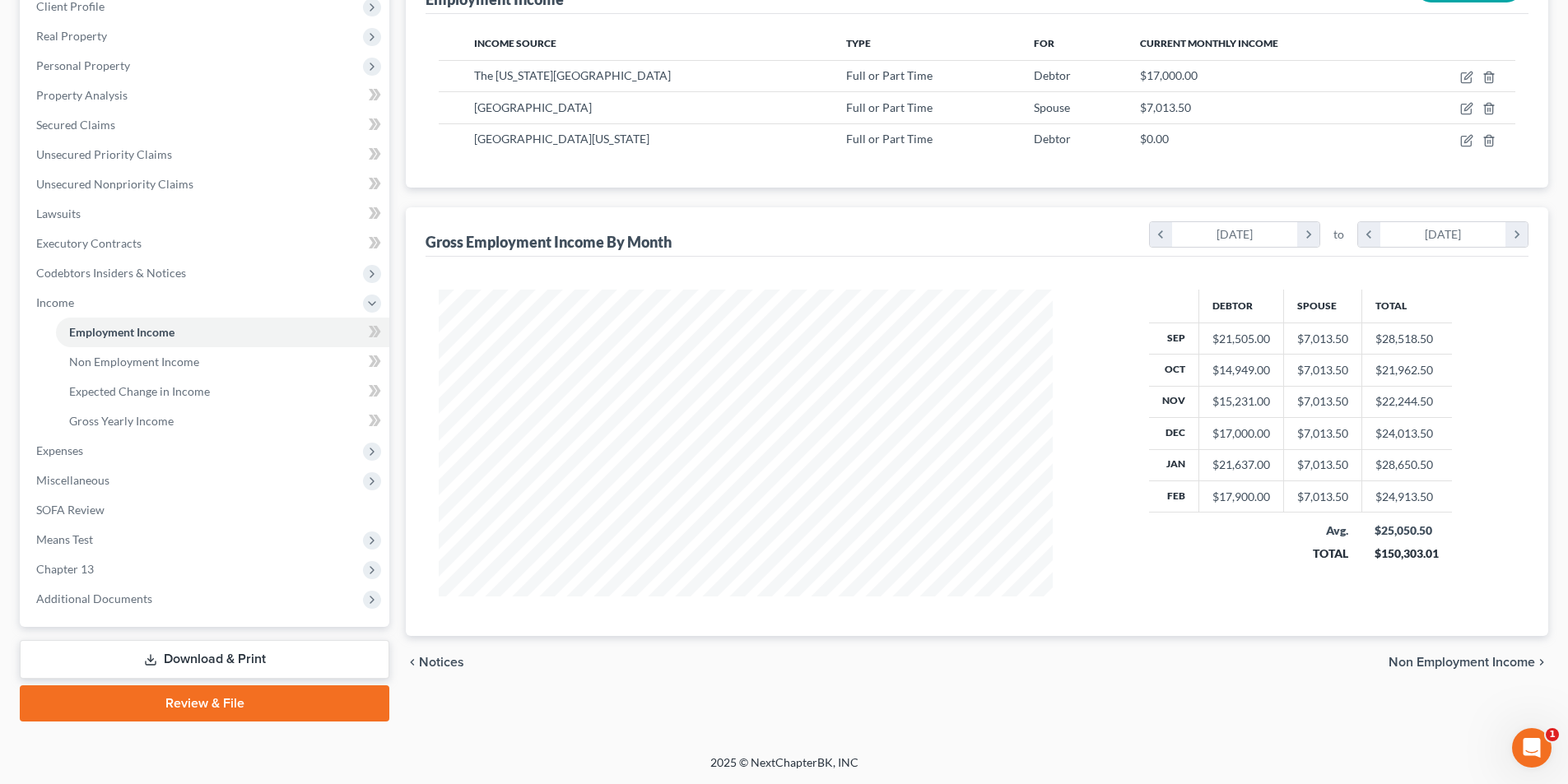
click at [204, 661] on link "Download & Print" at bounding box center [204, 659] width 370 height 39
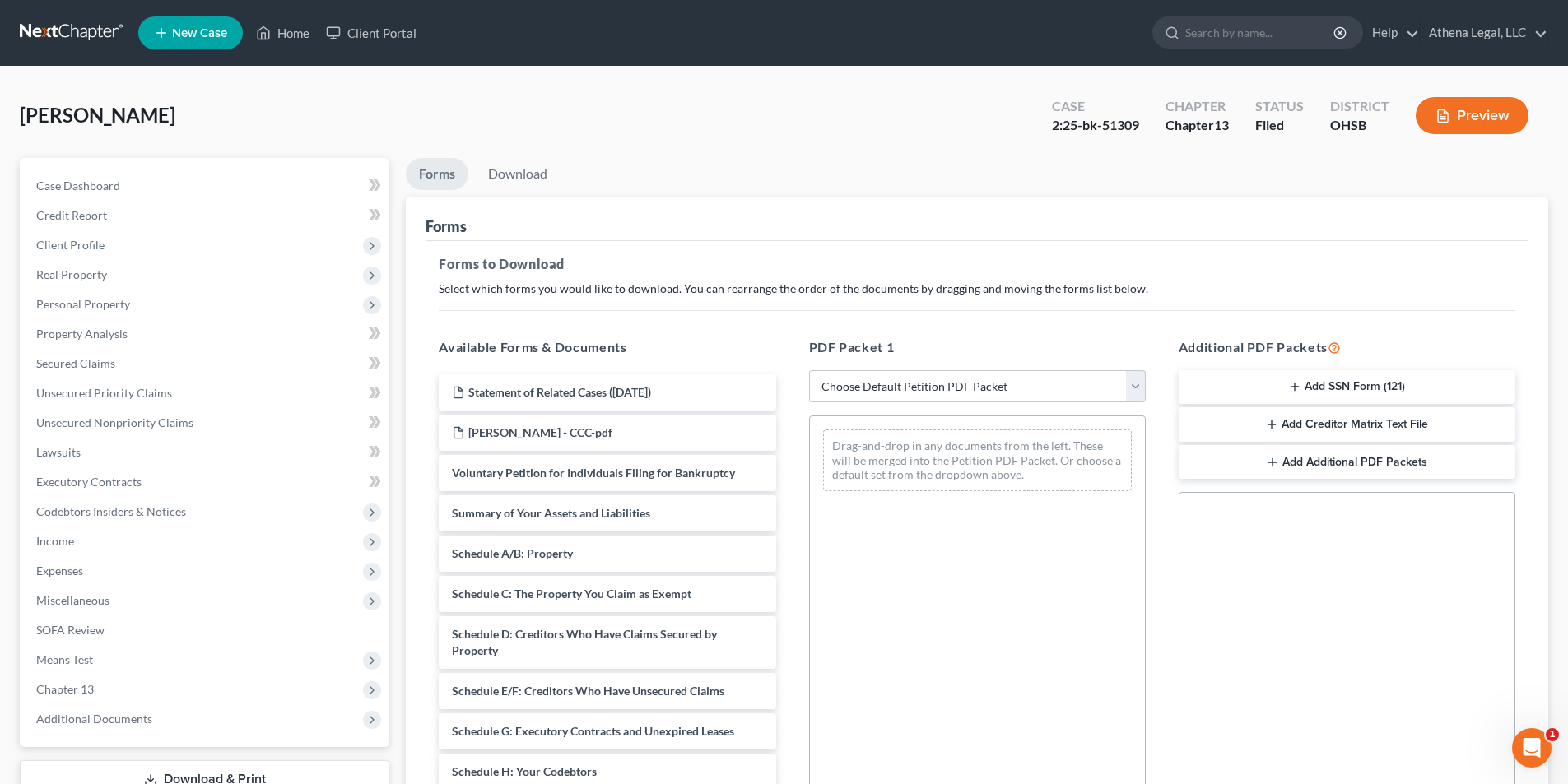
click at [1071, 394] on select "Choose Default Petition PDF Packet Complete Bankruptcy Petition (all forms and …" at bounding box center [977, 387] width 337 height 33
select select "2"
click at [809, 370] on select "Choose Default Petition PDF Packet Complete Bankruptcy Petition (all forms and …" at bounding box center [977, 387] width 337 height 33
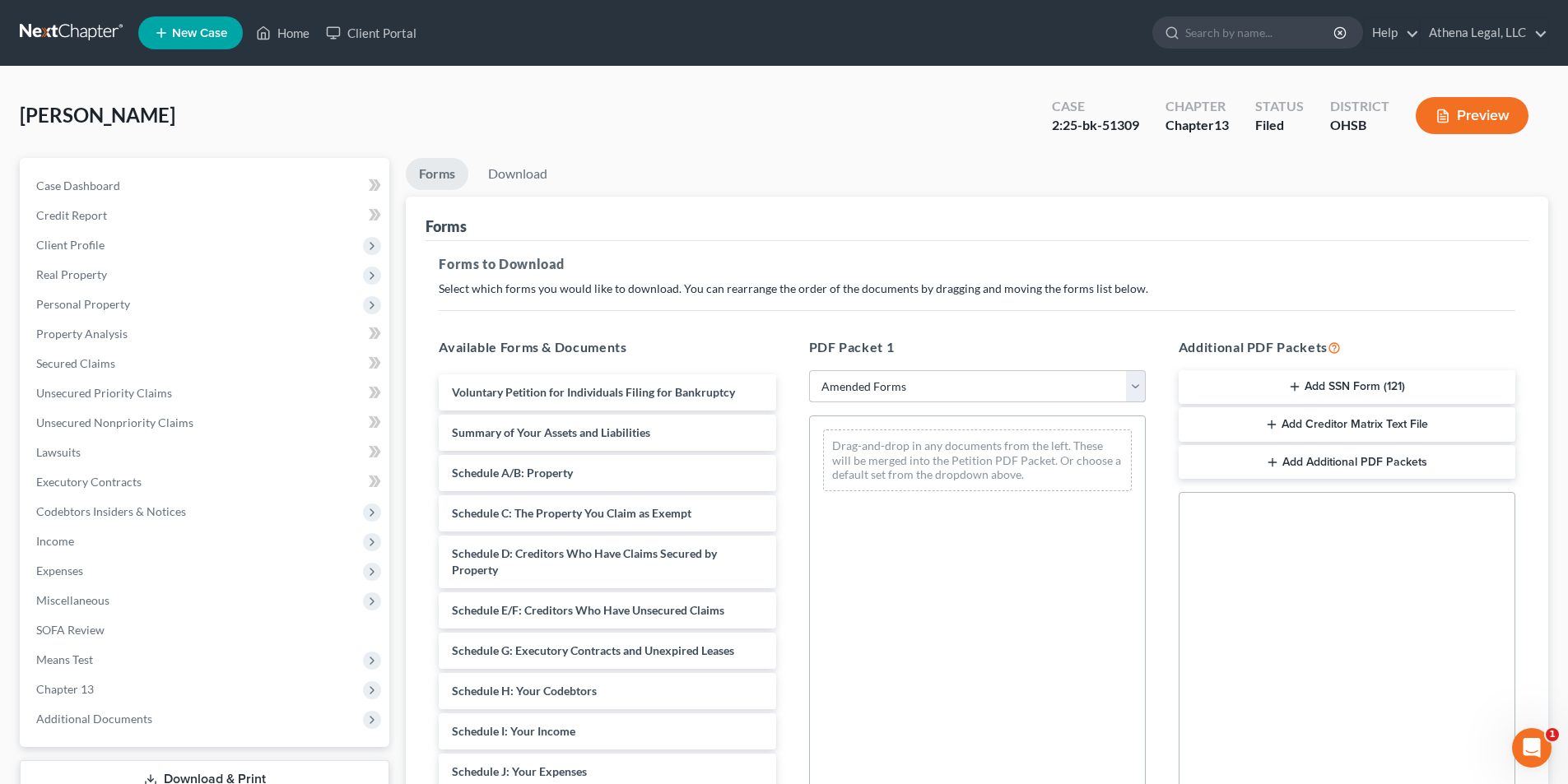
click at [988, 386] on select "Choose Default Petition PDF Packet Complete Bankruptcy Petition (all forms and …" at bounding box center [977, 387] width 337 height 33
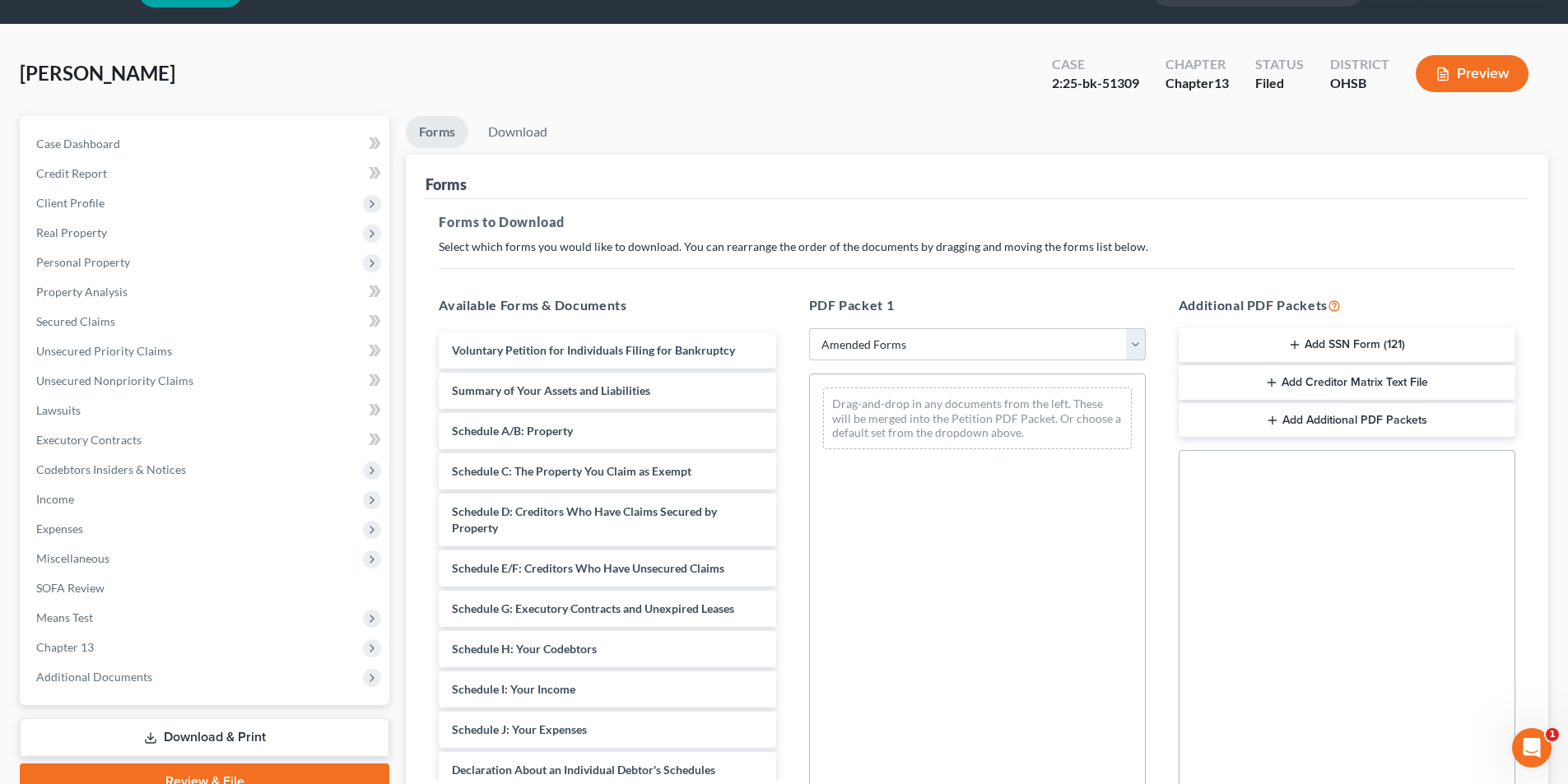
scroll to position [82, 0]
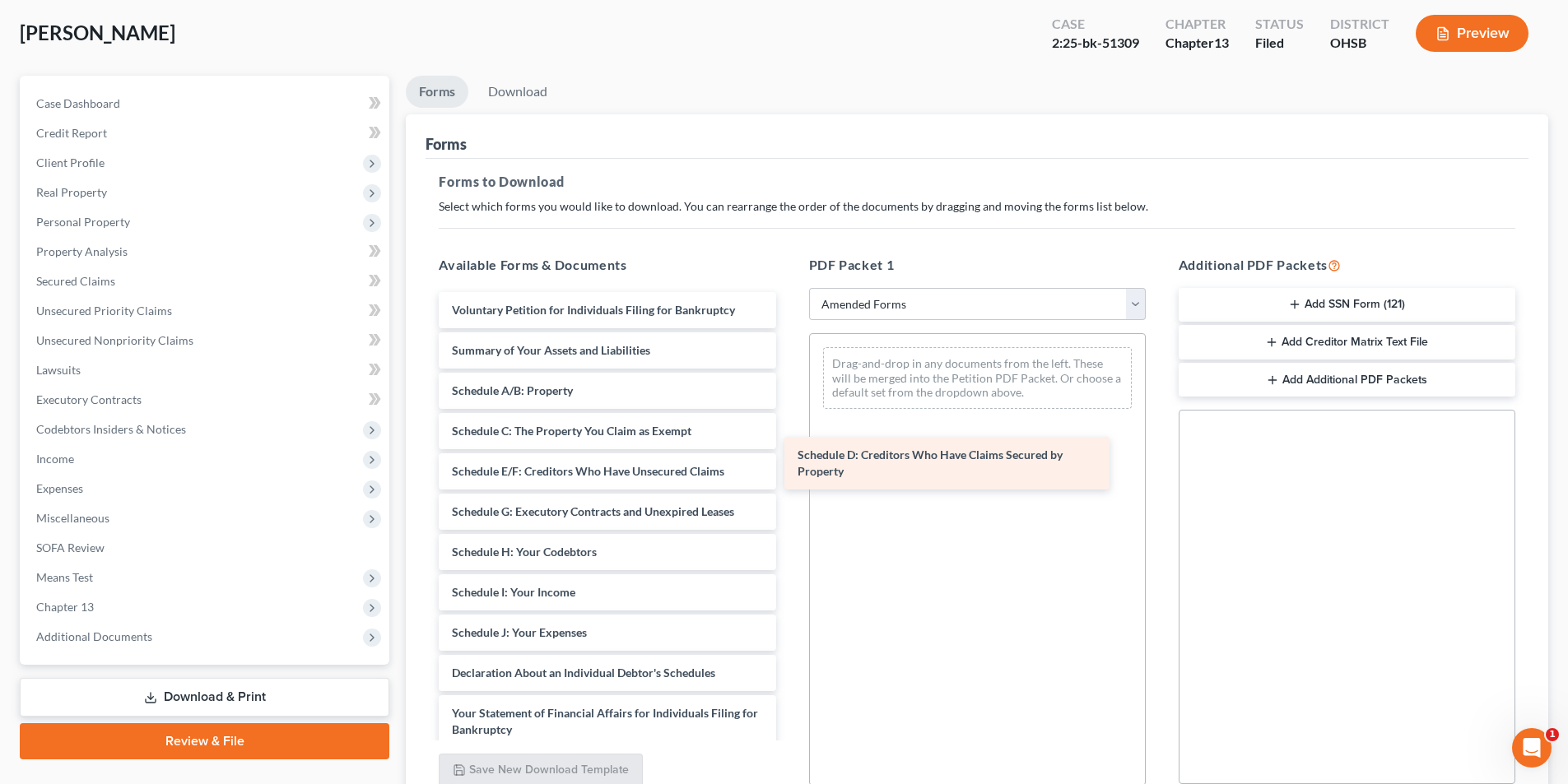
drag, startPoint x: 559, startPoint y: 486, endPoint x: 930, endPoint y: 460, distance: 371.9
click at [789, 461] on div "Schedule D: Creditors Who Have Claims Secured by Property Voluntary Petition fo…" at bounding box center [607, 649] width 363 height 714
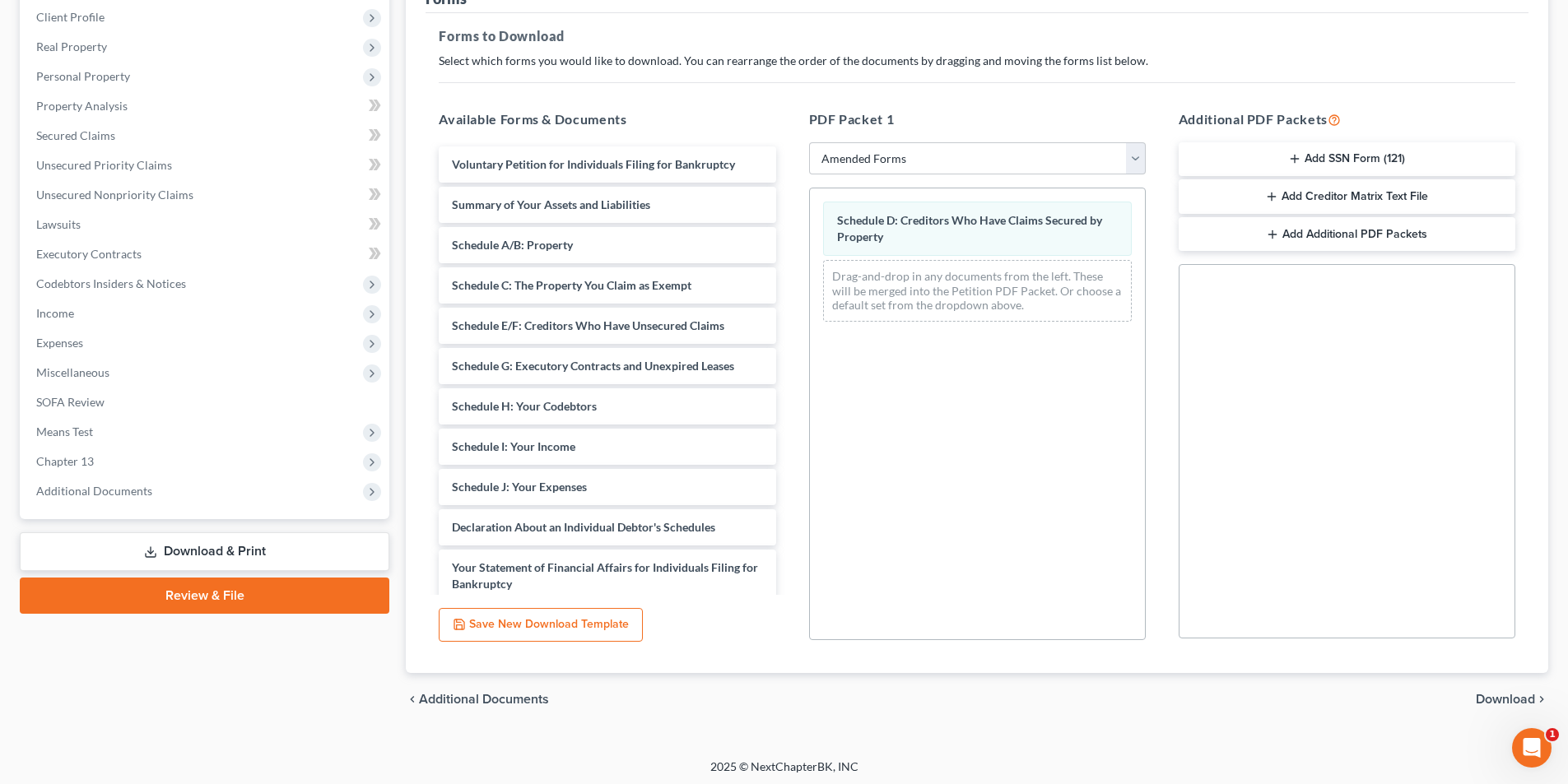
scroll to position [232, 0]
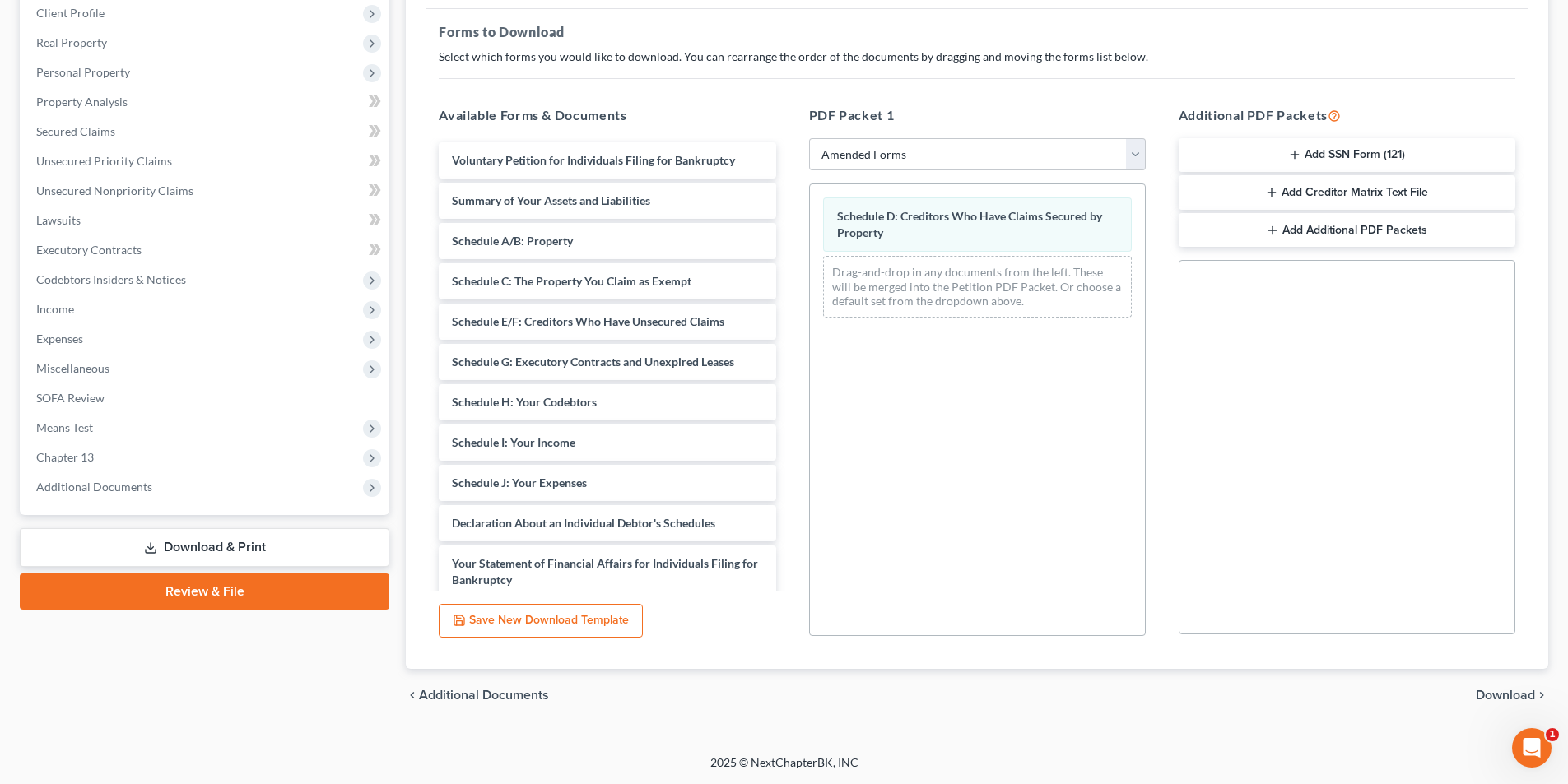
click at [1493, 695] on span "Download" at bounding box center [1505, 695] width 59 height 13
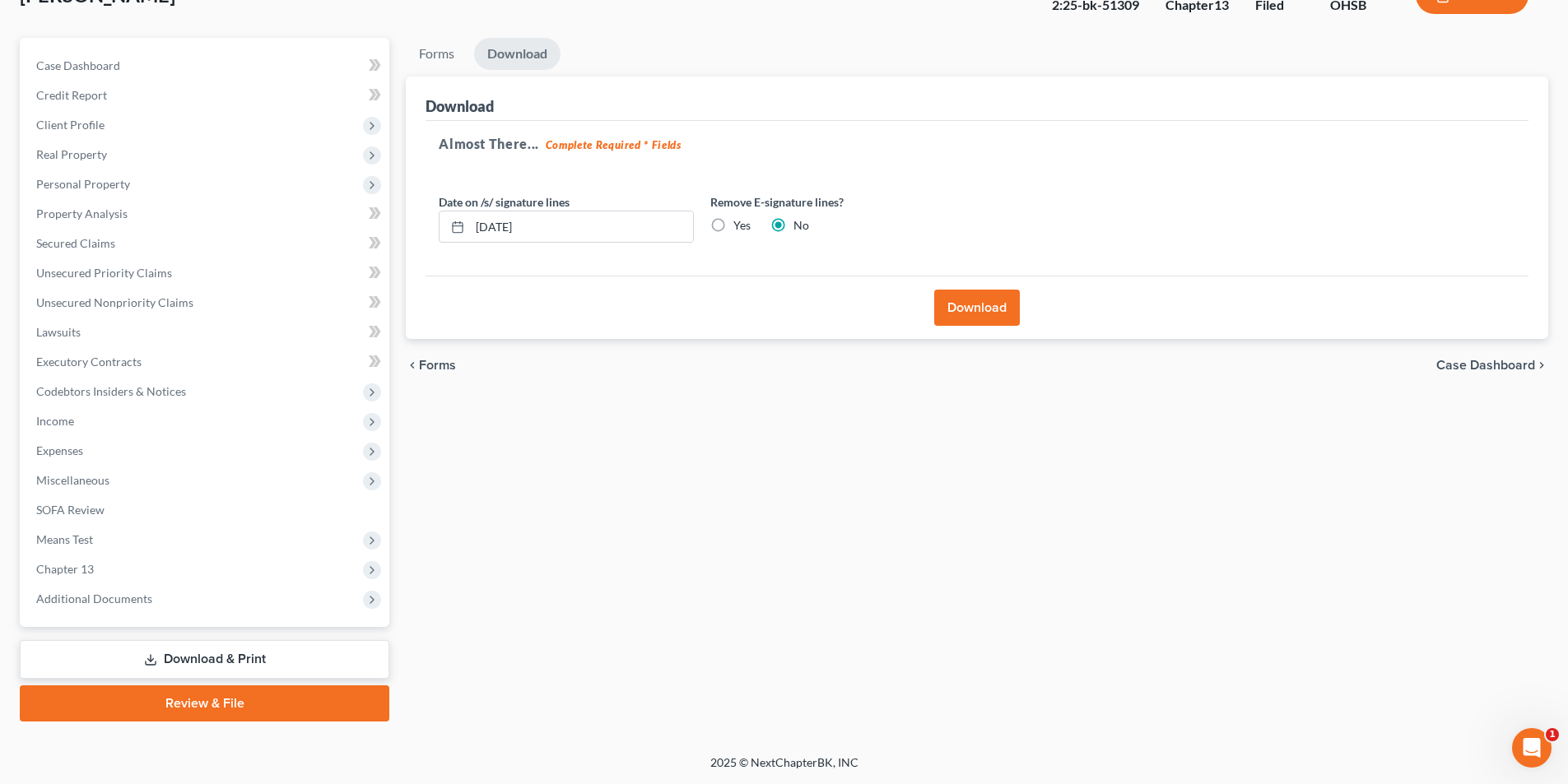
scroll to position [120, 0]
click at [1003, 316] on button "Download" at bounding box center [976, 308] width 86 height 37
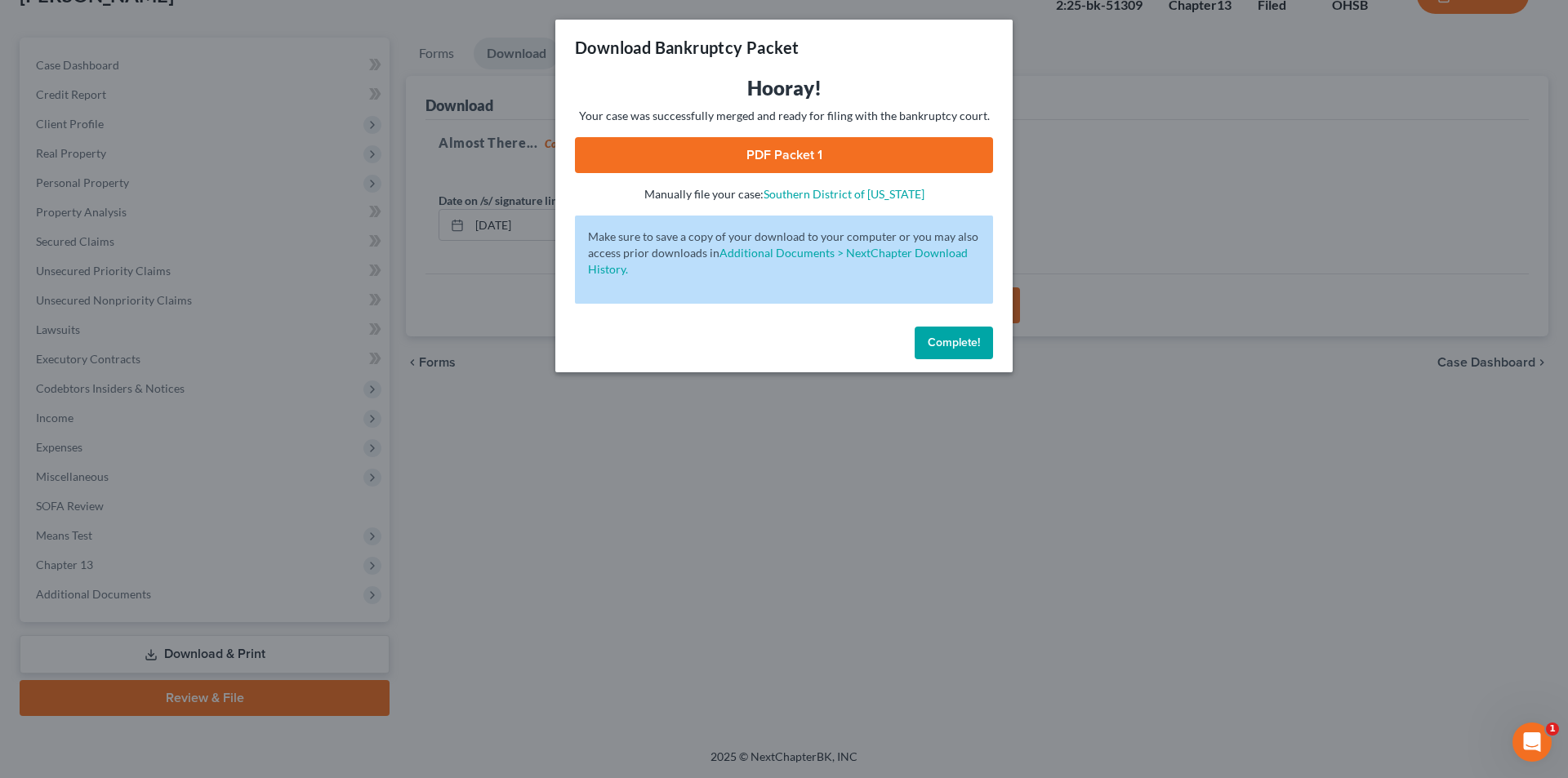
click at [791, 160] on link "PDF Packet 1" at bounding box center [783, 155] width 418 height 36
click at [945, 330] on button "Complete!" at bounding box center [953, 343] width 78 height 33
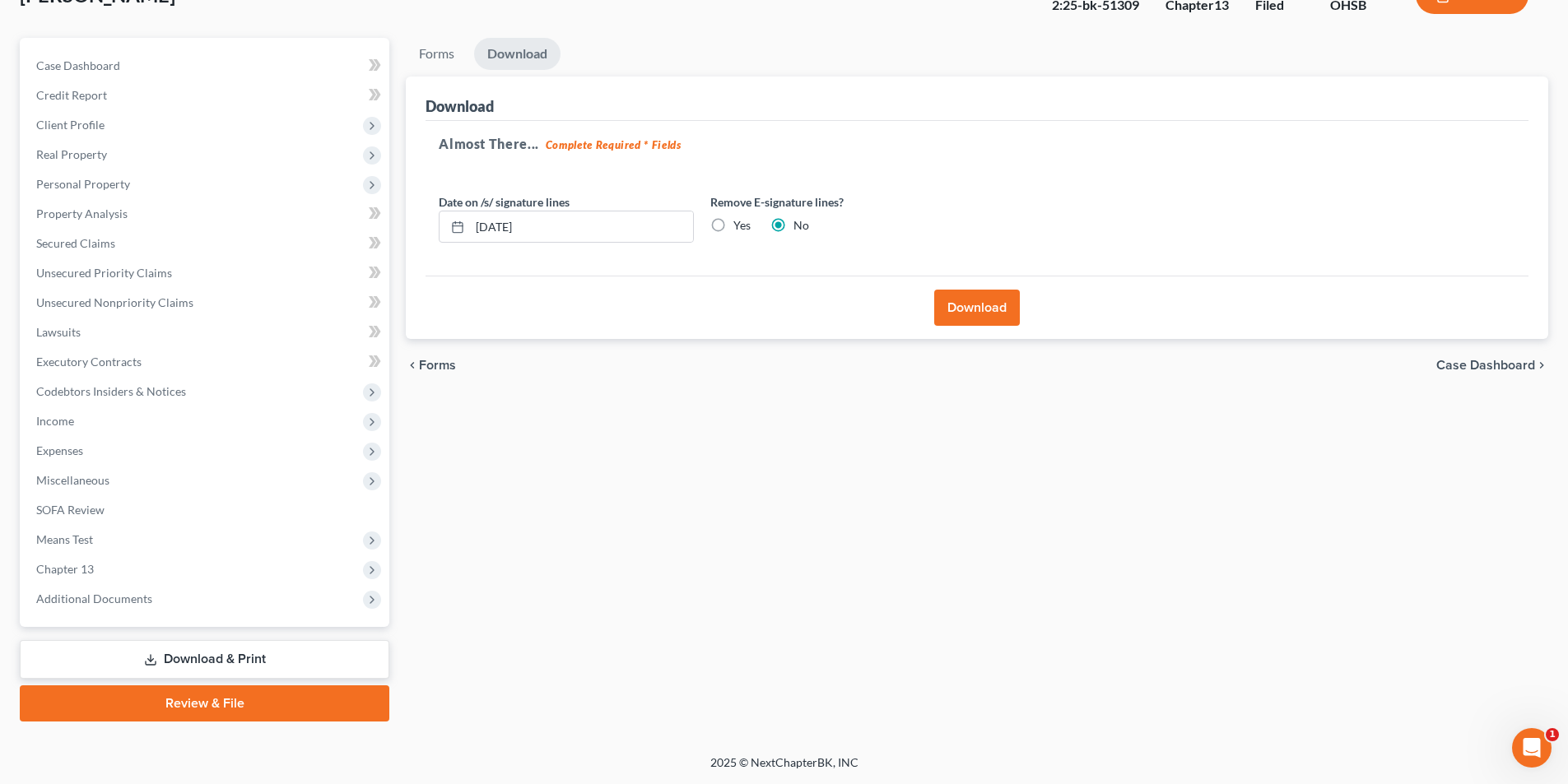
scroll to position [0, 0]
